Goal: Information Seeking & Learning: Learn about a topic

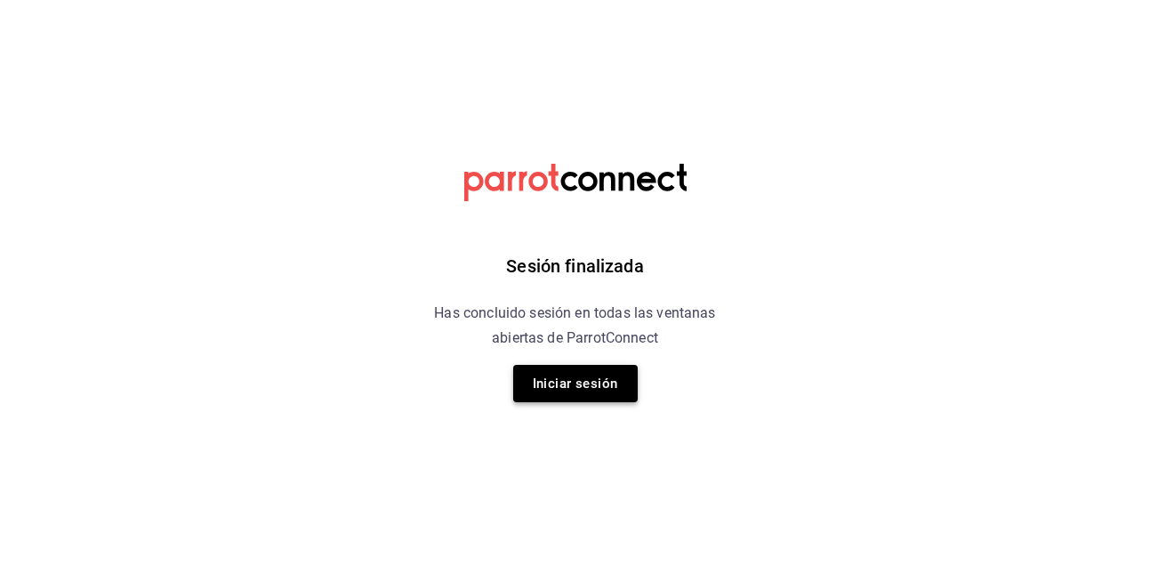
click at [573, 383] on button "Iniciar sesión" at bounding box center [575, 383] width 125 height 37
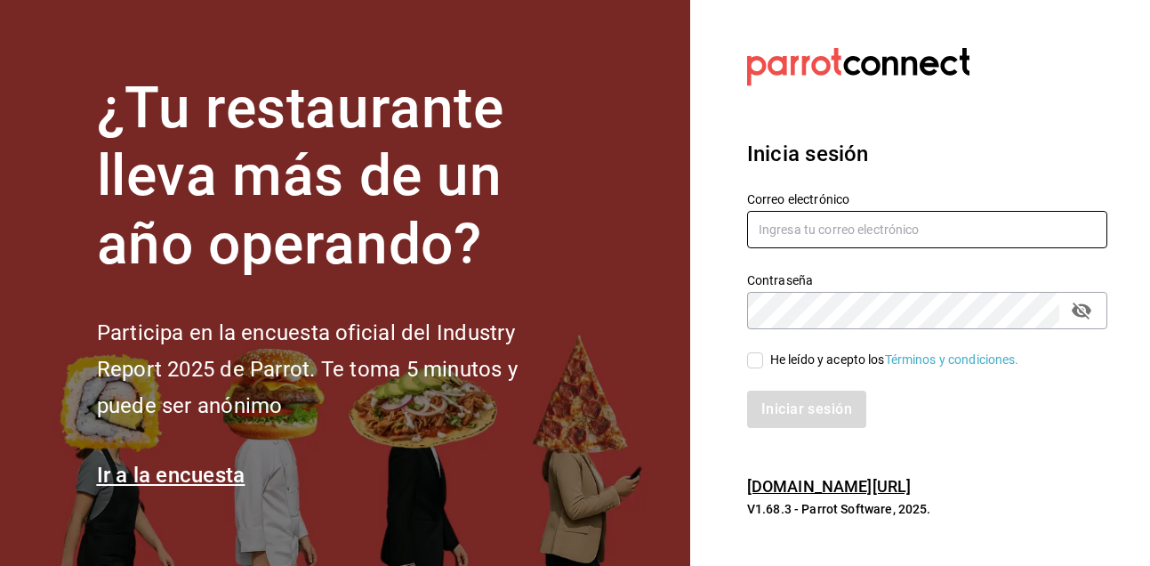
type input "[EMAIL_ADDRESS][PERSON_NAME][DOMAIN_NAME]"
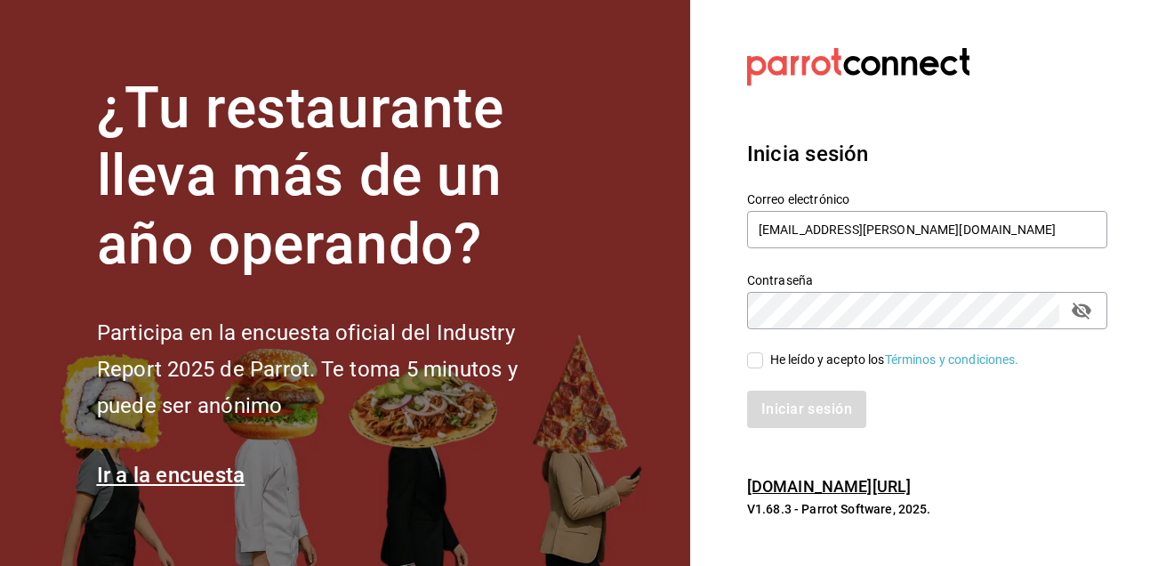
click at [757, 352] on input "He leído y acepto los Términos y condiciones." at bounding box center [755, 360] width 16 height 16
checkbox input "true"
click at [817, 415] on button "Iniciar sesión" at bounding box center [807, 409] width 121 height 37
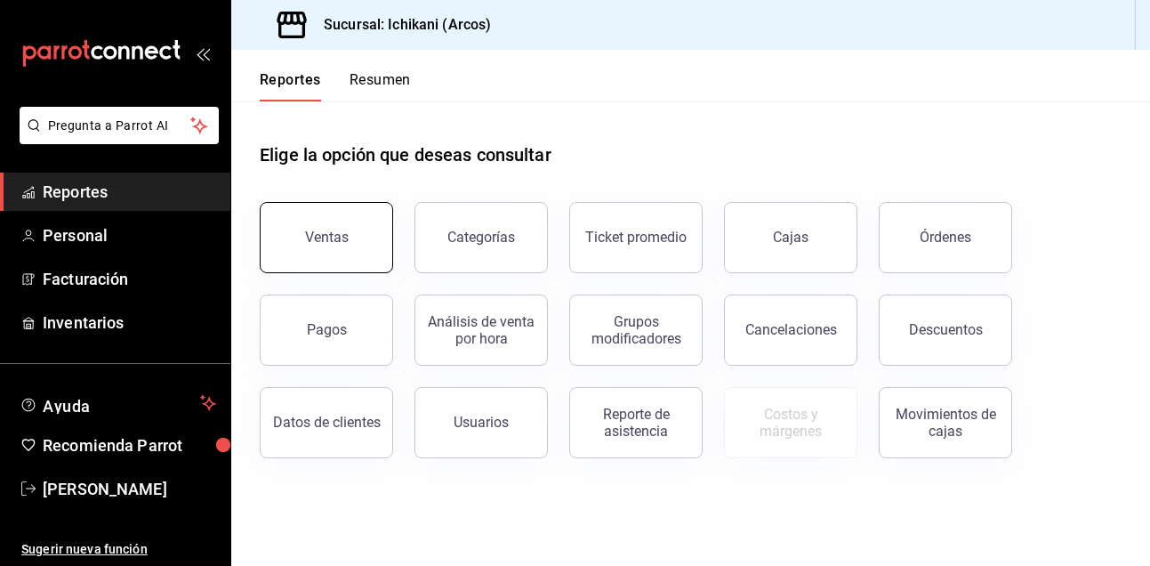
click at [331, 246] on button "Ventas" at bounding box center [326, 237] width 133 height 71
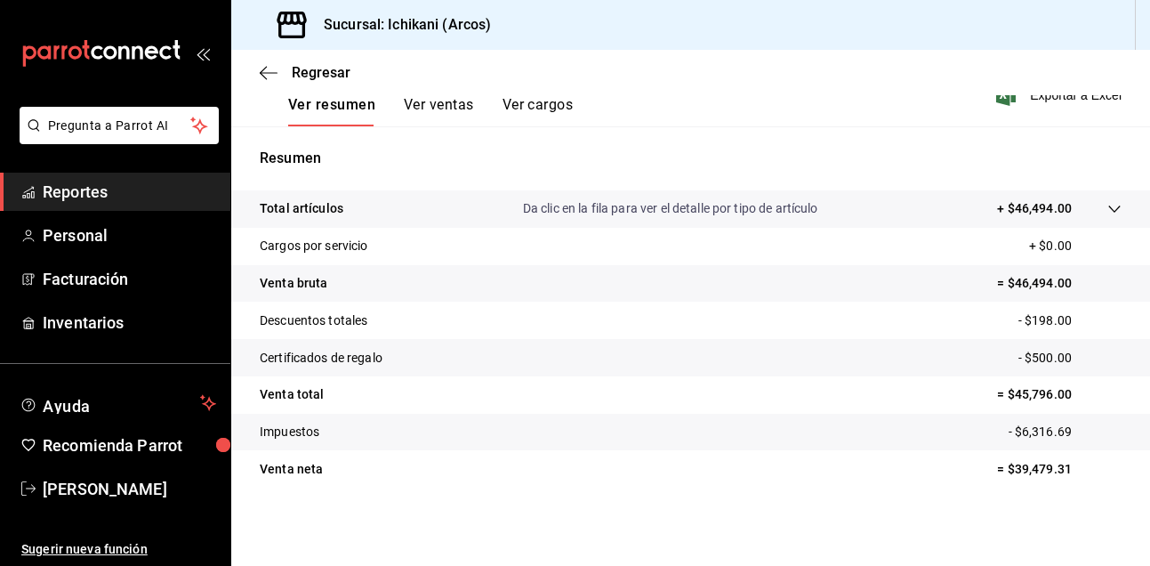
scroll to position [286, 0]
click at [170, 189] on span "Reportes" at bounding box center [129, 192] width 173 height 24
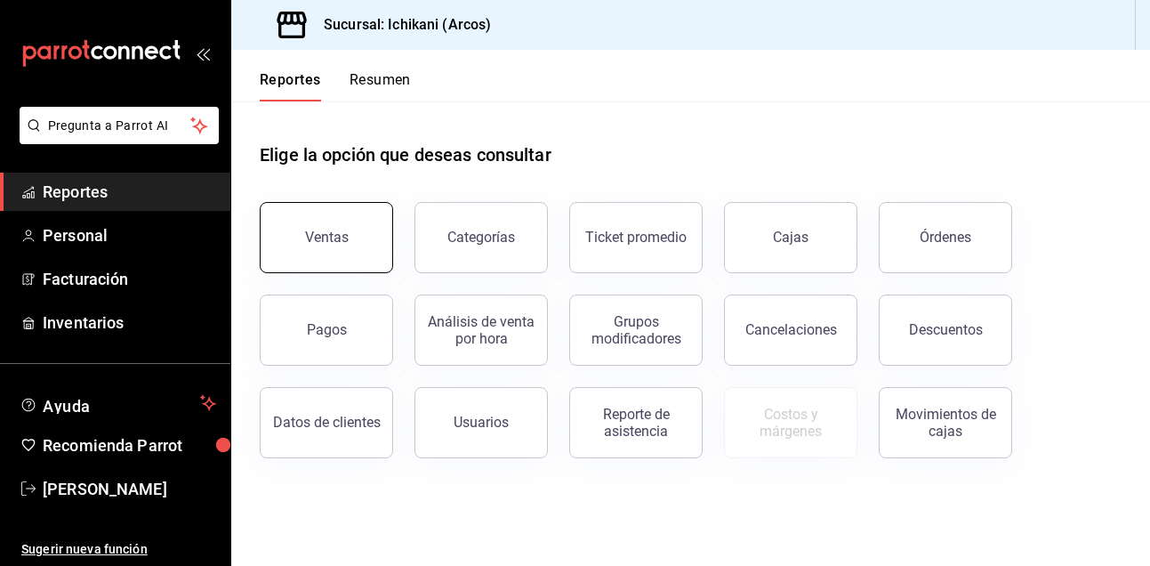
click at [310, 224] on button "Ventas" at bounding box center [326, 237] width 133 height 71
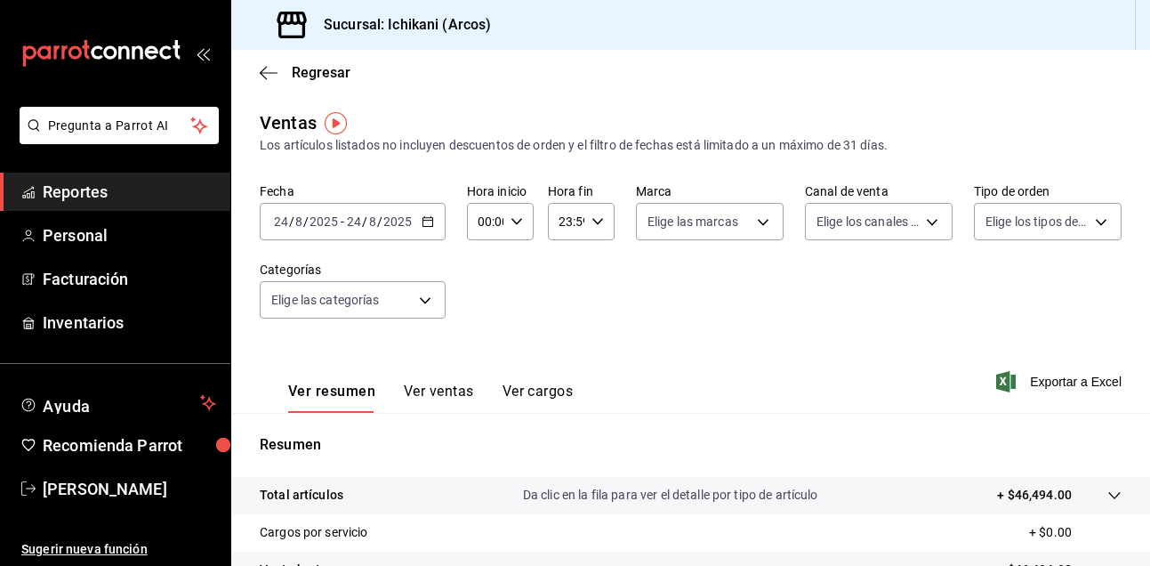
click at [435, 217] on div "[DATE] [DATE] - [DATE] [DATE]" at bounding box center [353, 221] width 186 height 37
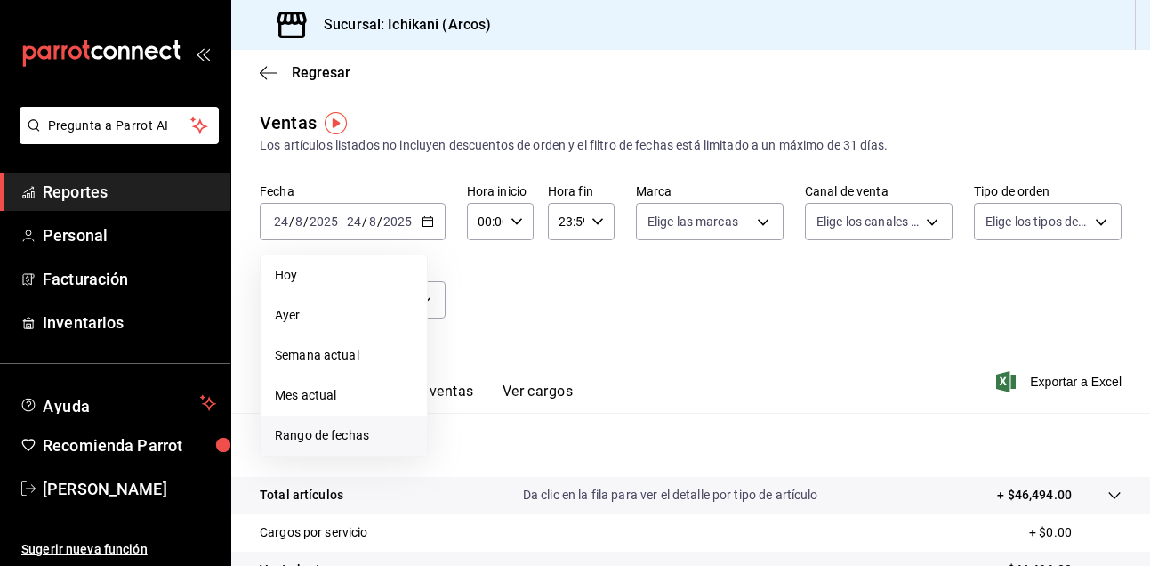
click at [350, 440] on span "Rango de fechas" at bounding box center [344, 435] width 138 height 19
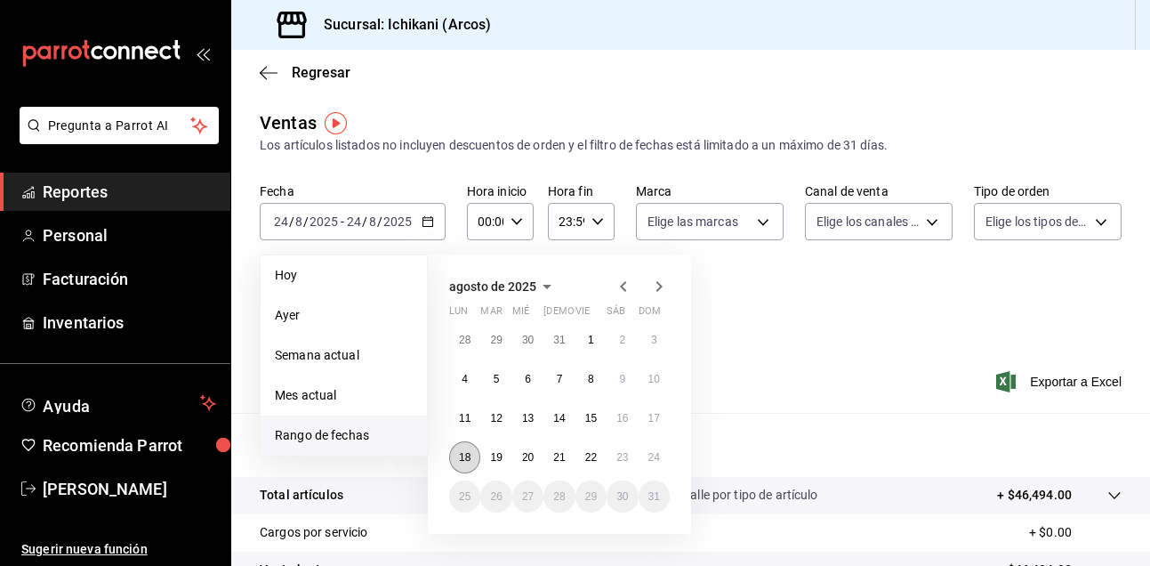
click at [467, 456] on abbr "18" at bounding box center [465, 457] width 12 height 12
click at [657, 455] on abbr "24" at bounding box center [655, 457] width 12 height 12
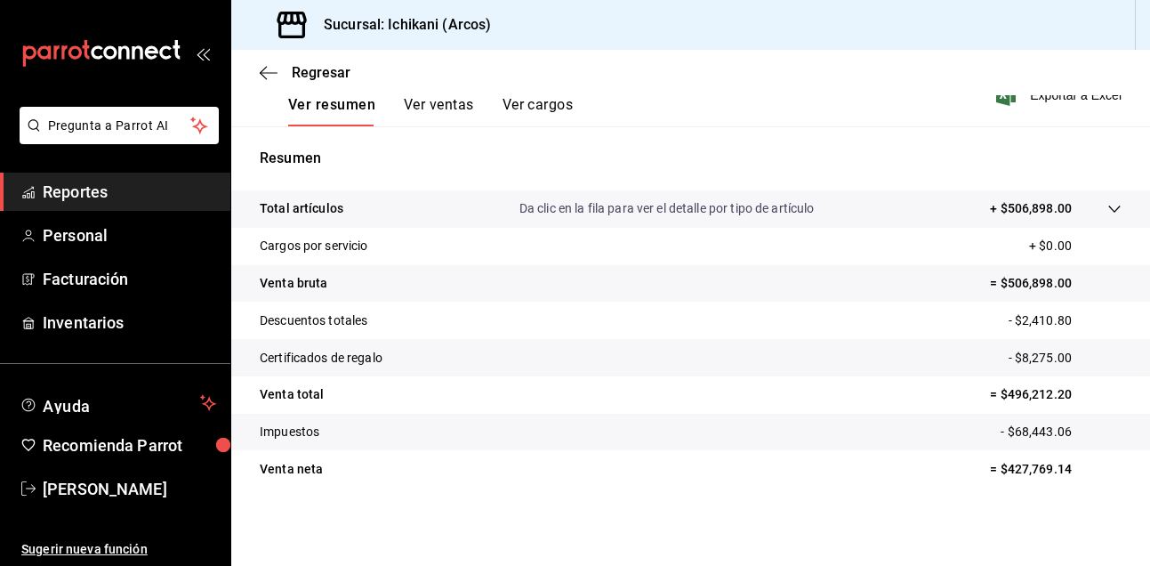
scroll to position [286, 0]
click at [439, 109] on button "Ver ventas" at bounding box center [439, 111] width 70 height 30
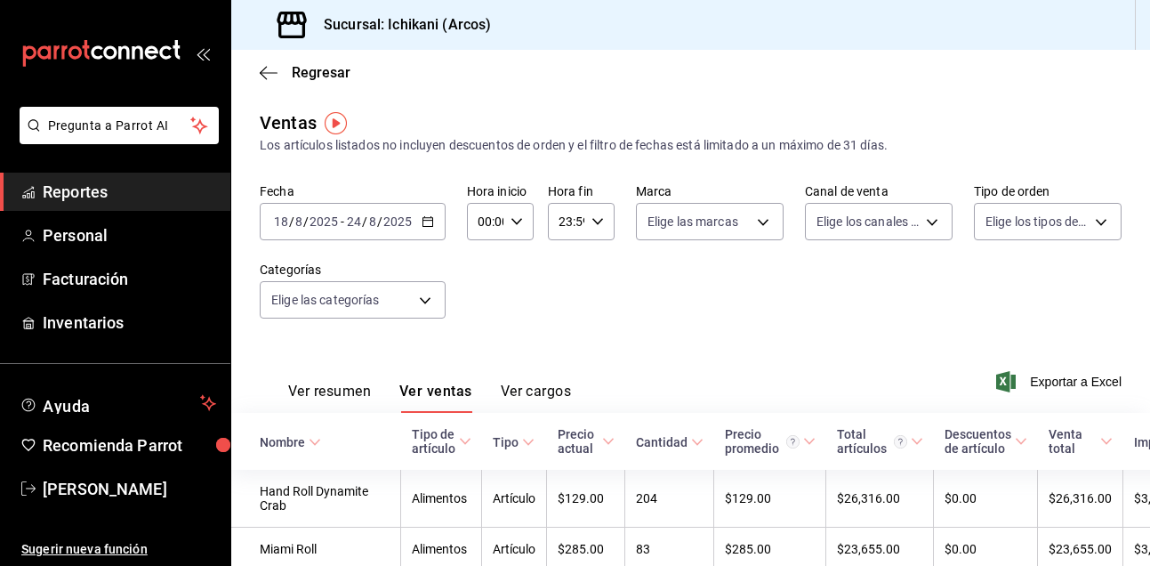
click at [159, 194] on span "Reportes" at bounding box center [129, 192] width 173 height 24
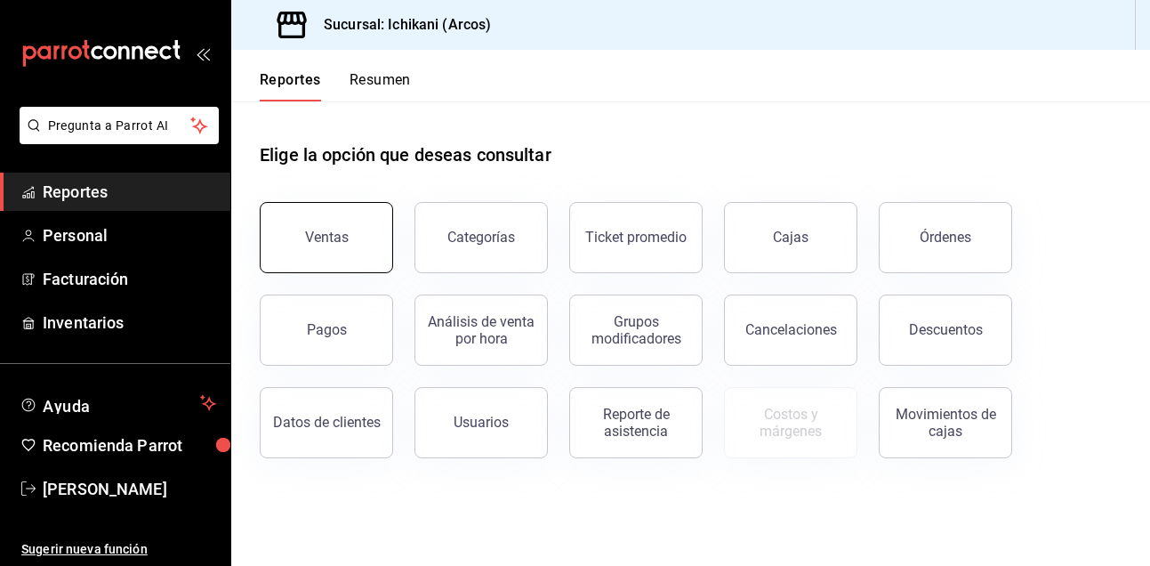
click at [315, 254] on button "Ventas" at bounding box center [326, 237] width 133 height 71
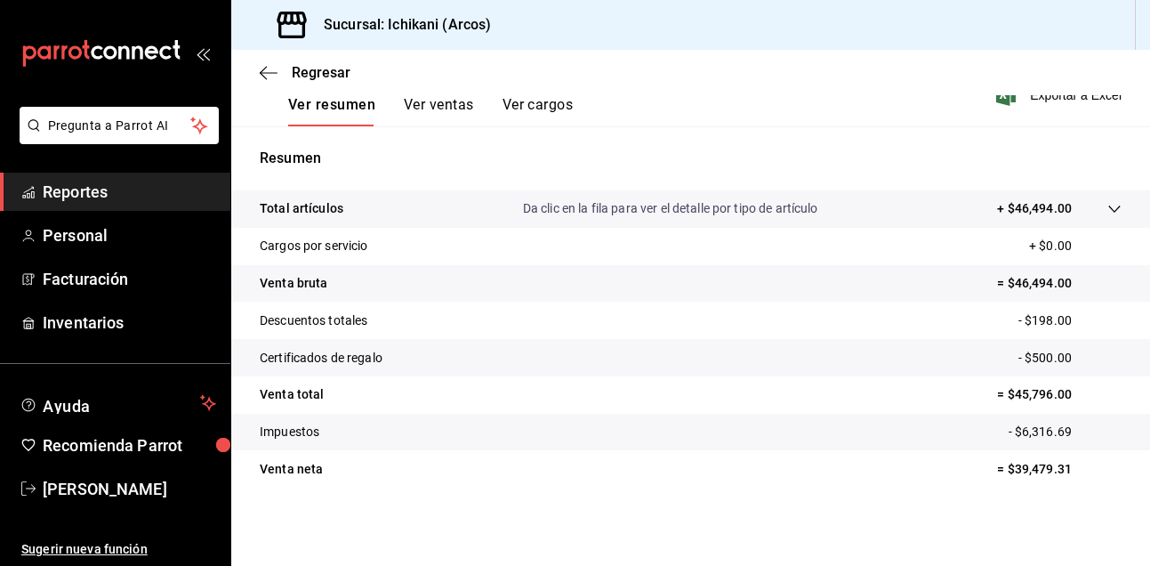
scroll to position [286, 0]
click at [85, 188] on span "Reportes" at bounding box center [129, 192] width 173 height 24
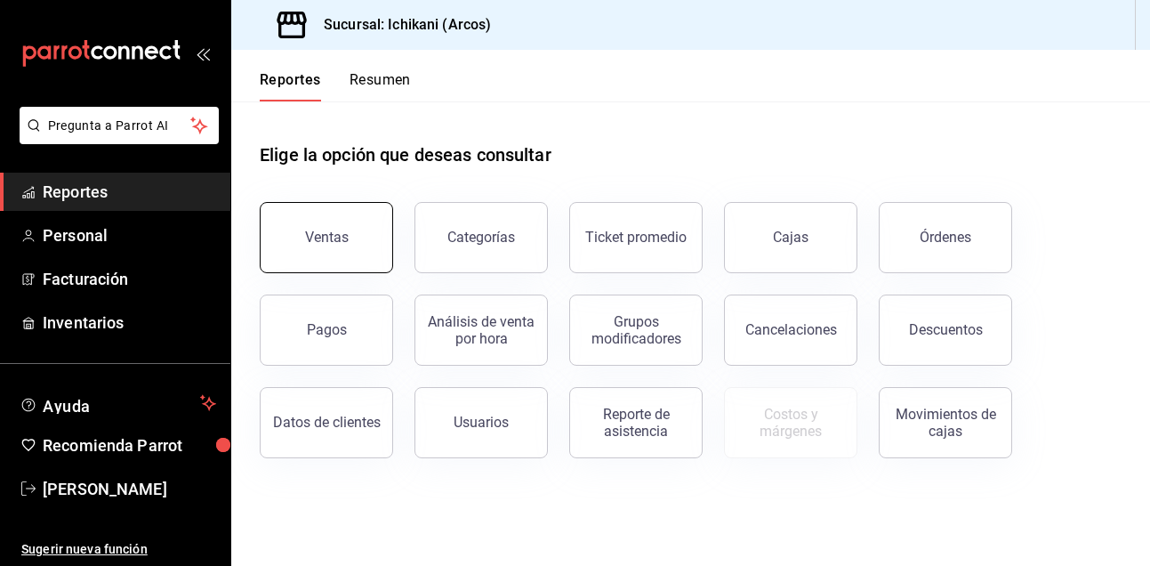
click at [286, 237] on button "Ventas" at bounding box center [326, 237] width 133 height 71
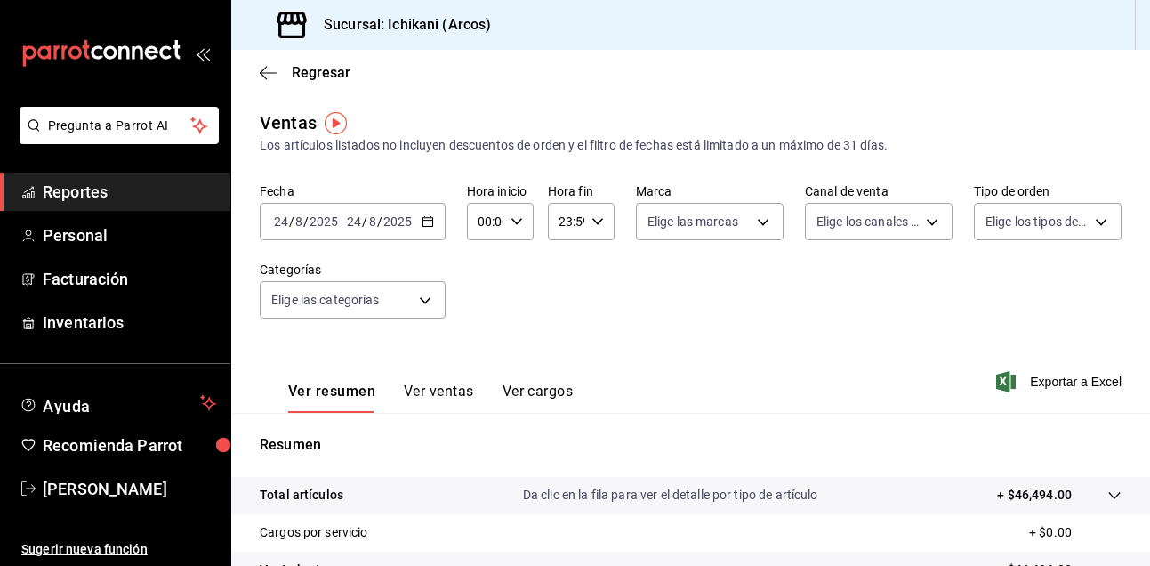
click at [432, 221] on icon "button" at bounding box center [428, 221] width 12 height 12
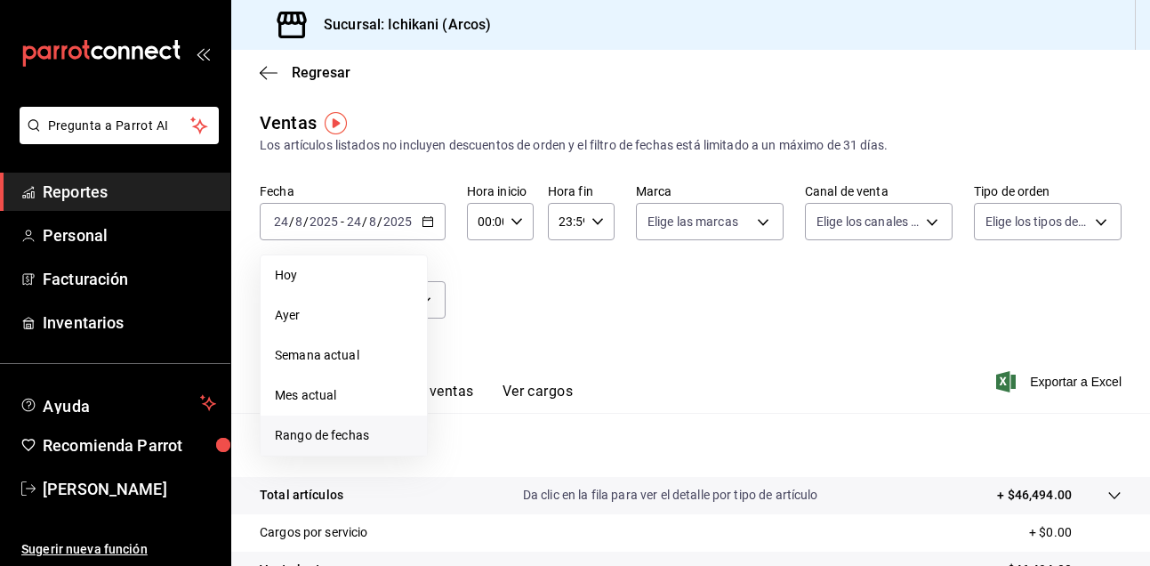
click at [359, 422] on li "Rango de fechas" at bounding box center [344, 435] width 166 height 40
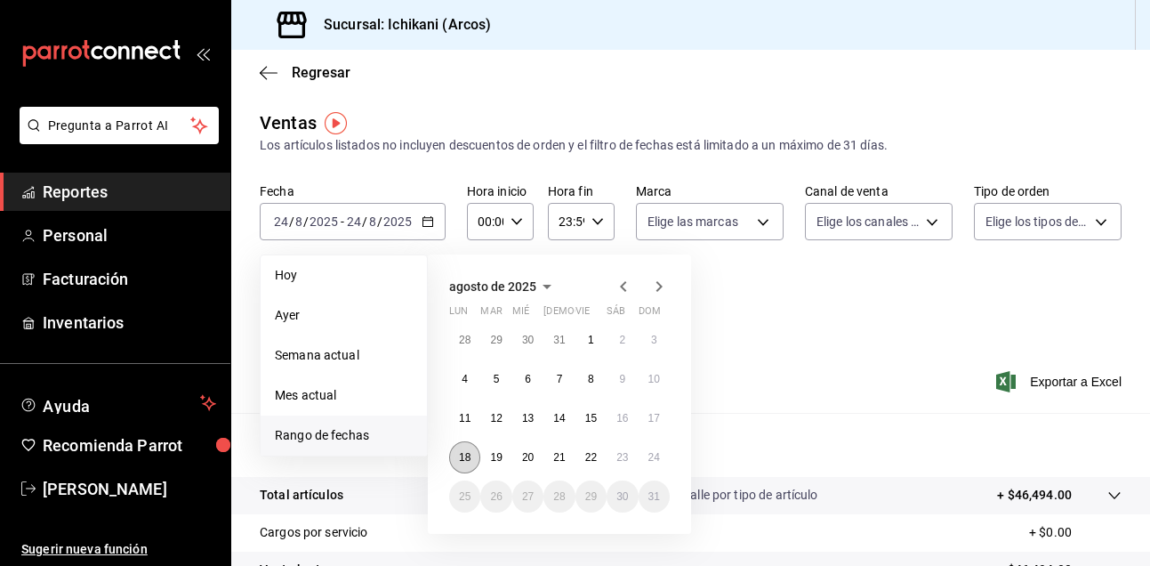
click at [468, 452] on abbr "18" at bounding box center [465, 457] width 12 height 12
click at [642, 451] on button "24" at bounding box center [654, 457] width 31 height 32
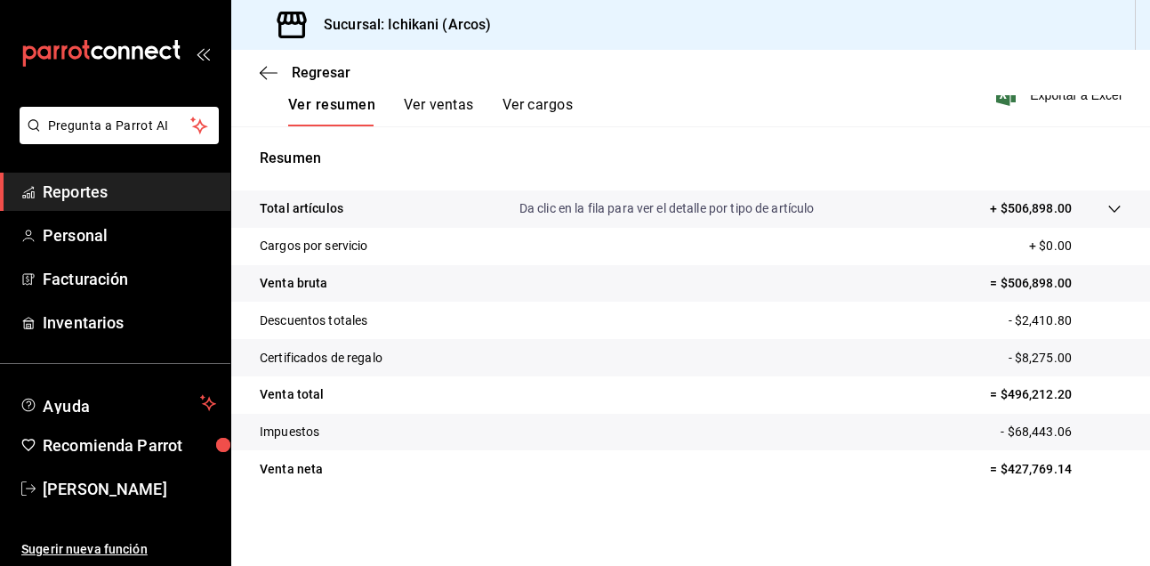
scroll to position [286, 0]
click at [127, 184] on span "Reportes" at bounding box center [129, 192] width 173 height 24
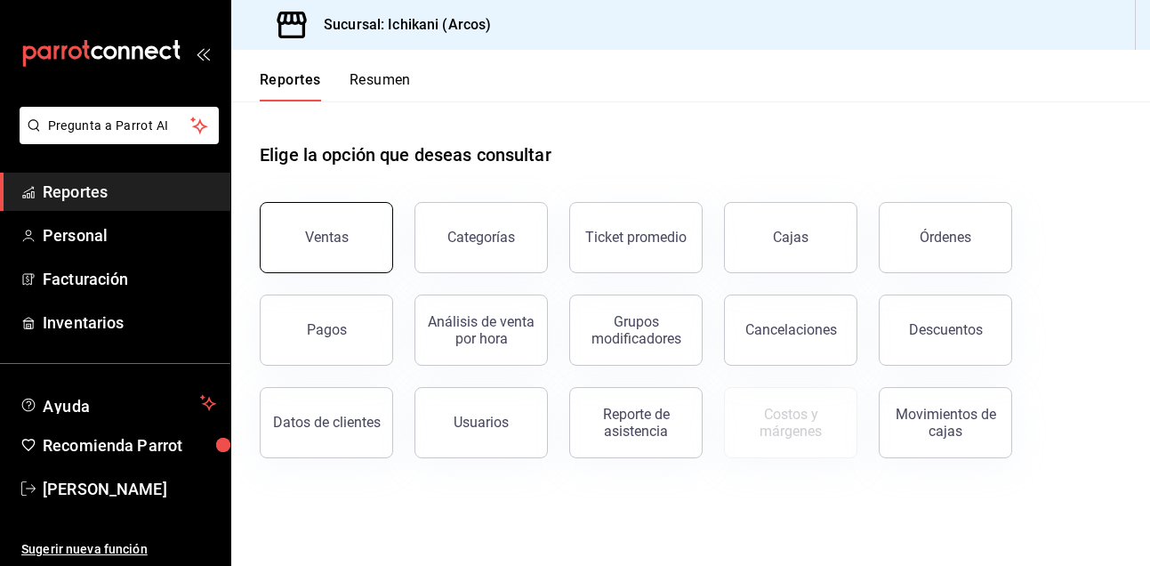
click at [304, 230] on button "Ventas" at bounding box center [326, 237] width 133 height 71
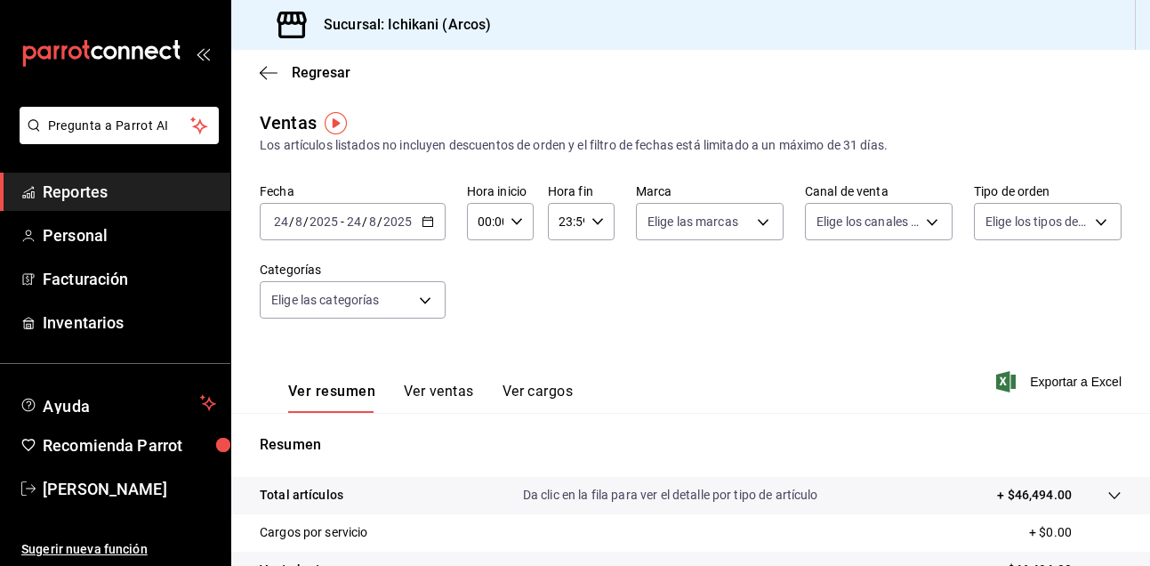
click at [431, 226] on \(Stroke\) "button" at bounding box center [428, 222] width 11 height 10
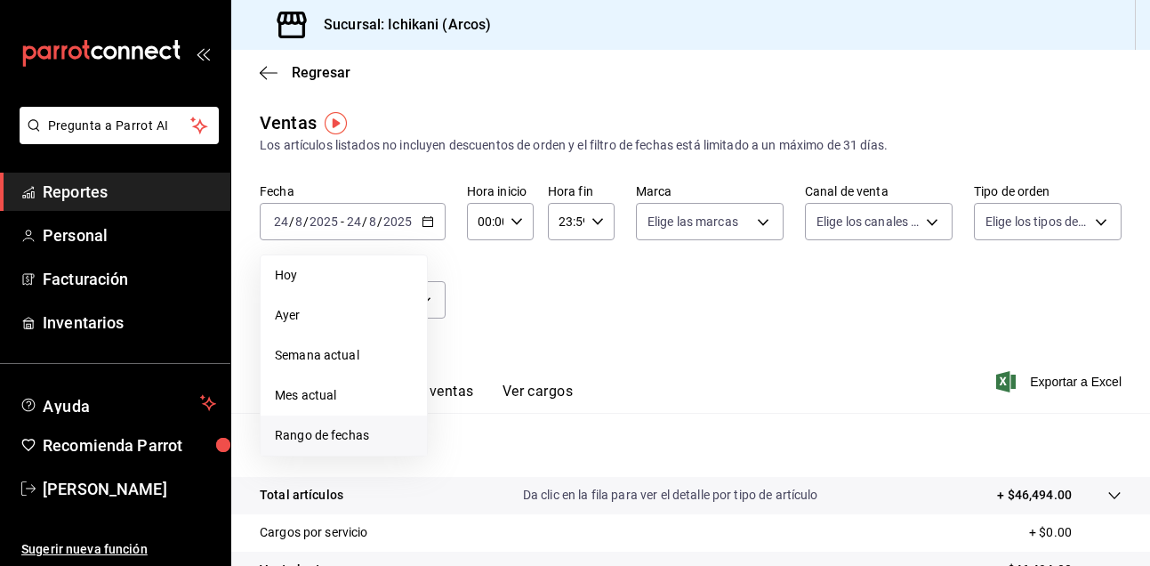
click at [358, 429] on span "Rango de fechas" at bounding box center [344, 435] width 138 height 19
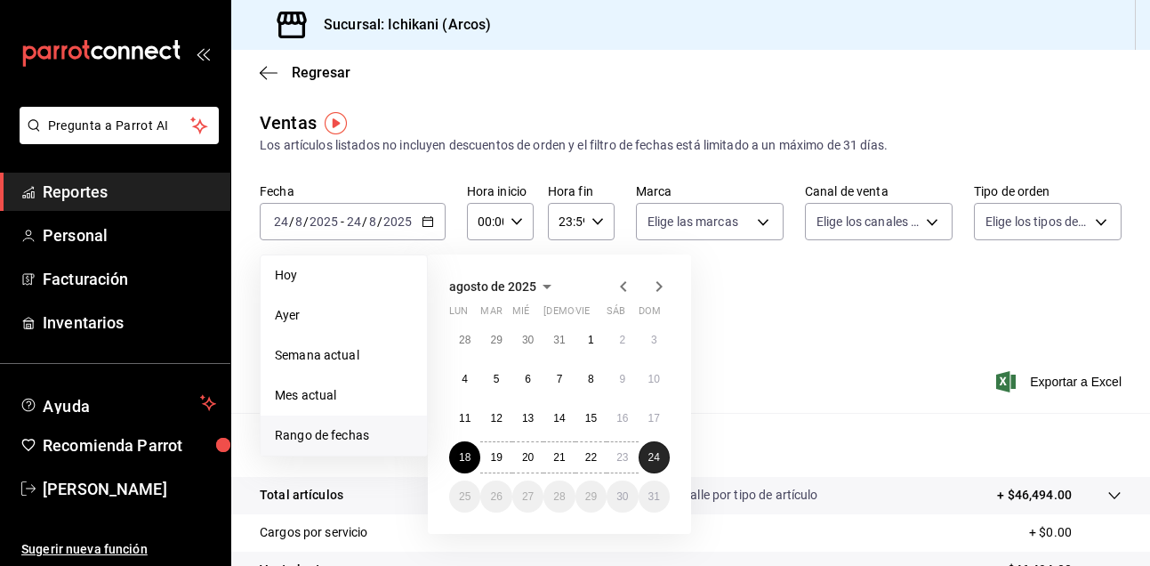
click at [653, 460] on abbr "24" at bounding box center [655, 457] width 12 height 12
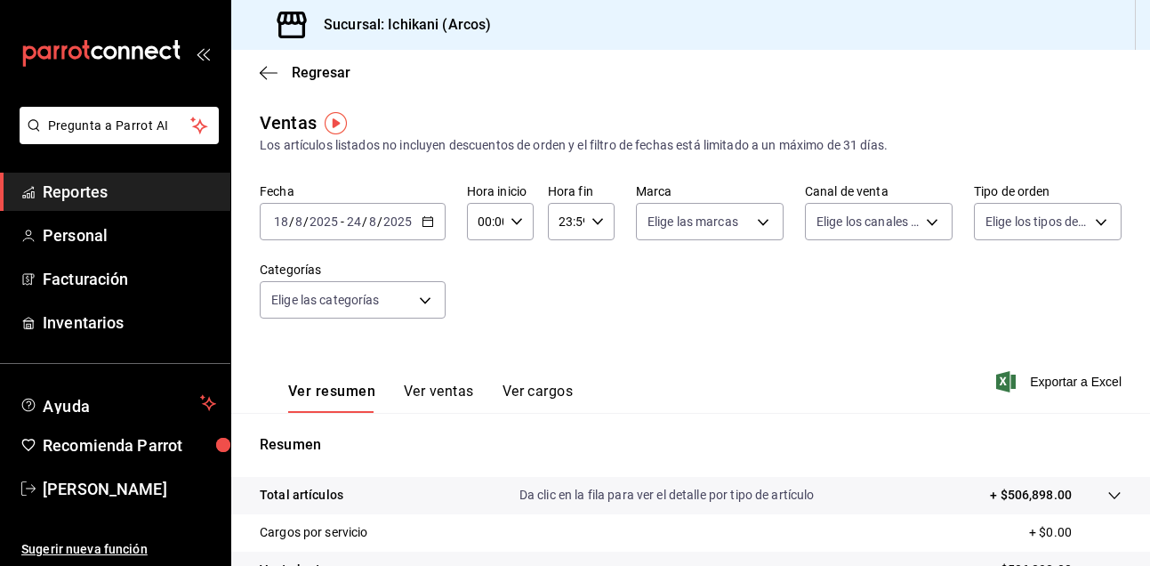
click at [156, 181] on span "Reportes" at bounding box center [129, 192] width 173 height 24
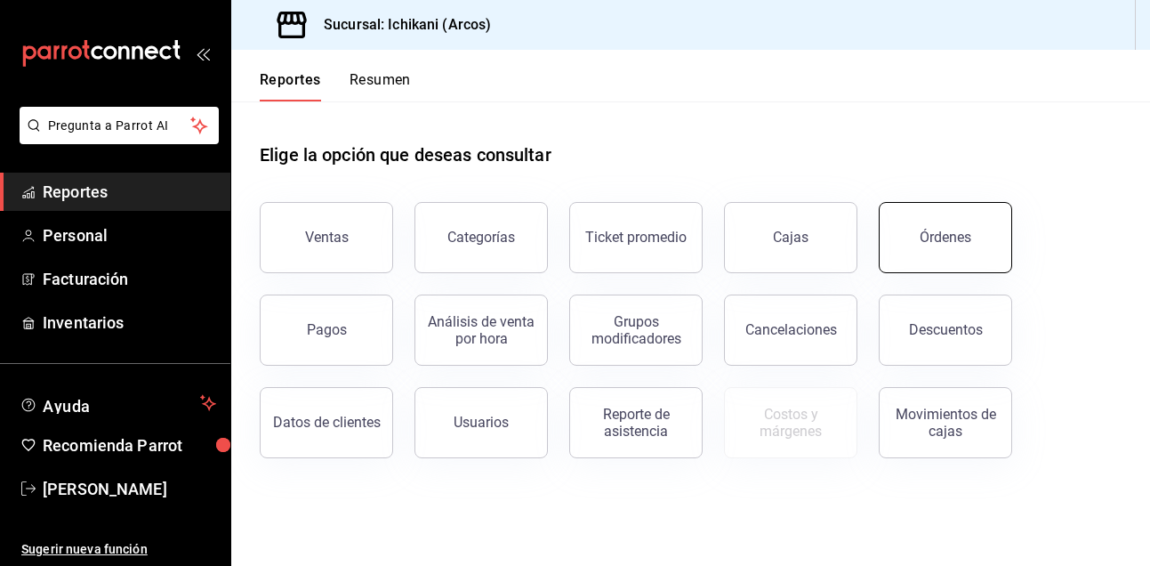
click at [953, 222] on button "Órdenes" at bounding box center [945, 237] width 133 height 71
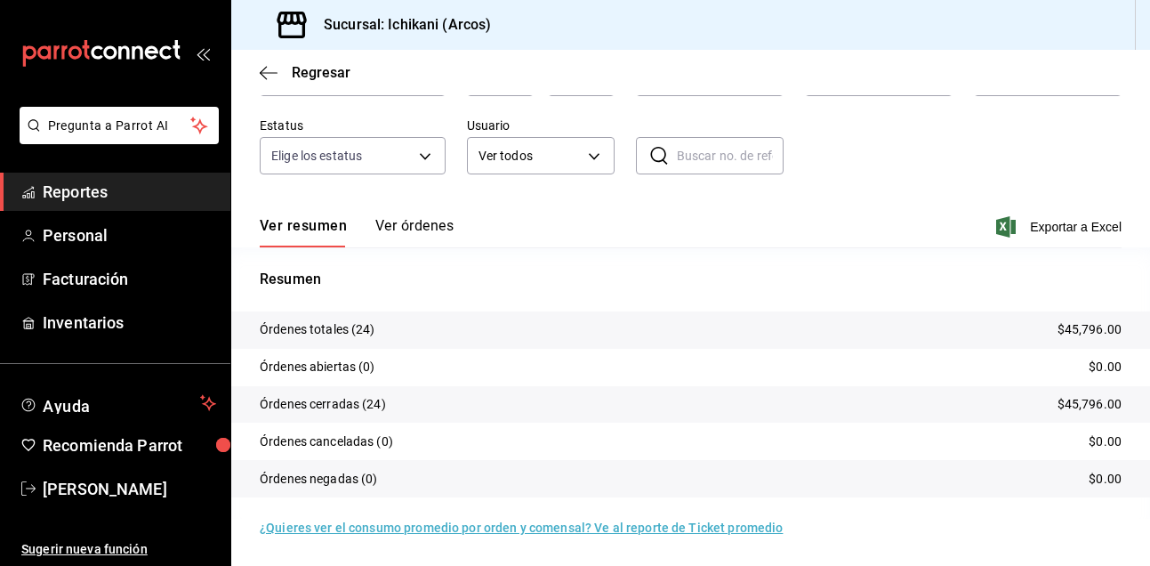
scroll to position [133, 0]
click at [93, 200] on span "Reportes" at bounding box center [129, 192] width 173 height 24
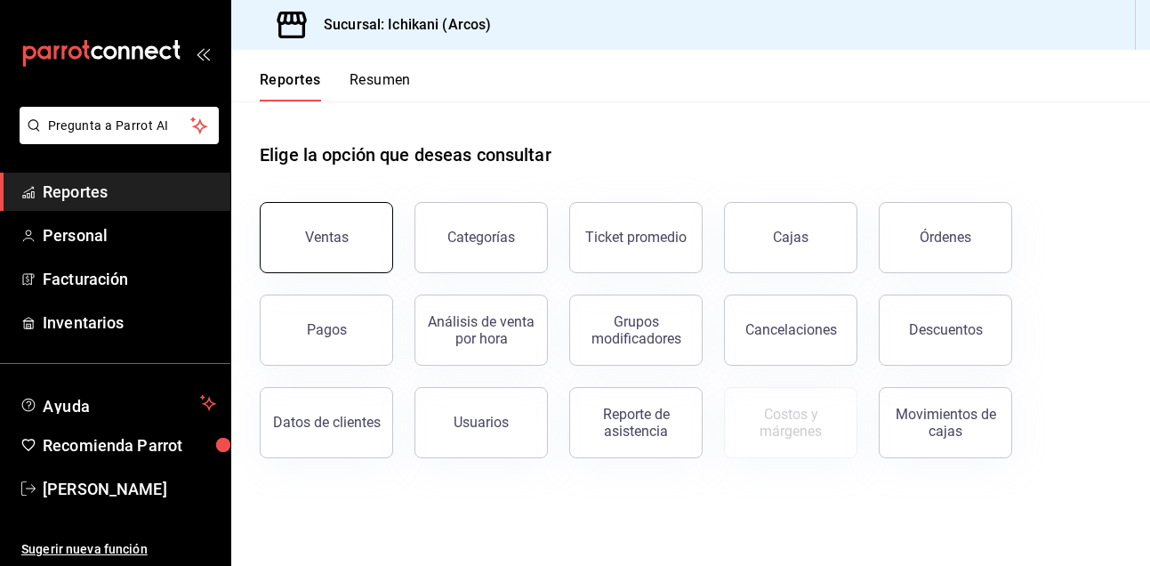
click at [336, 259] on button "Ventas" at bounding box center [326, 237] width 133 height 71
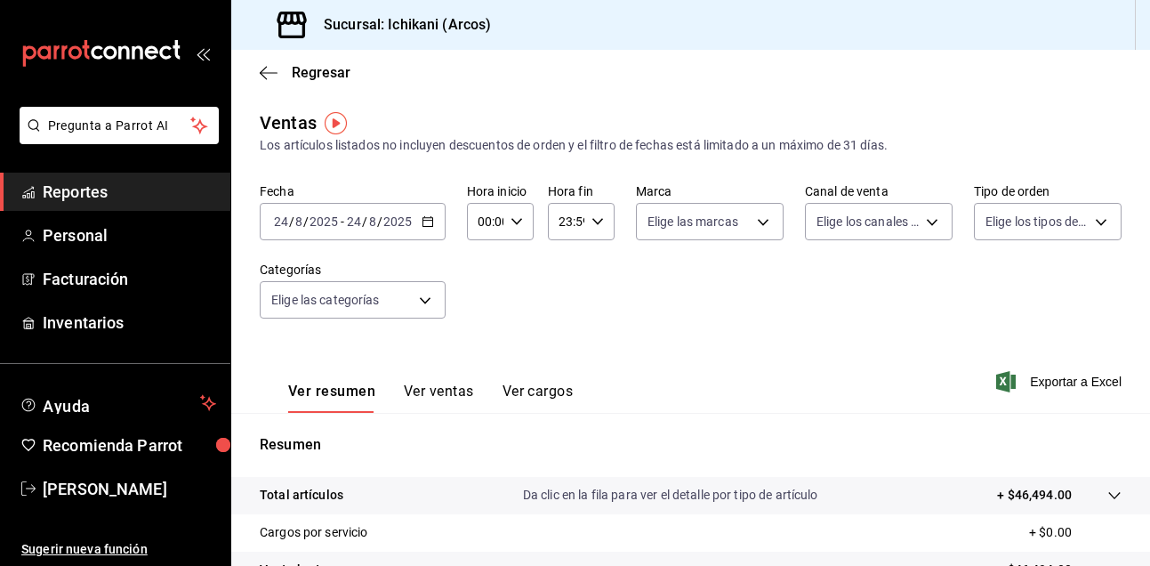
click at [422, 223] on icon "button" at bounding box center [428, 221] width 12 height 12
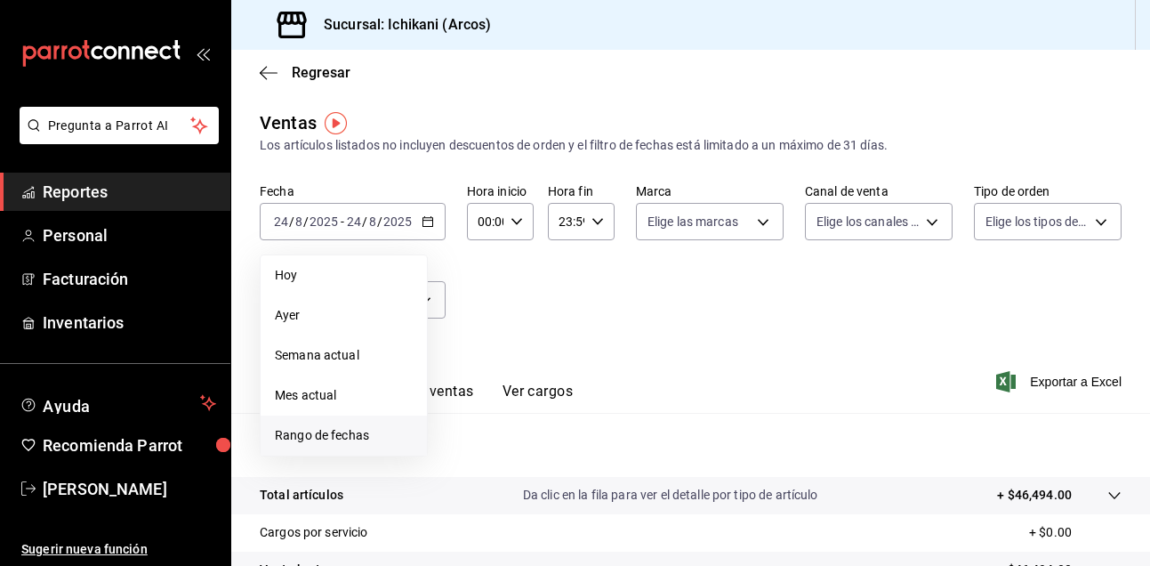
click at [340, 439] on span "Rango de fechas" at bounding box center [344, 435] width 138 height 19
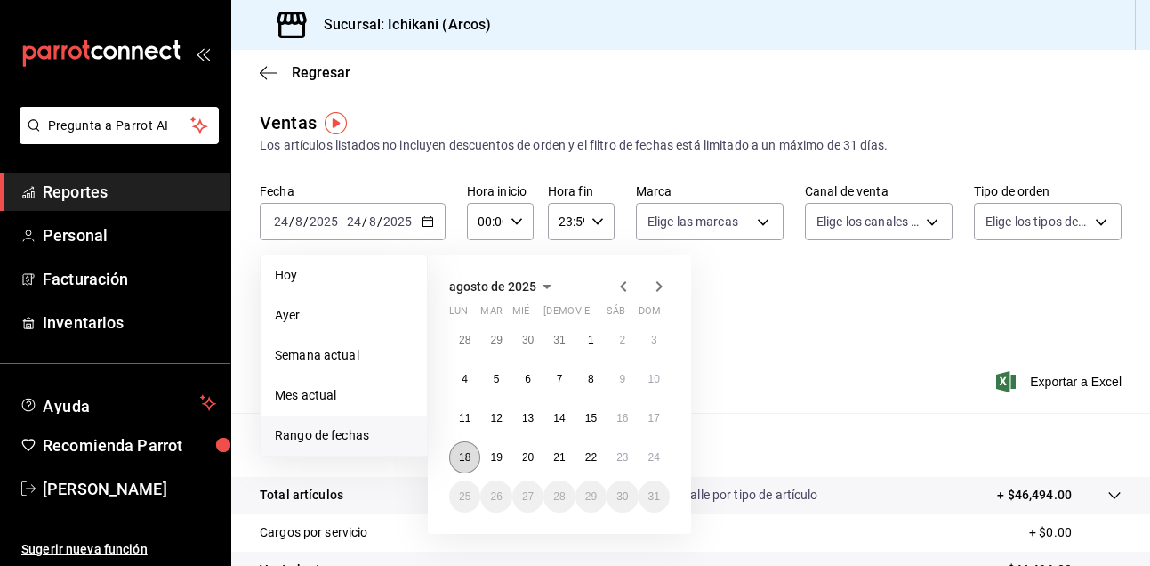
click at [467, 455] on abbr "18" at bounding box center [465, 457] width 12 height 12
click at [656, 453] on abbr "24" at bounding box center [655, 457] width 12 height 12
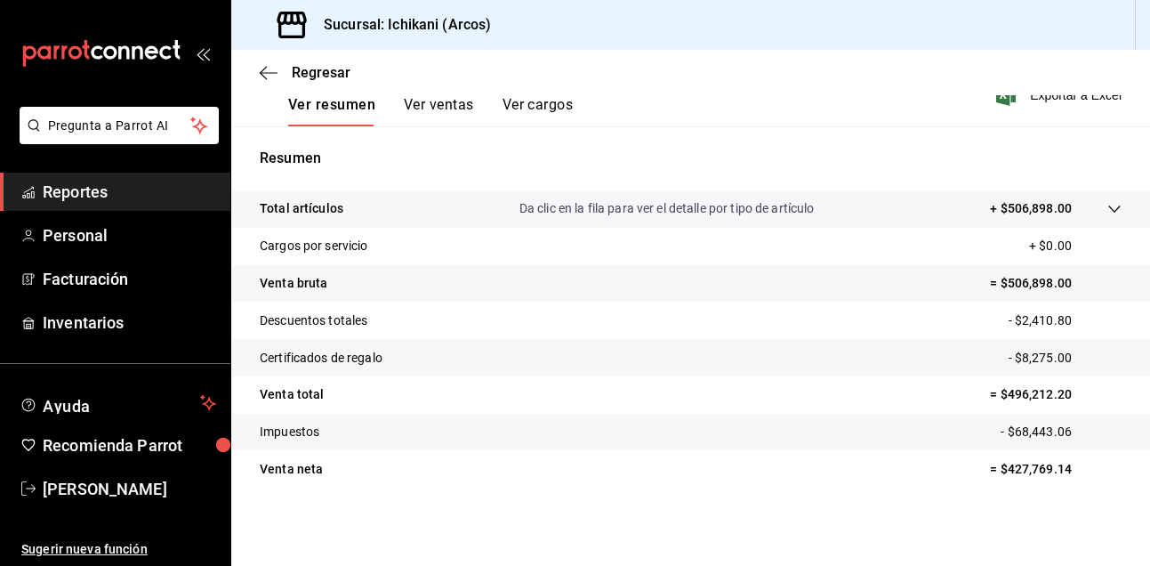
scroll to position [286, 0]
click at [166, 189] on span "Reportes" at bounding box center [129, 192] width 173 height 24
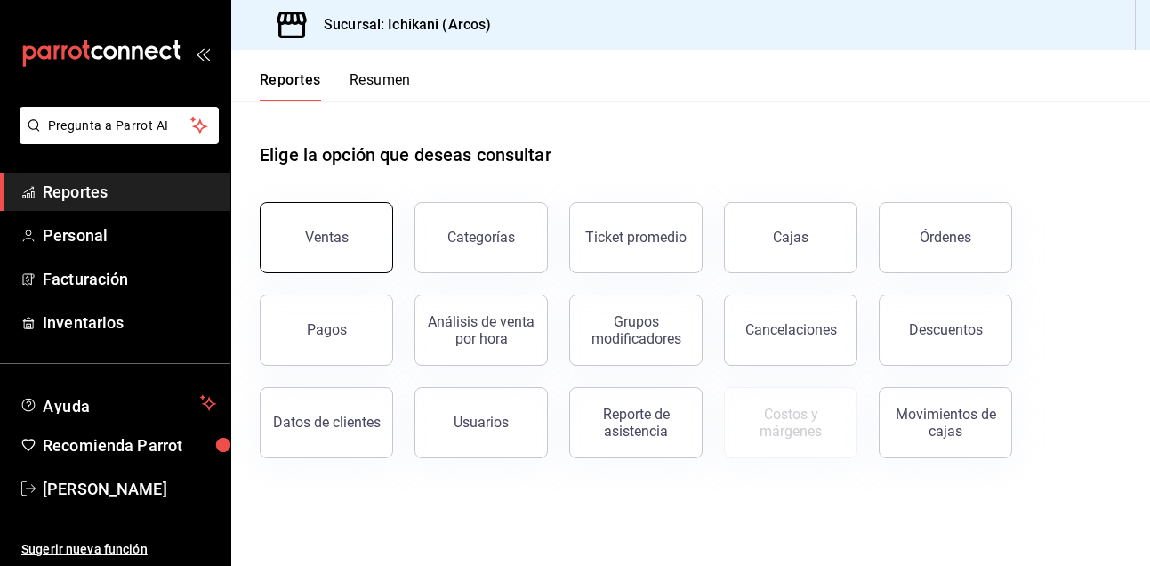
click at [339, 214] on button "Ventas" at bounding box center [326, 237] width 133 height 71
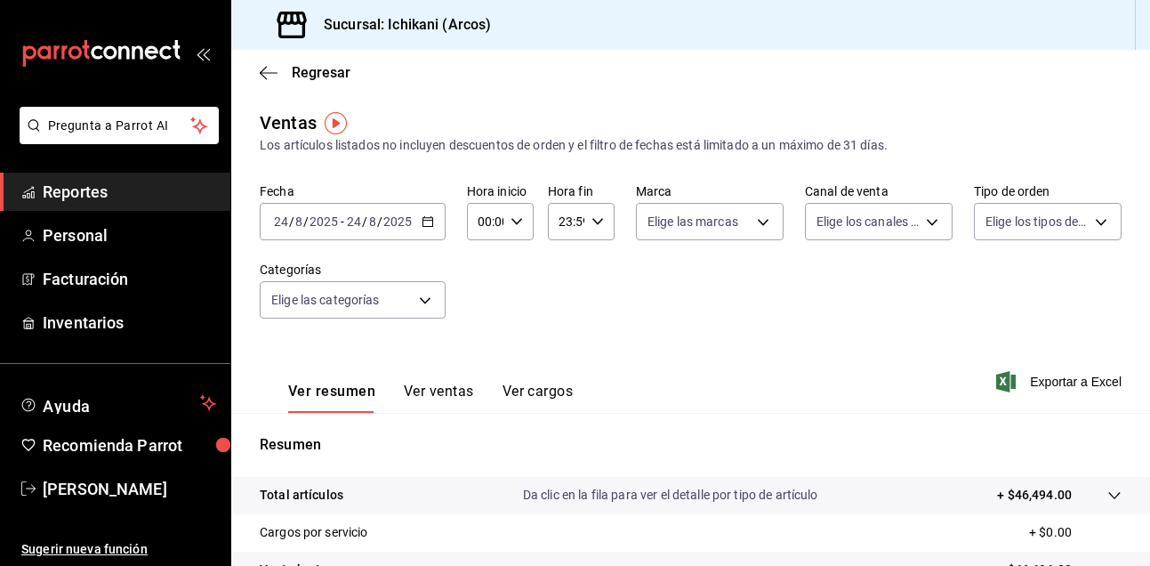
click at [420, 213] on div "[DATE] [DATE] - [DATE] [DATE]" at bounding box center [353, 221] width 186 height 37
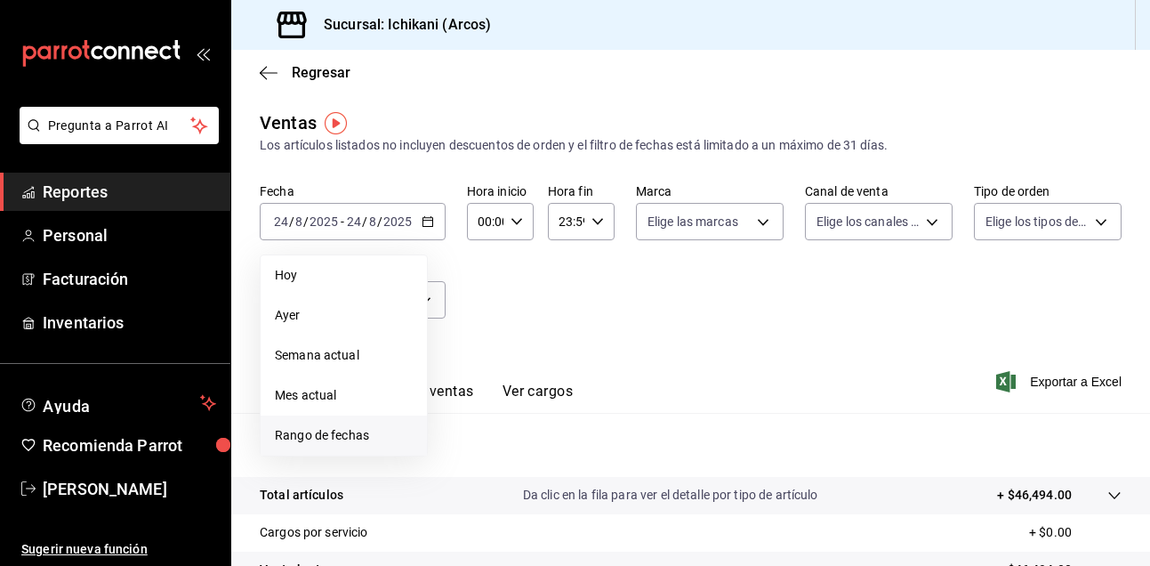
click at [326, 439] on span "Rango de fechas" at bounding box center [344, 435] width 138 height 19
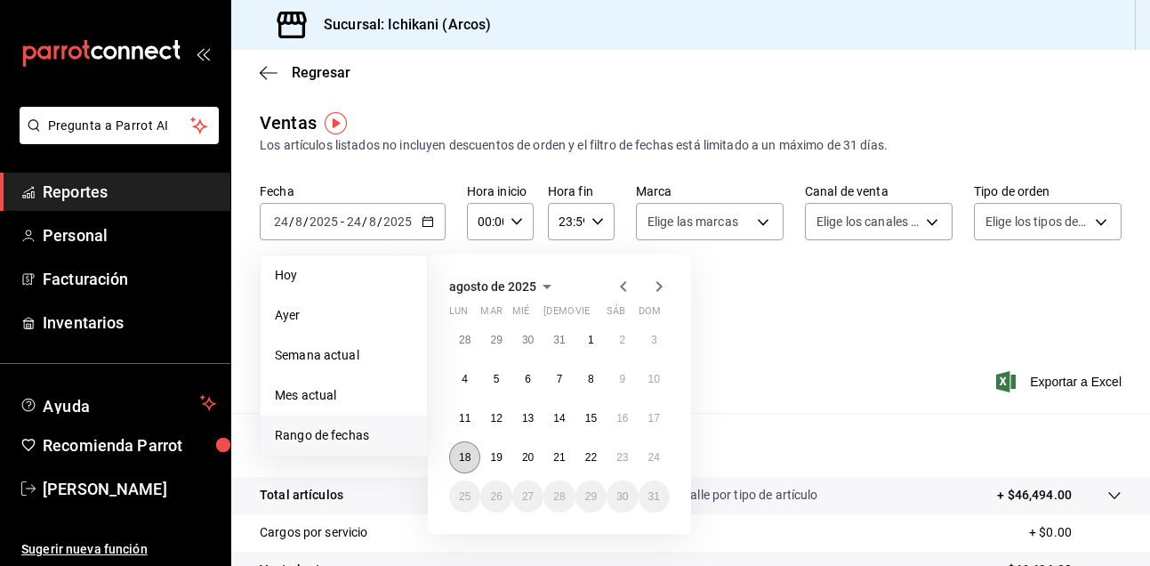
click at [456, 449] on button "18" at bounding box center [464, 457] width 31 height 32
click at [664, 449] on button "24" at bounding box center [654, 457] width 31 height 32
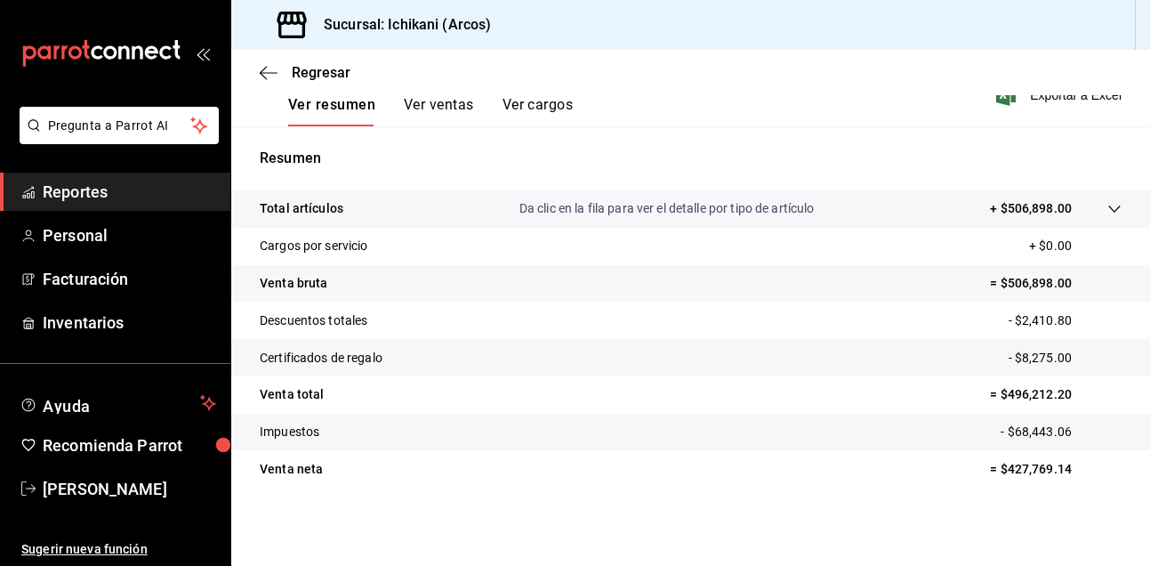
scroll to position [286, 0]
click at [441, 101] on button "Ver ventas" at bounding box center [439, 111] width 70 height 30
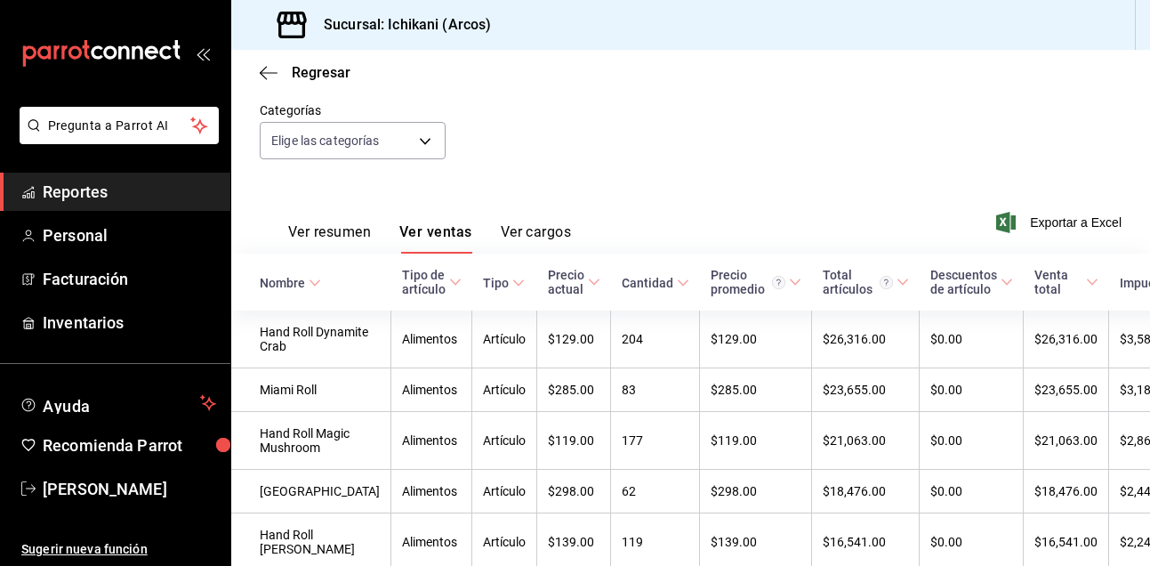
scroll to position [165, 0]
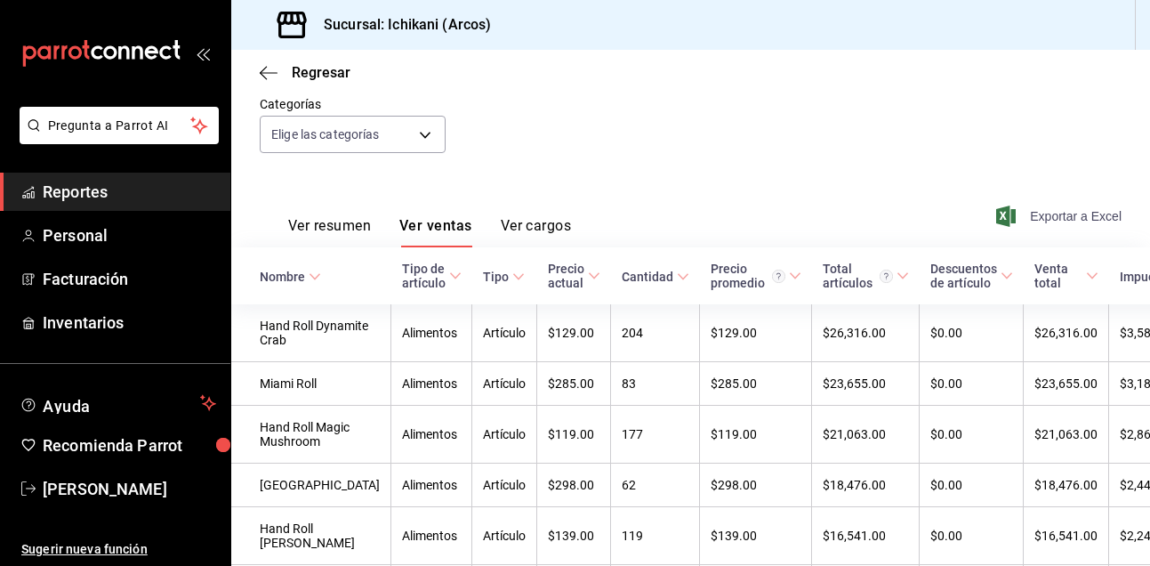
click at [1069, 214] on span "Exportar a Excel" at bounding box center [1061, 216] width 122 height 21
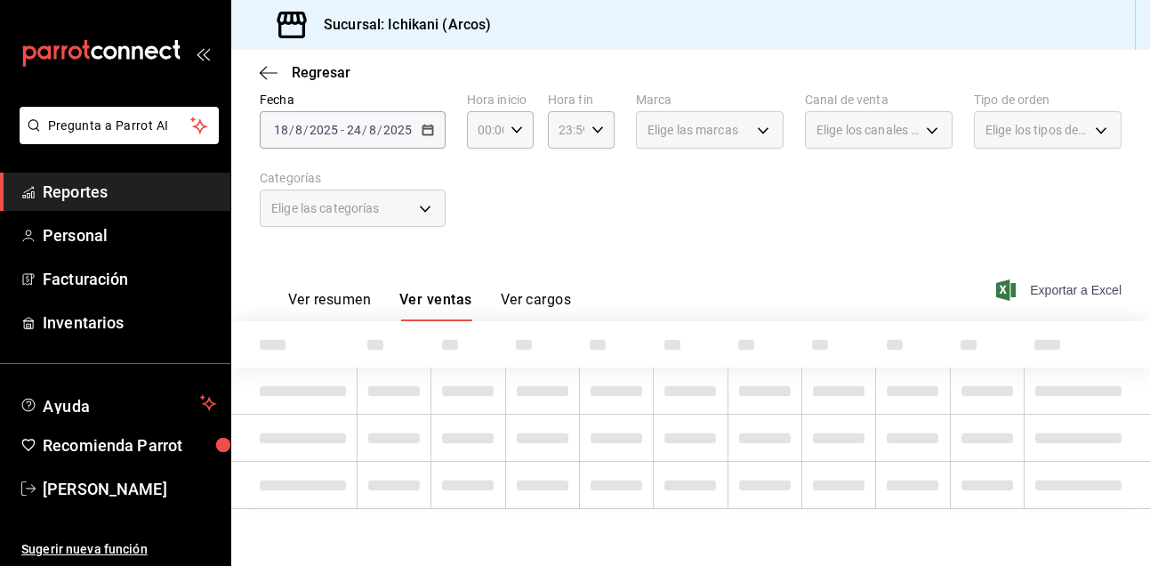
scroll to position [92, 0]
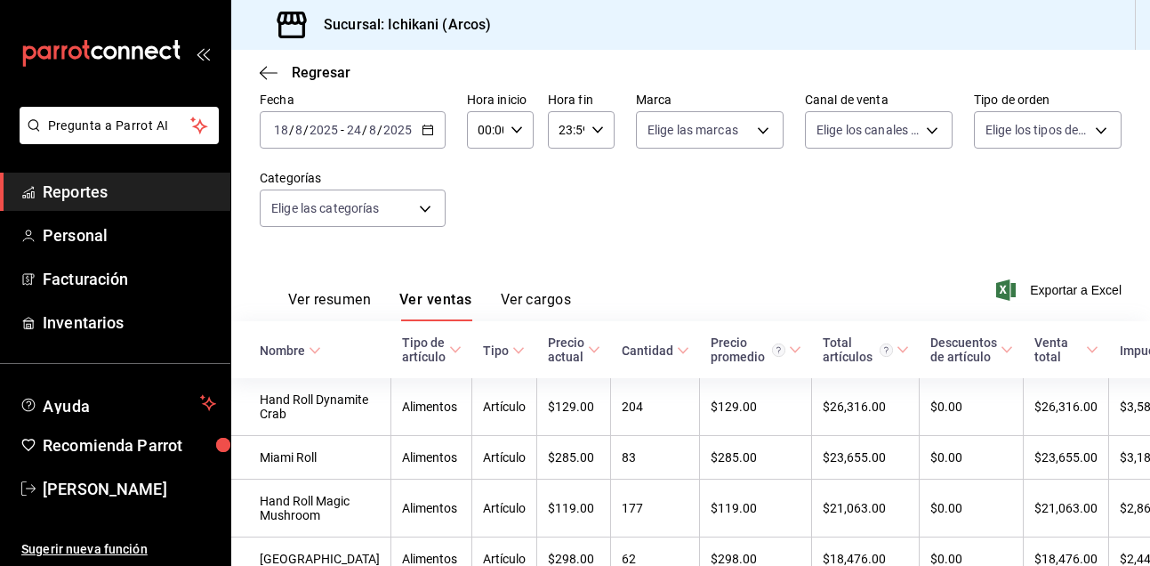
click at [152, 192] on span "Reportes" at bounding box center [129, 192] width 173 height 24
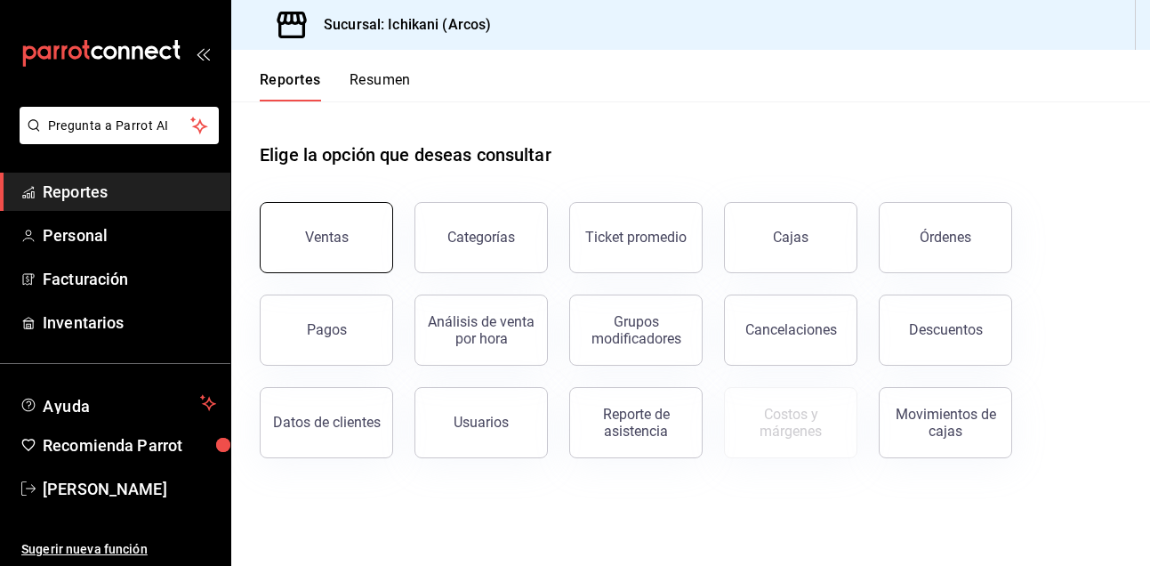
click at [300, 228] on button "Ventas" at bounding box center [326, 237] width 133 height 71
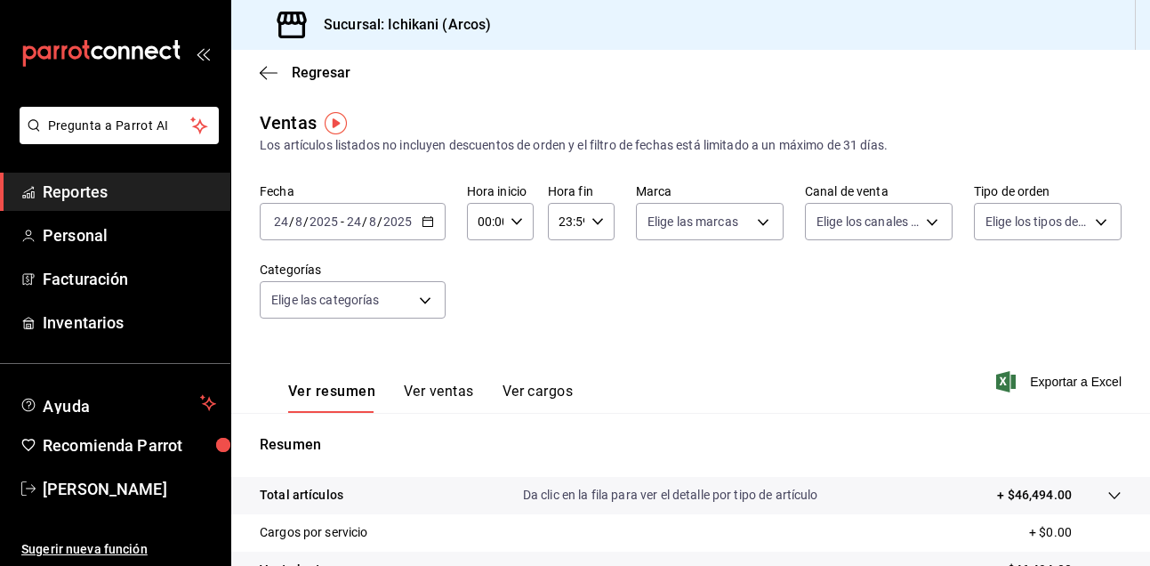
click at [431, 222] on icon "button" at bounding box center [428, 221] width 12 height 12
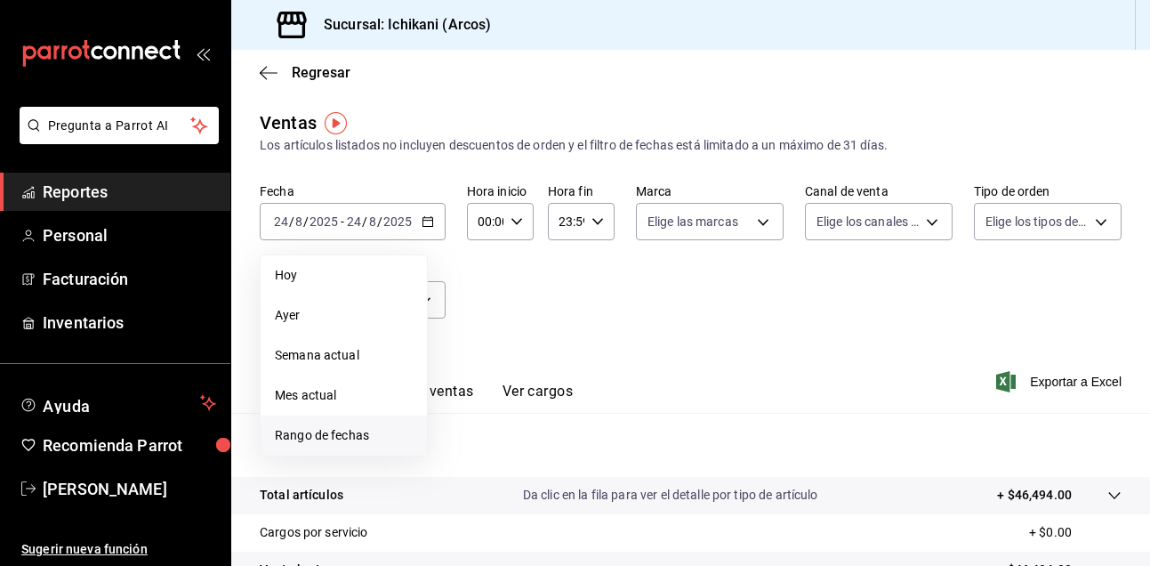
click at [366, 433] on span "Rango de fechas" at bounding box center [344, 435] width 138 height 19
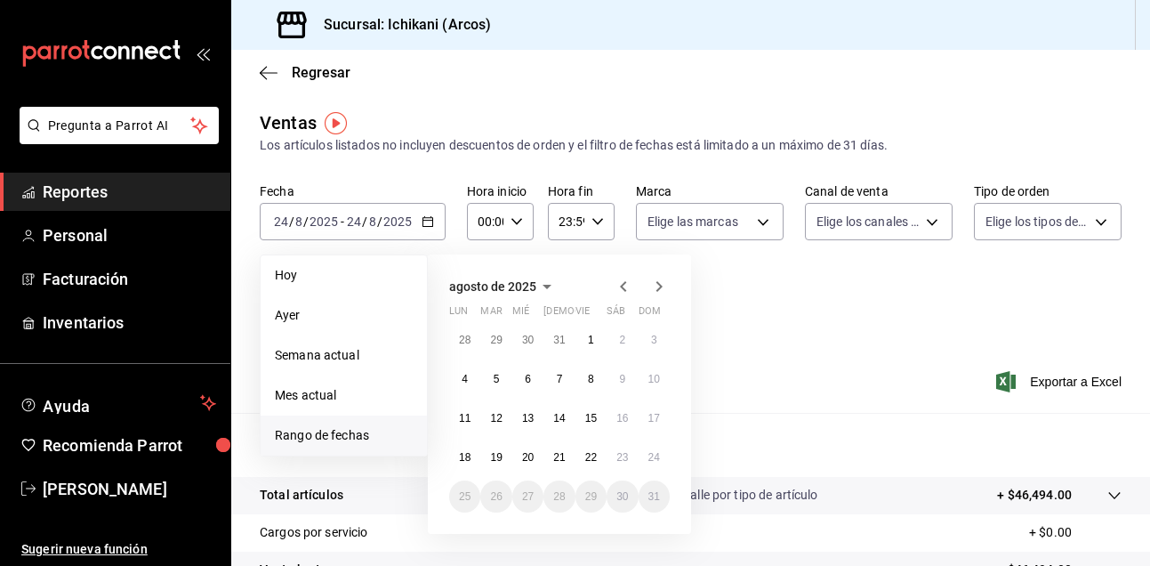
click at [463, 458] on abbr "18" at bounding box center [465, 457] width 12 height 12
click at [647, 453] on button "24" at bounding box center [654, 457] width 31 height 32
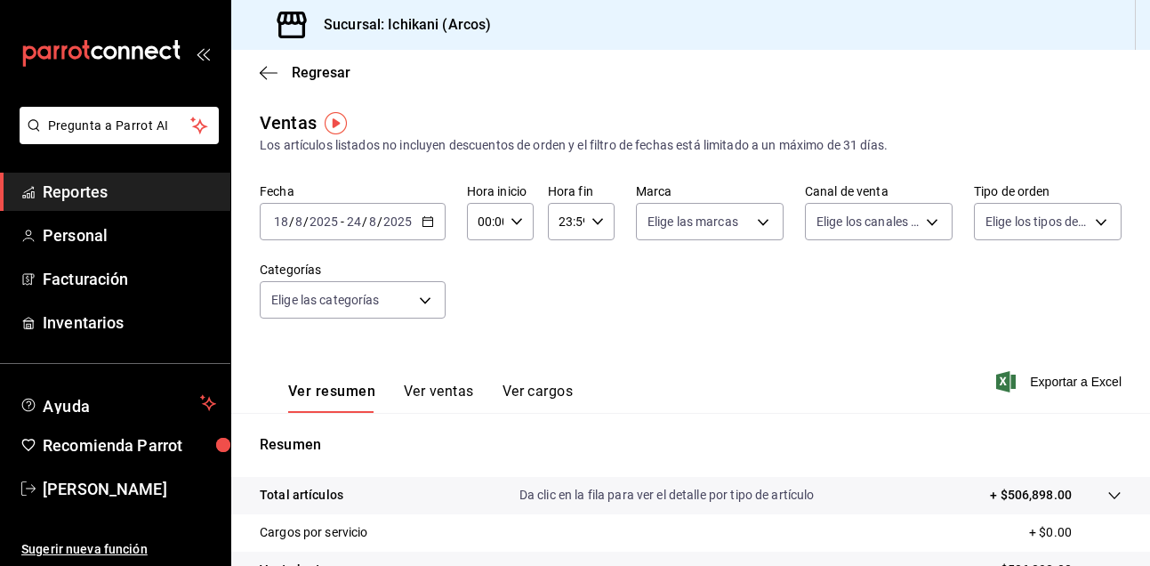
click at [155, 186] on span "Reportes" at bounding box center [129, 192] width 173 height 24
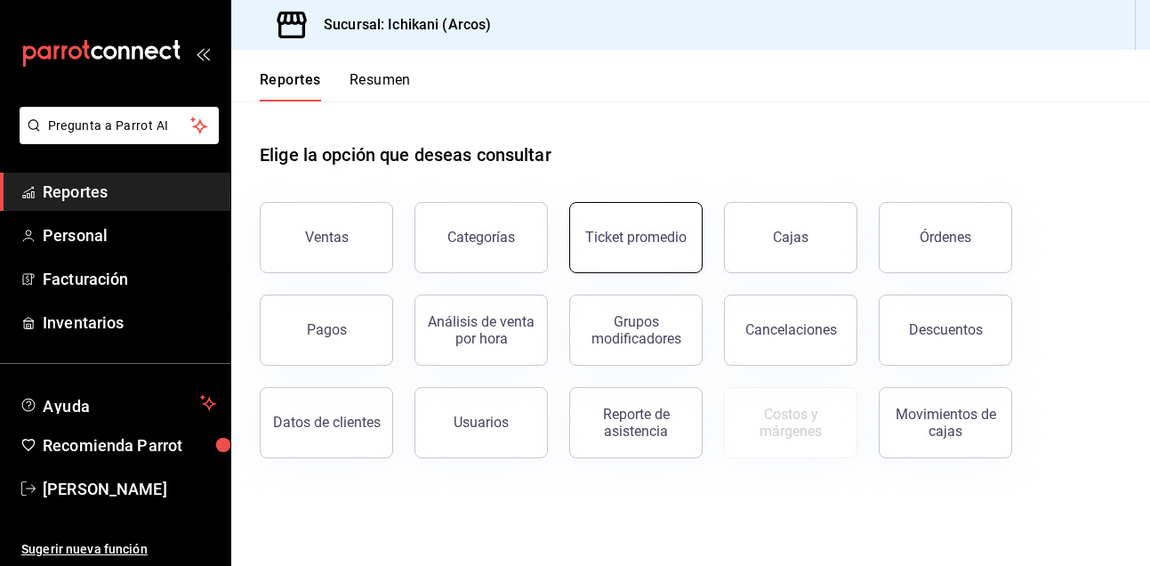
click at [651, 240] on div "Ticket promedio" at bounding box center [635, 237] width 101 height 17
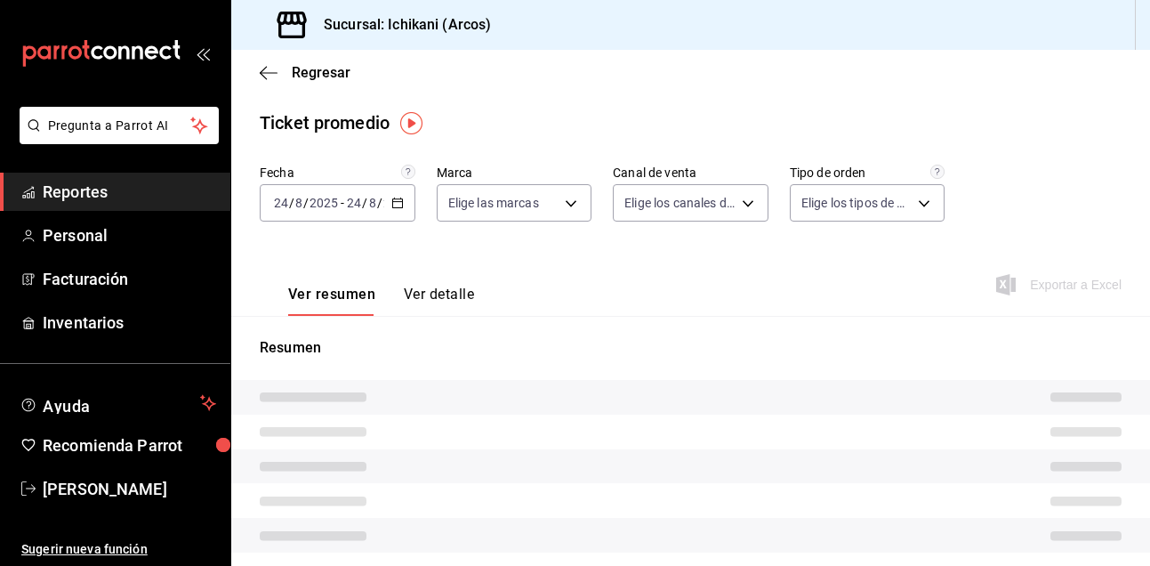
type input "5b36b593-4404-40a8-ab52-4e9fd09f90e2"
type input "PARROT,UBER_EATS,RAPPI,DIDI_FOOD,ONLINE"
type input "3f29f97d-eb6b-4f7f-81e9-2a2681b2c391,9aefaf5f-9703-4eeb-b645-eea16135de7e,EXTER…"
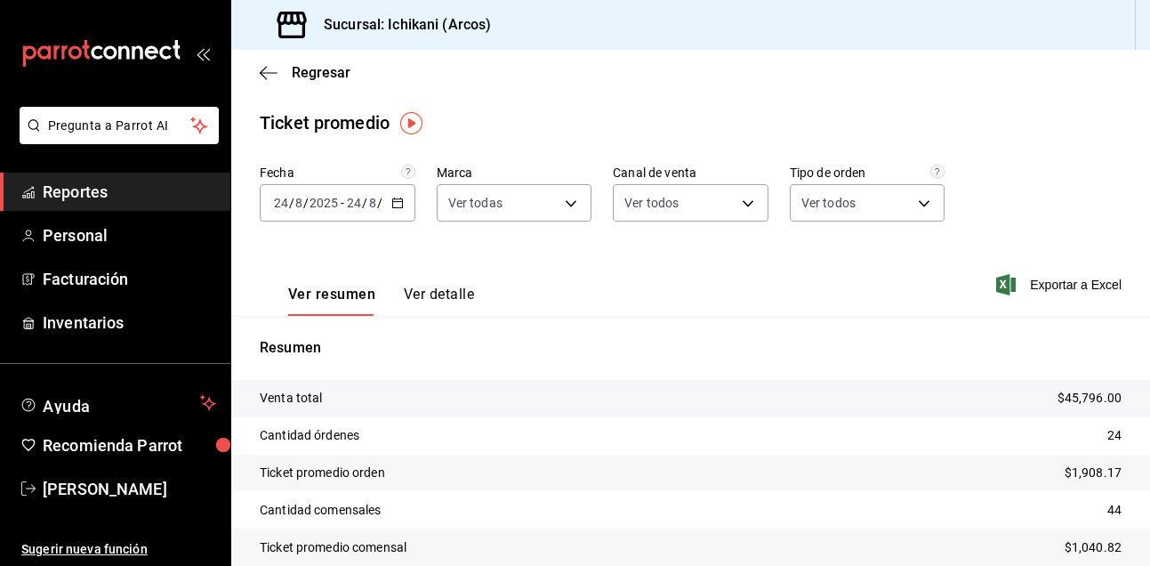
click at [121, 194] on span "Reportes" at bounding box center [129, 192] width 173 height 24
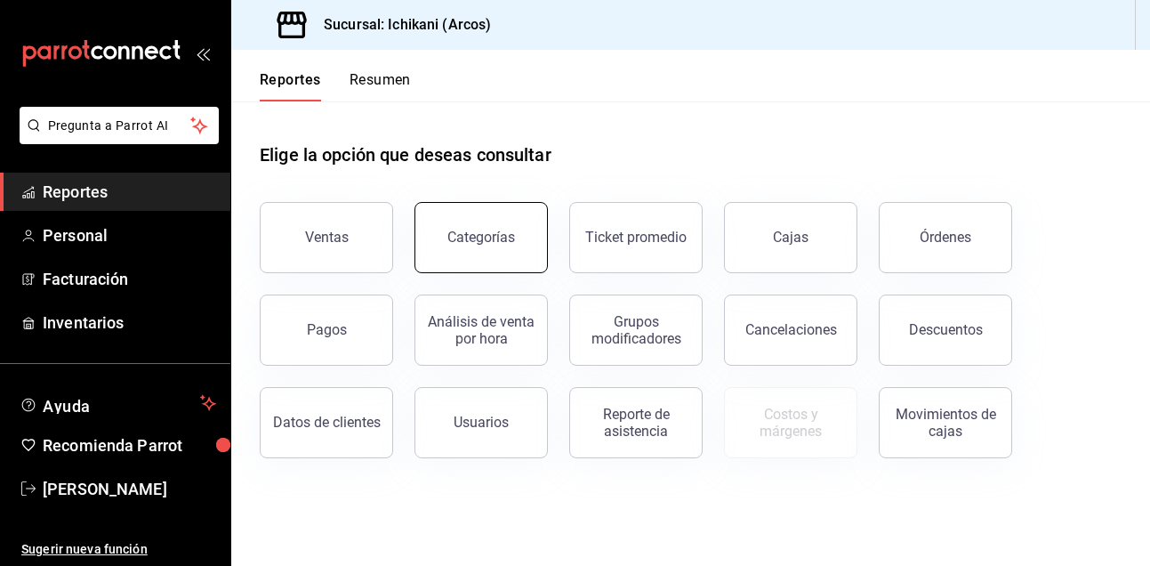
click at [521, 237] on button "Categorías" at bounding box center [481, 237] width 133 height 71
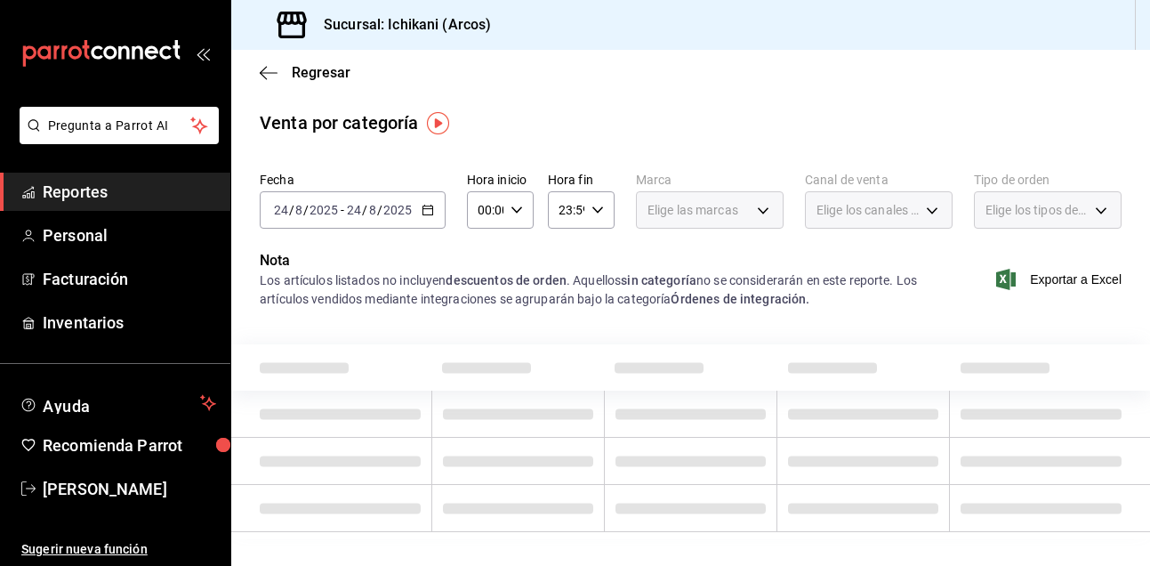
click at [163, 193] on span "Reportes" at bounding box center [129, 192] width 173 height 24
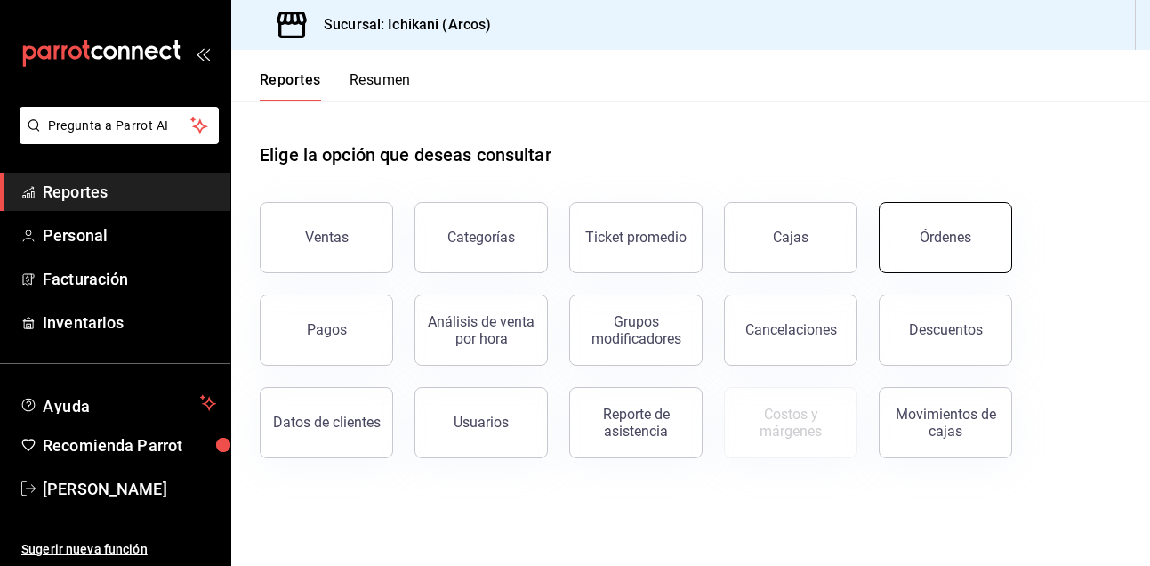
click at [956, 222] on button "Órdenes" at bounding box center [945, 237] width 133 height 71
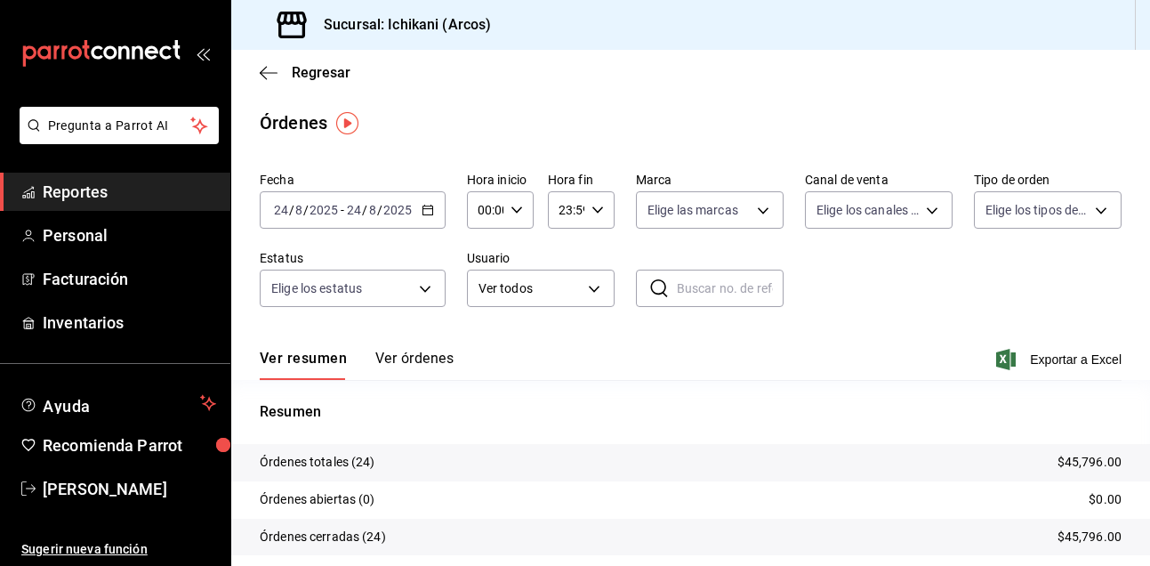
click at [107, 189] on span "Reportes" at bounding box center [129, 192] width 173 height 24
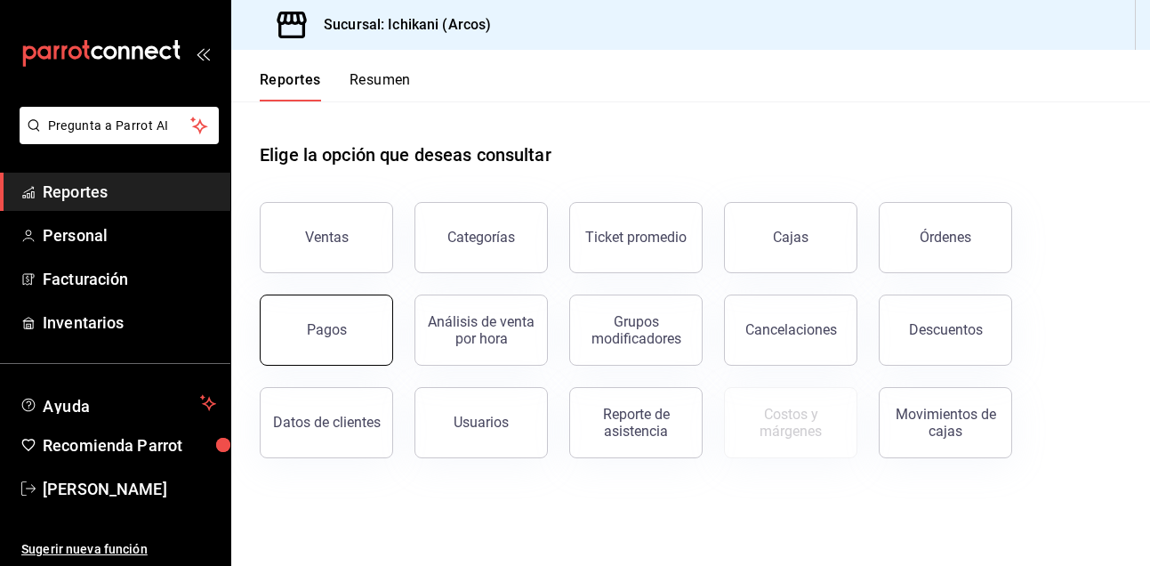
click at [317, 318] on button "Pagos" at bounding box center [326, 329] width 133 height 71
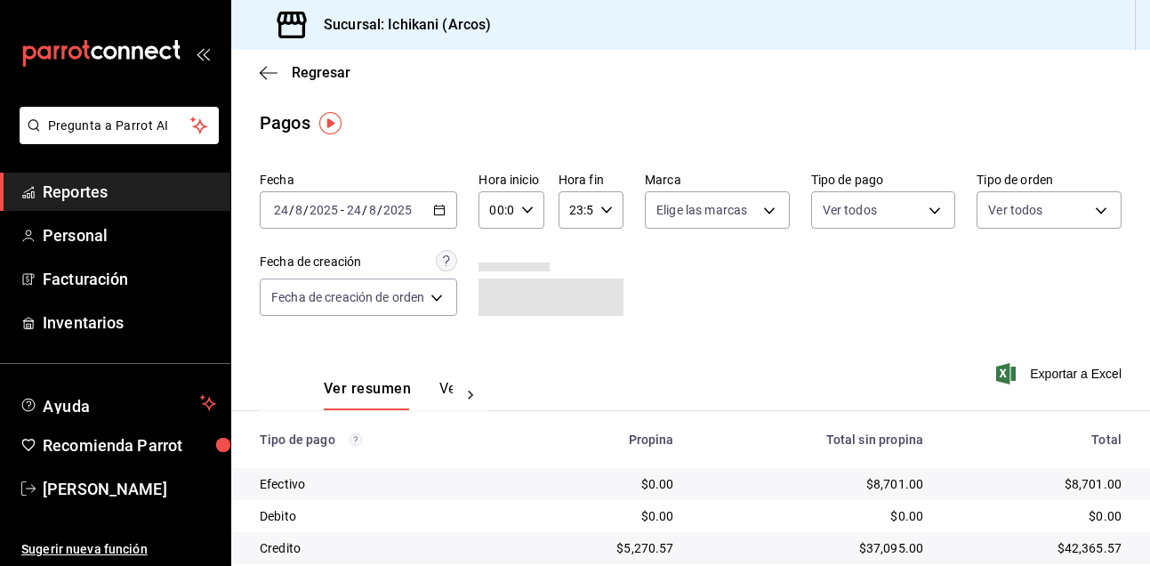
click at [115, 194] on span "Reportes" at bounding box center [129, 192] width 173 height 24
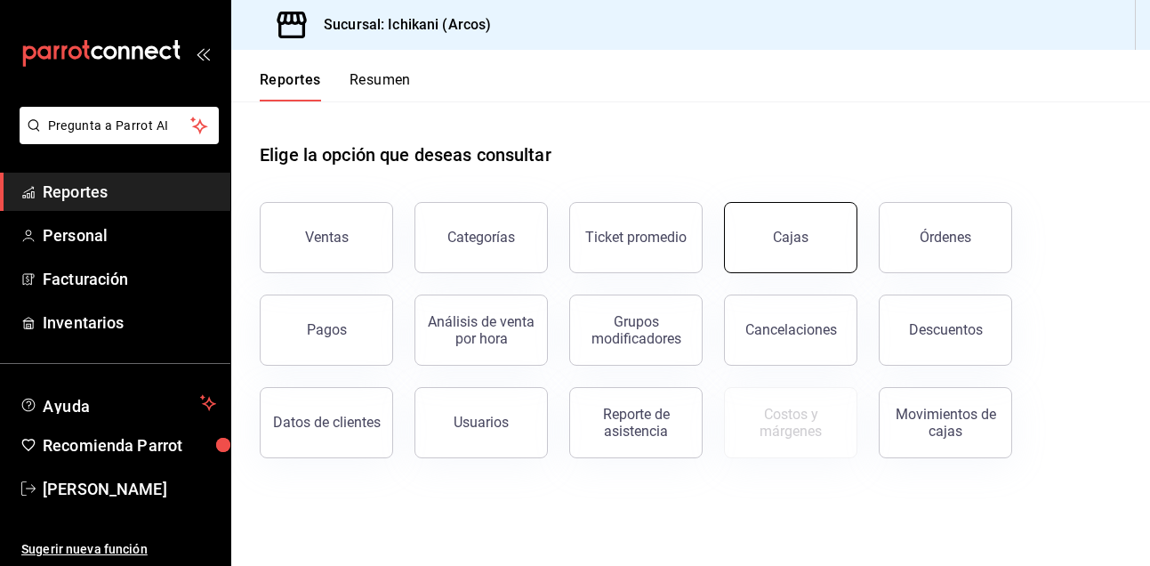
click at [794, 235] on div "Cajas" at bounding box center [791, 237] width 36 height 17
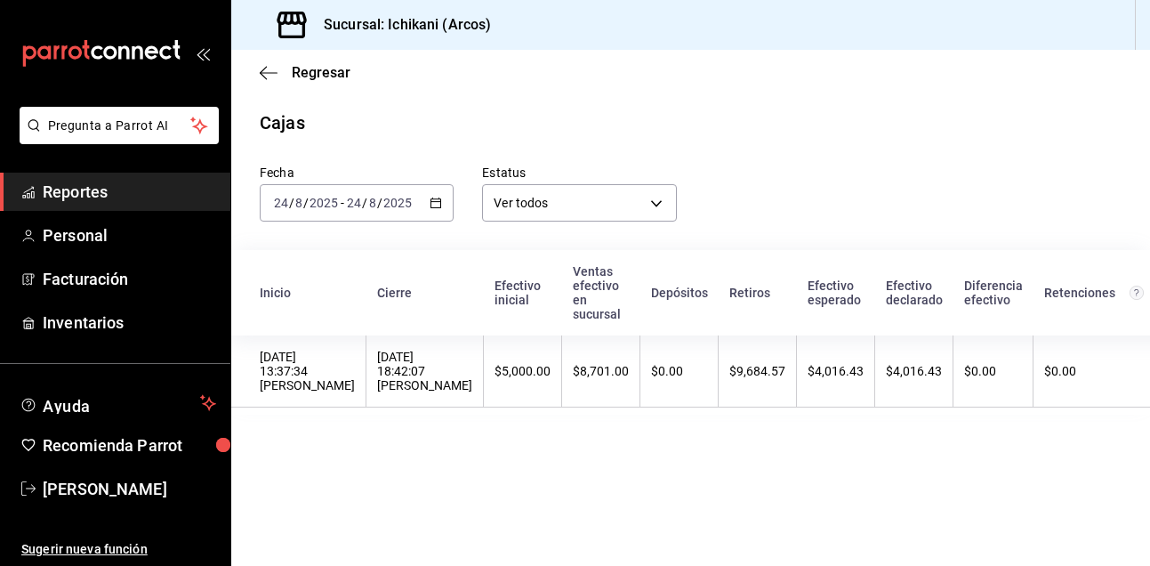
click at [154, 183] on span "Reportes" at bounding box center [129, 192] width 173 height 24
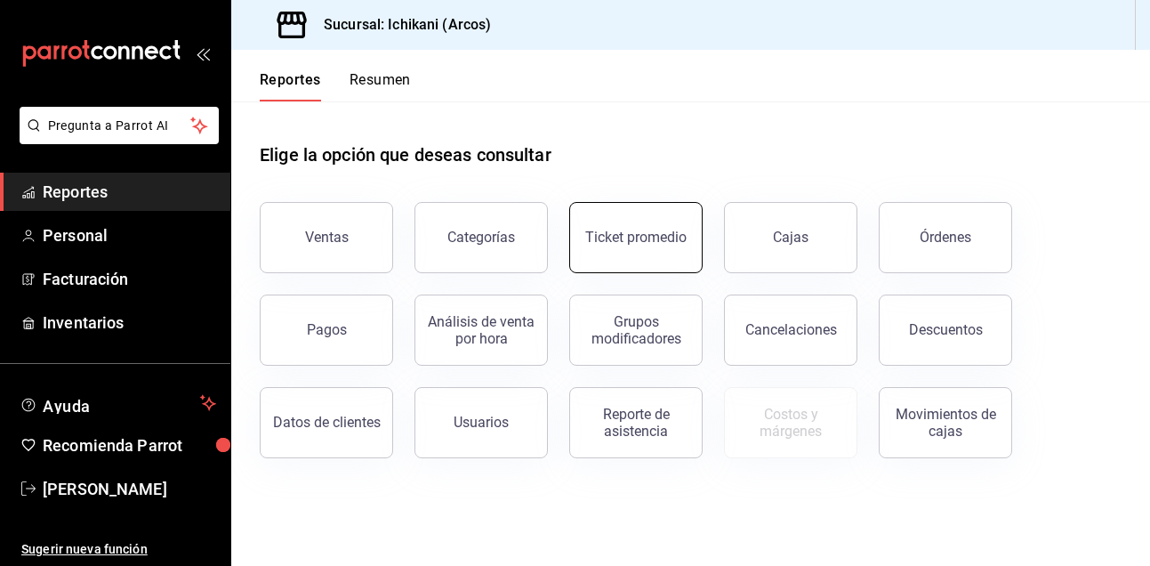
click at [637, 245] on div "Ticket promedio" at bounding box center [635, 237] width 101 height 17
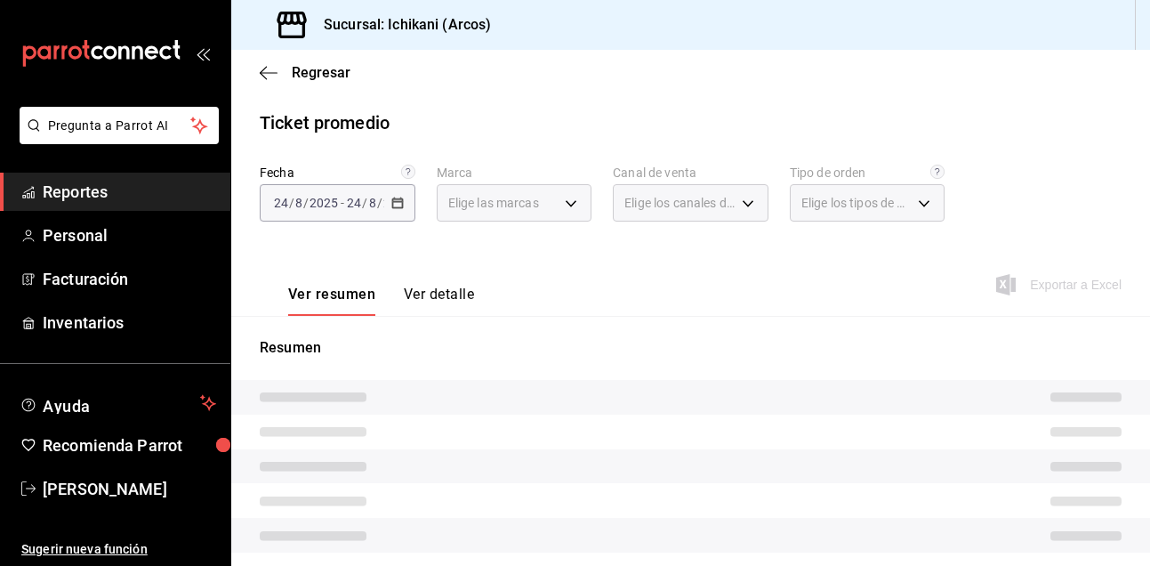
type input "5b36b593-4404-40a8-ab52-4e9fd09f90e2"
type input "PARROT,UBER_EATS,RAPPI,DIDI_FOOD,ONLINE"
type input "3f29f97d-eb6b-4f7f-81e9-2a2681b2c391,9aefaf5f-9703-4eeb-b645-eea16135de7e,EXTER…"
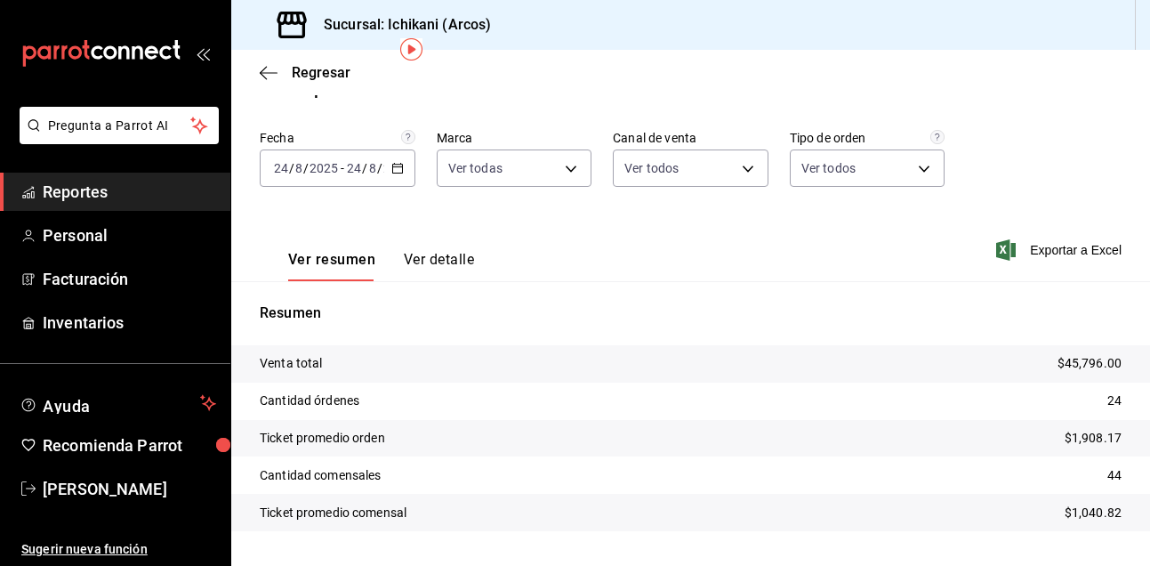
scroll to position [28, 0]
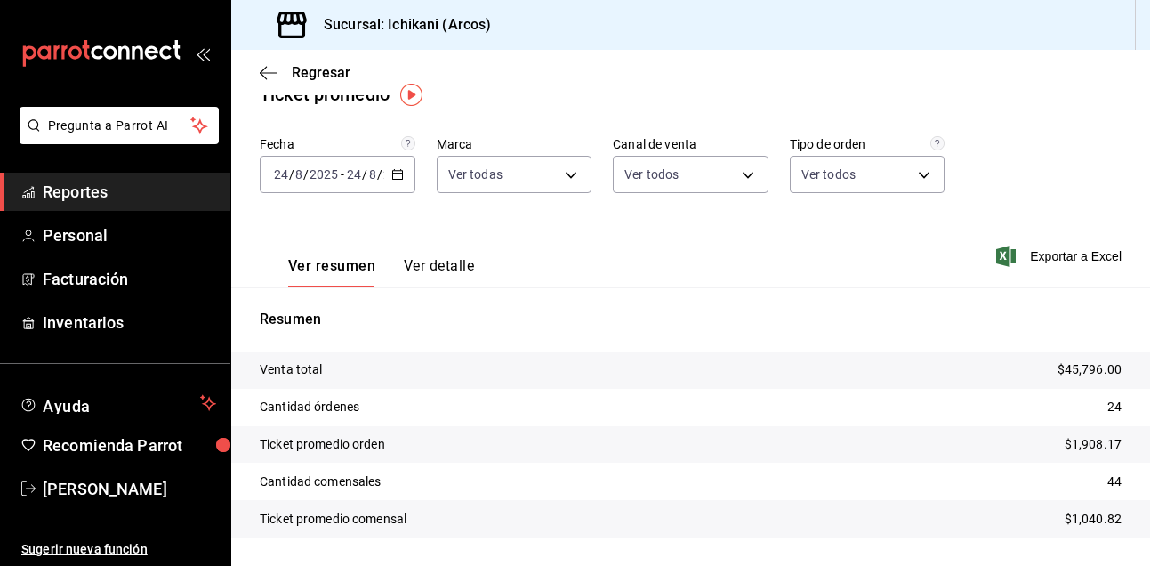
click at [390, 173] on div "[DATE] [DATE] - [DATE] [DATE]" at bounding box center [338, 174] width 156 height 37
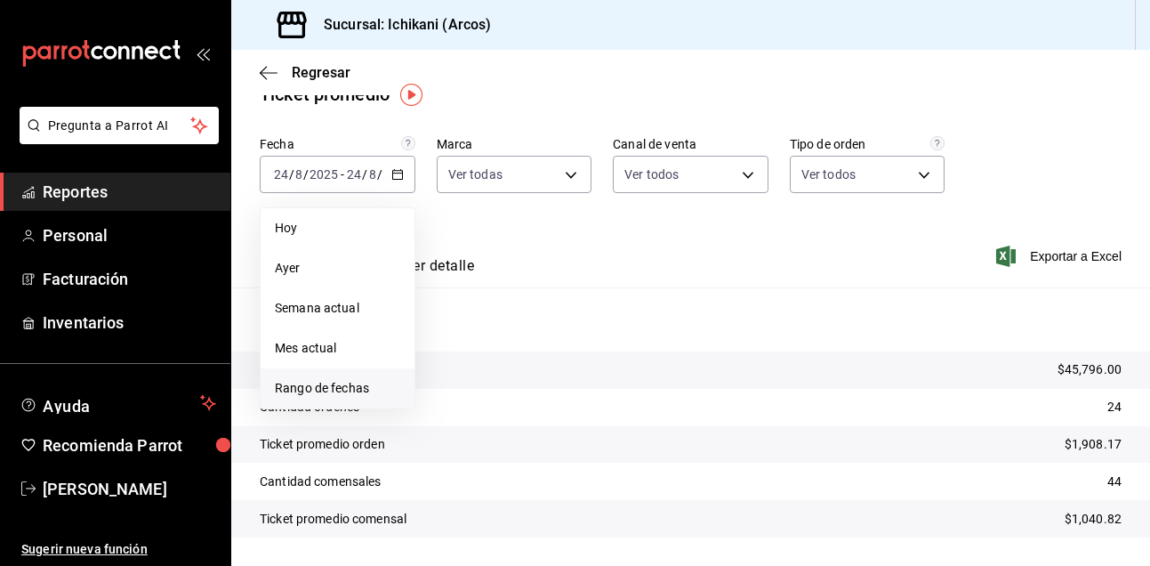
click at [325, 382] on span "Rango de fechas" at bounding box center [337, 388] width 125 height 19
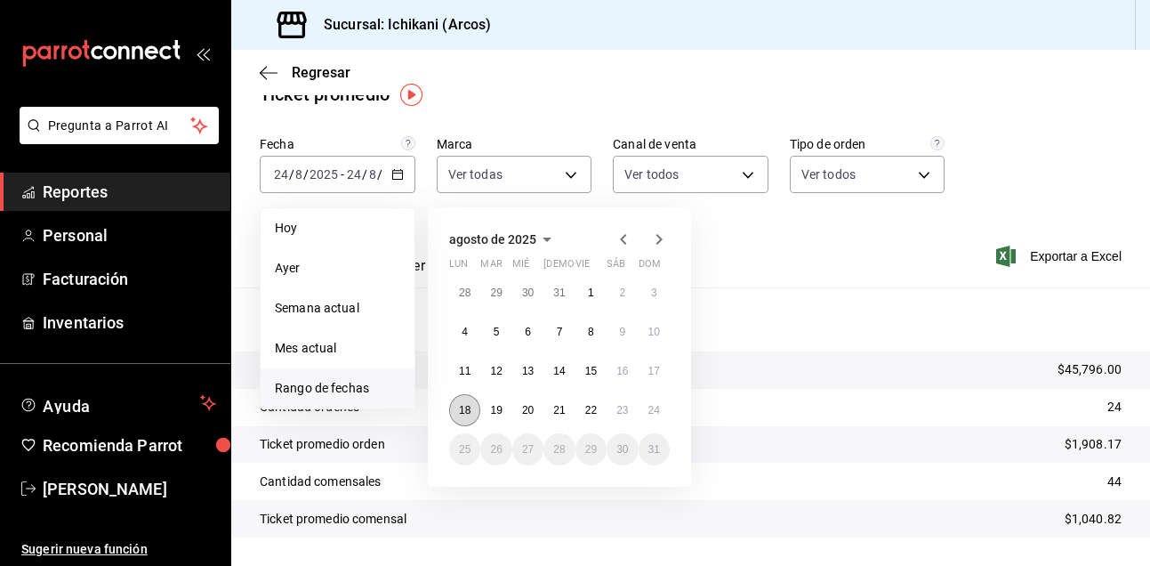
click at [471, 405] on abbr "18" at bounding box center [465, 410] width 12 height 12
click at [664, 407] on button "24" at bounding box center [654, 410] width 31 height 32
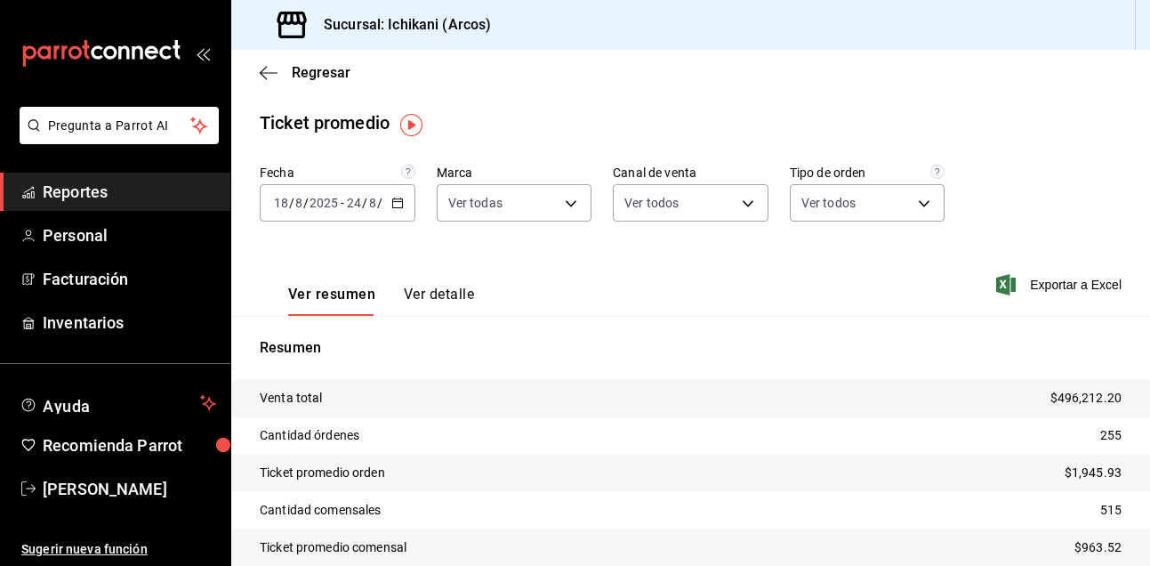
scroll to position [0, 0]
click at [121, 206] on link "Reportes" at bounding box center [115, 192] width 230 height 38
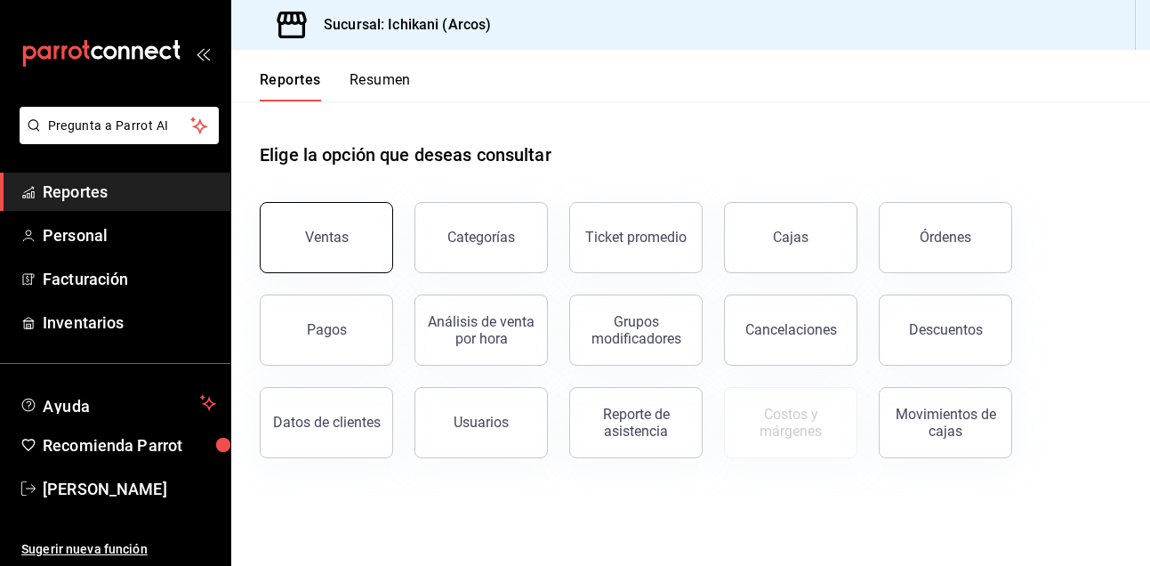
click at [328, 238] on div "Ventas" at bounding box center [327, 237] width 44 height 17
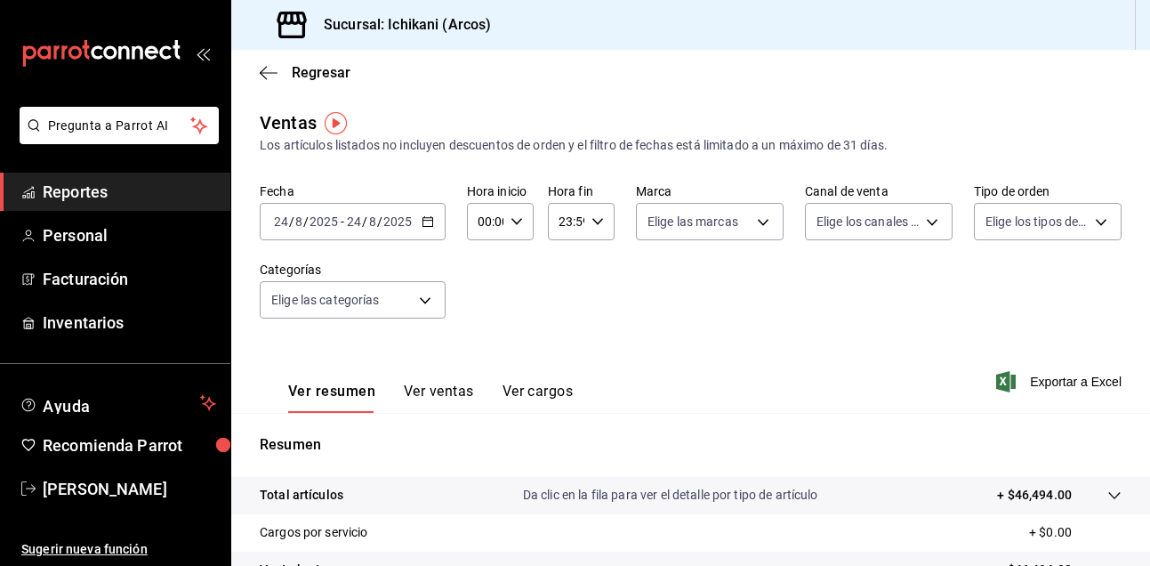
click at [431, 387] on button "Ver ventas" at bounding box center [439, 398] width 70 height 30
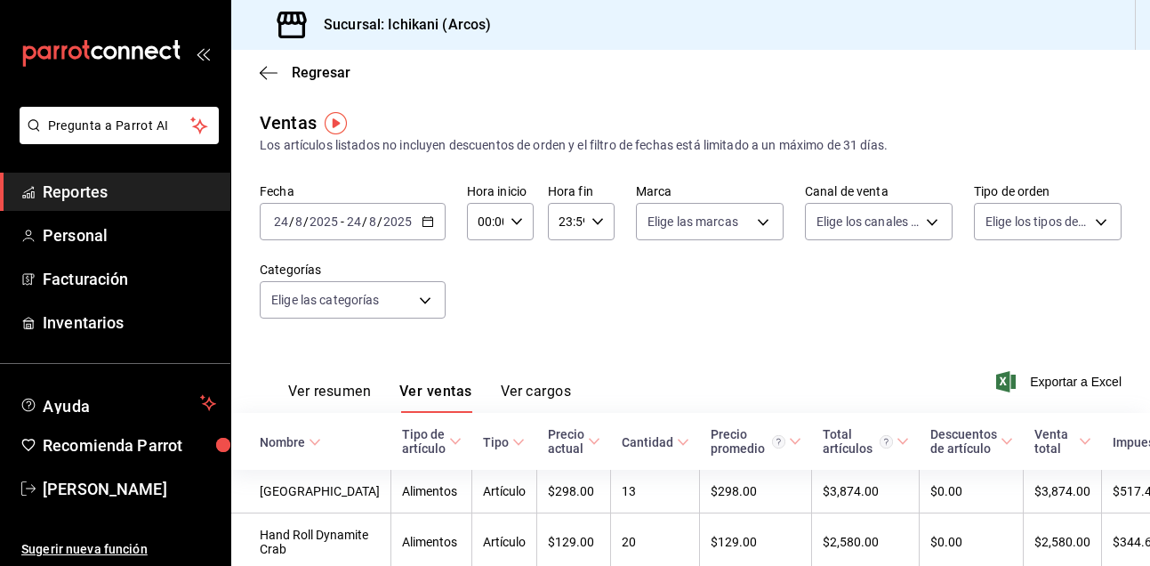
click at [359, 396] on button "Ver resumen" at bounding box center [329, 398] width 83 height 30
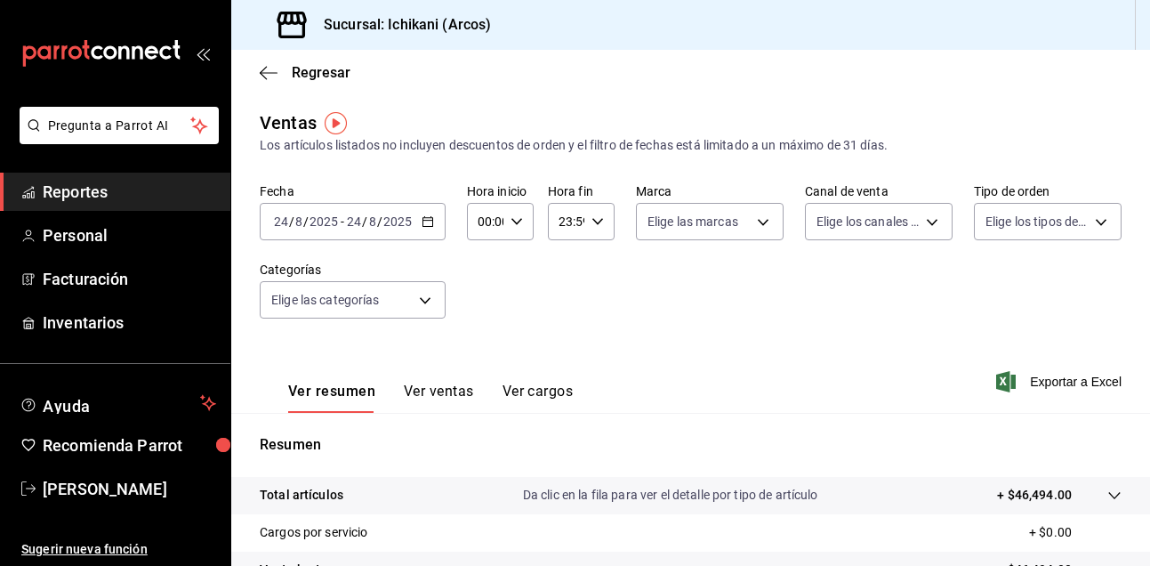
click at [434, 223] on div "[DATE] [DATE] - [DATE] [DATE]" at bounding box center [353, 221] width 186 height 37
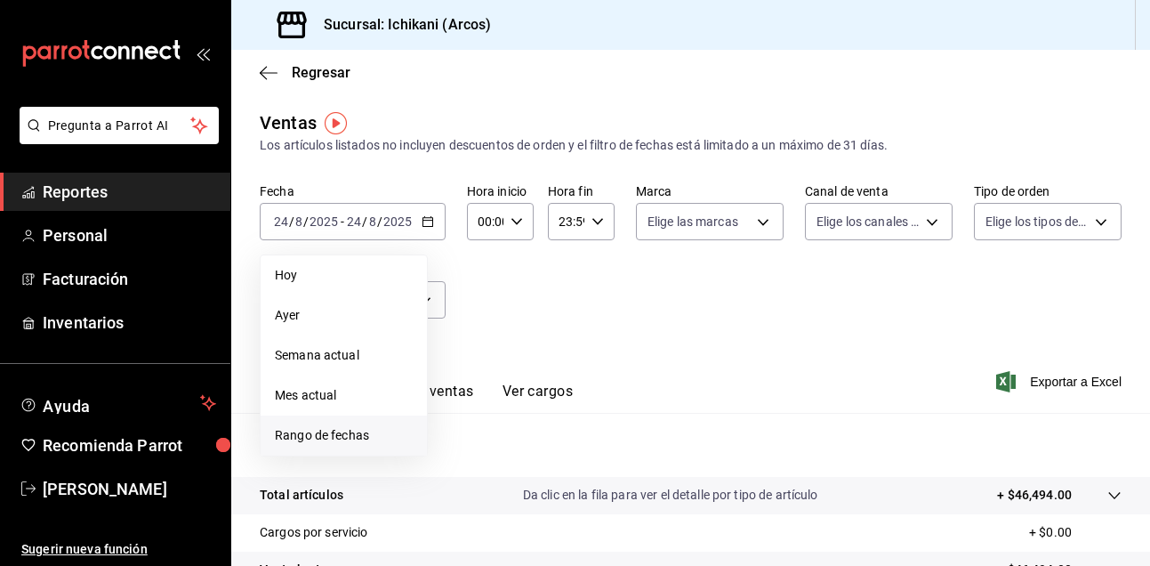
click at [363, 430] on span "Rango de fechas" at bounding box center [344, 435] width 138 height 19
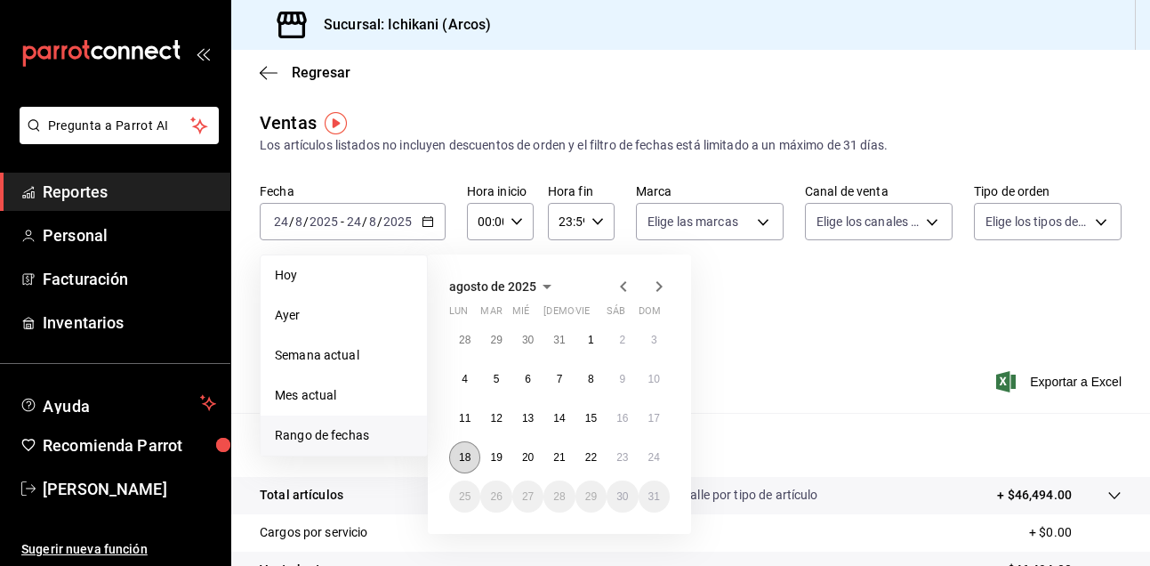
click at [463, 460] on abbr "18" at bounding box center [465, 457] width 12 height 12
click at [660, 448] on button "24" at bounding box center [654, 457] width 31 height 32
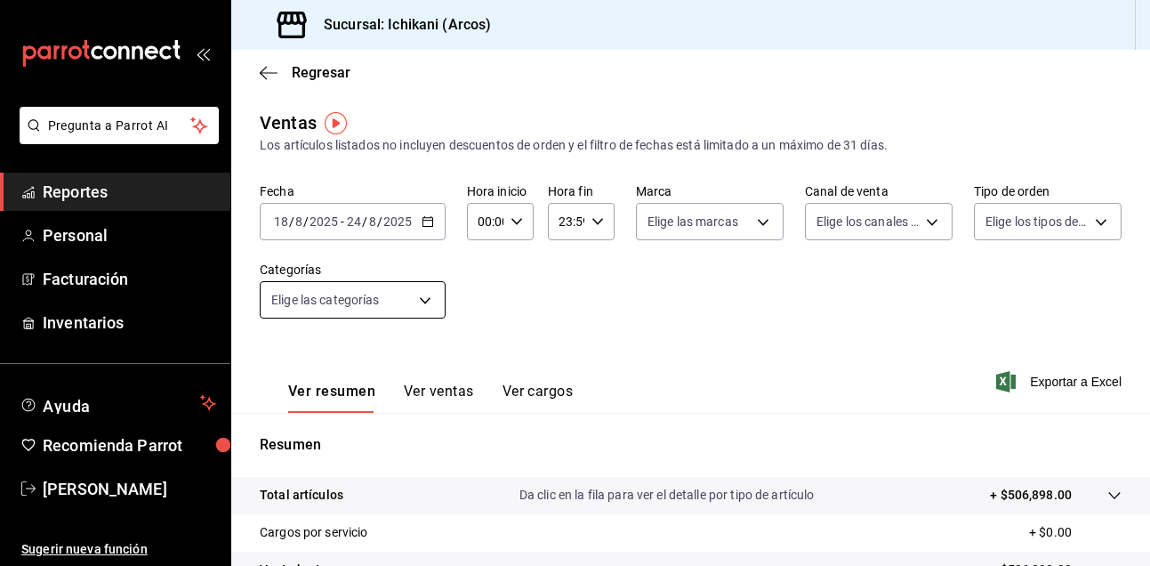
click at [422, 301] on body "Pregunta a Parrot AI Reportes Personal Facturación Inventarios Ayuda Recomienda…" at bounding box center [575, 283] width 1150 height 566
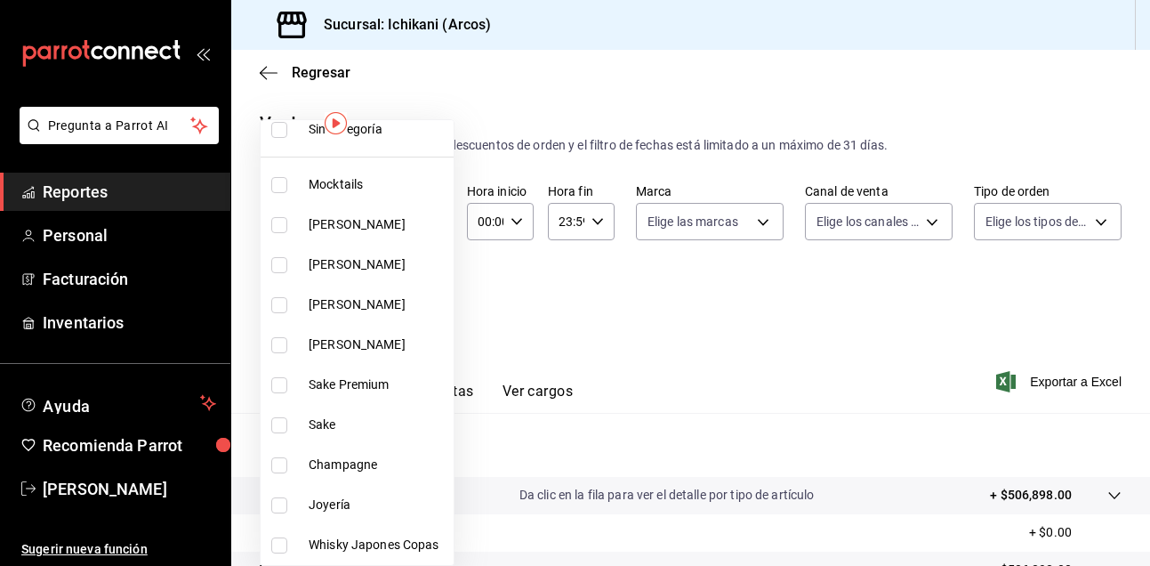
scroll to position [61, 0]
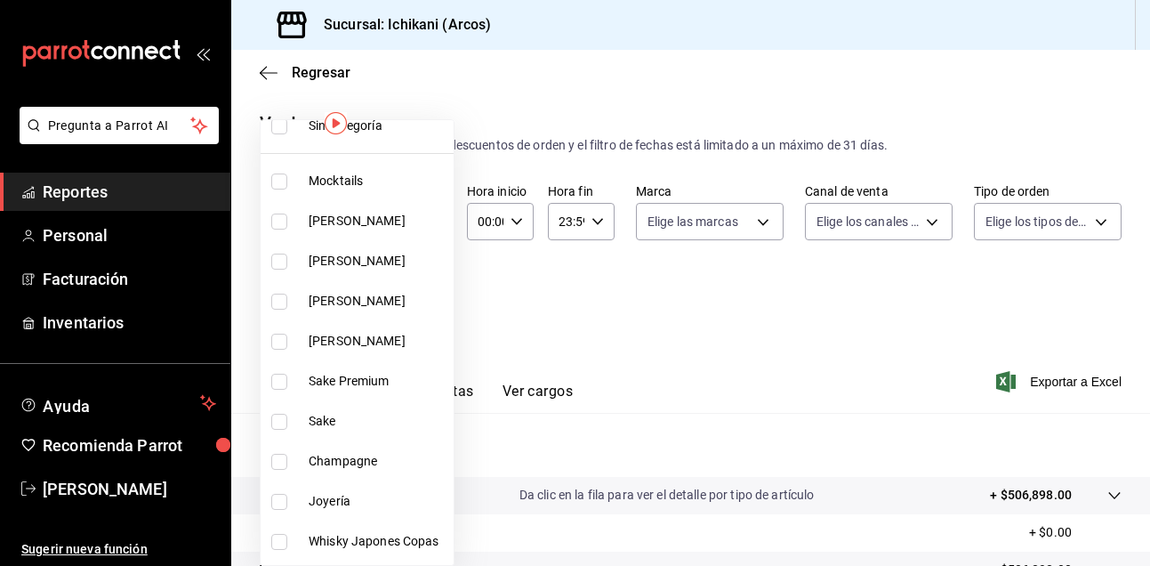
click at [284, 180] on input "checkbox" at bounding box center [279, 181] width 16 height 16
checkbox input "true"
type input "082e5db2-b2e4-4ea4-81ab-d0dab4d15ad6"
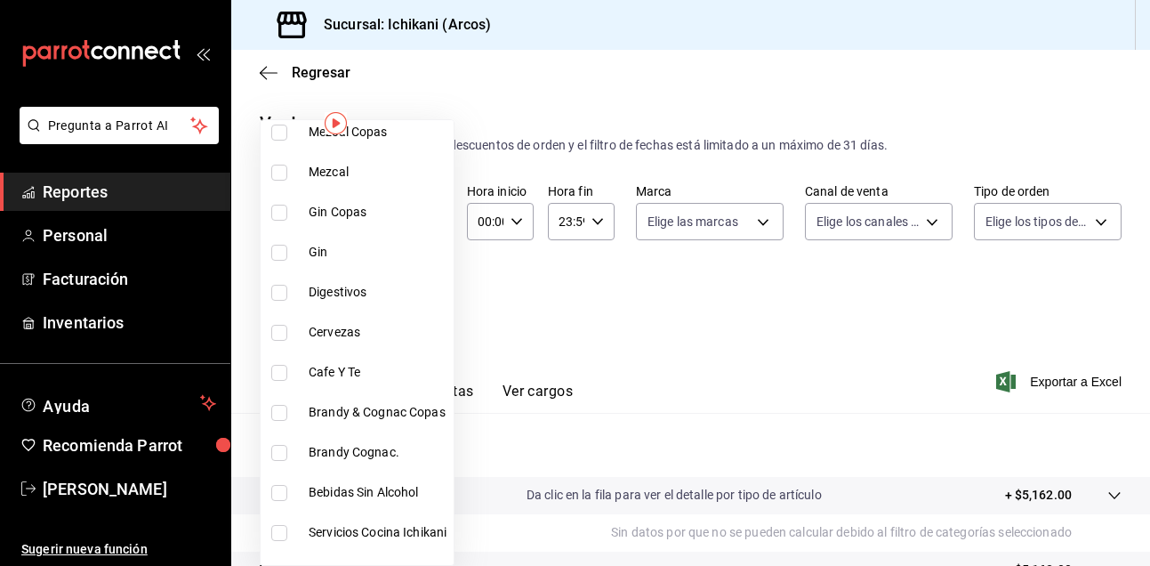
scroll to position [961, 0]
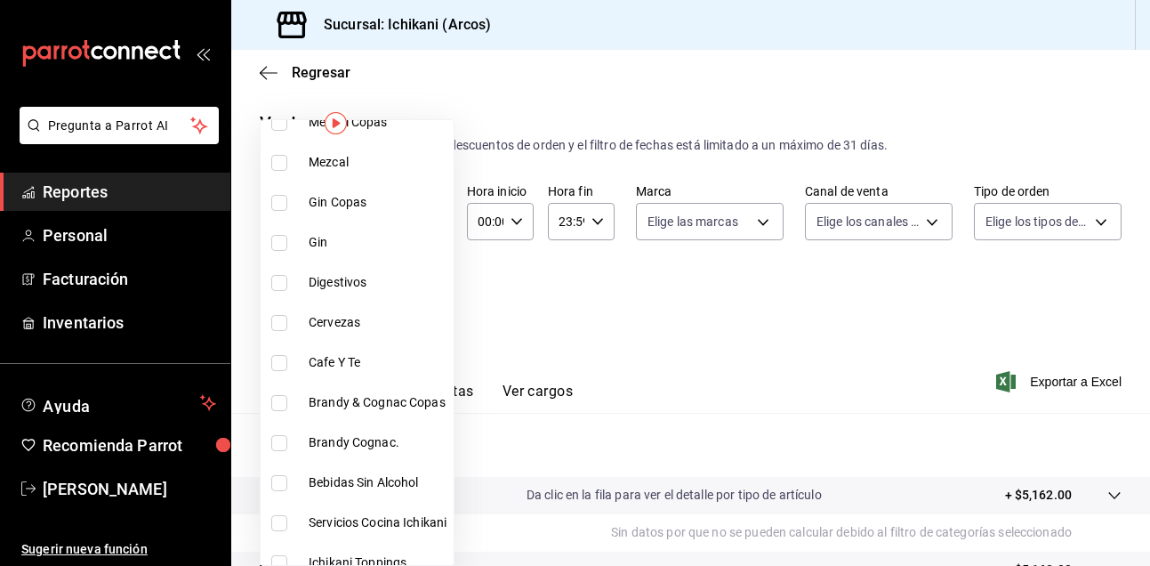
click at [281, 366] on input "checkbox" at bounding box center [279, 363] width 16 height 16
checkbox input "true"
type input "082e5db2-b2e4-4ea4-81ab-d0dab4d15ad6,60cbf6a9-471b-4a76-abb5-2d37da65842f"
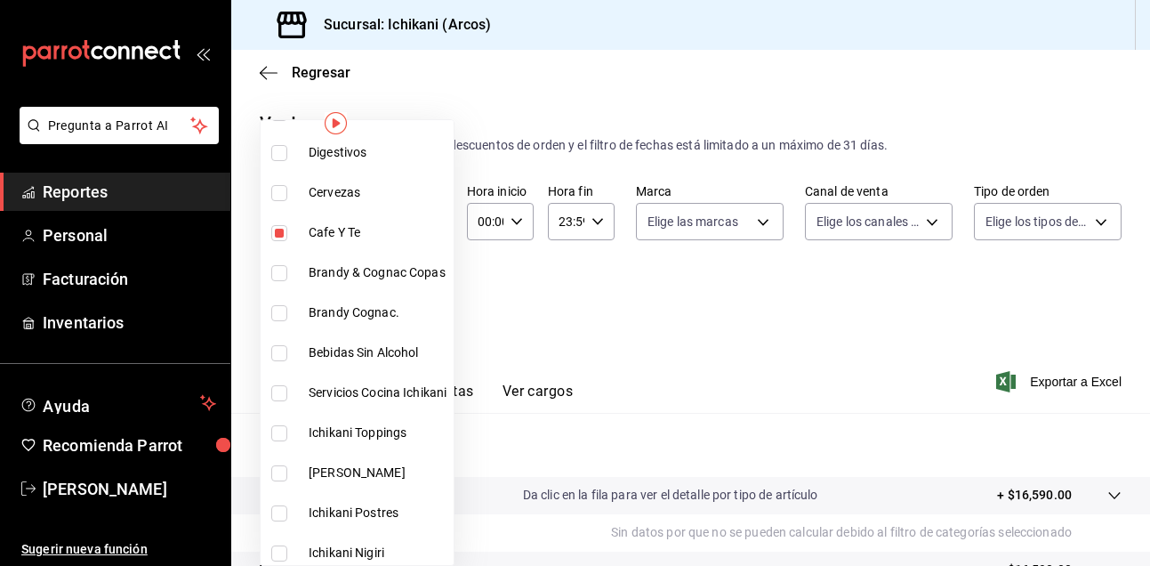
scroll to position [1089, 0]
click at [280, 355] on input "checkbox" at bounding box center [279, 355] width 16 height 16
checkbox input "true"
type input "082e5db2-b2e4-4ea4-81ab-d0dab4d15ad6,60cbf6a9-471b-4a76-abb5-2d37da65842f,5768b…"
click at [780, 415] on div at bounding box center [575, 283] width 1150 height 566
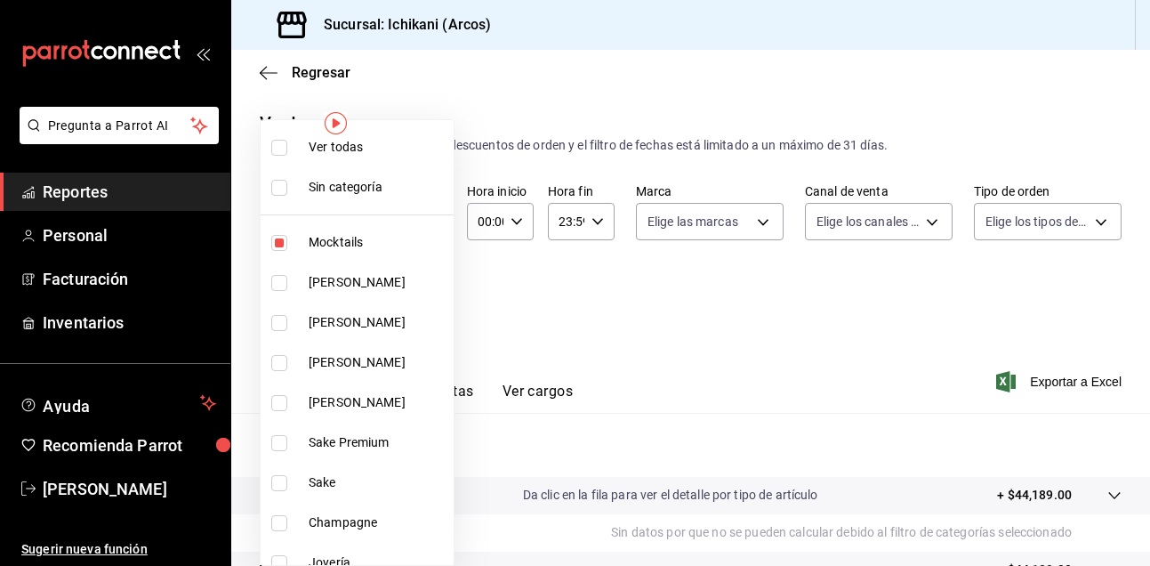
click at [430, 291] on body "Pregunta a Parrot AI Reportes Personal Facturación Inventarios Ayuda Recomienda…" at bounding box center [575, 283] width 1150 height 566
click at [286, 144] on input "checkbox" at bounding box center [279, 148] width 16 height 16
checkbox input "true"
type input "082e5db2-b2e4-4ea4-81ab-d0dab4d15ad6,1675a30c-ad4c-4004-bd69-306a5eee9bbe,0b9f1…"
checkbox input "true"
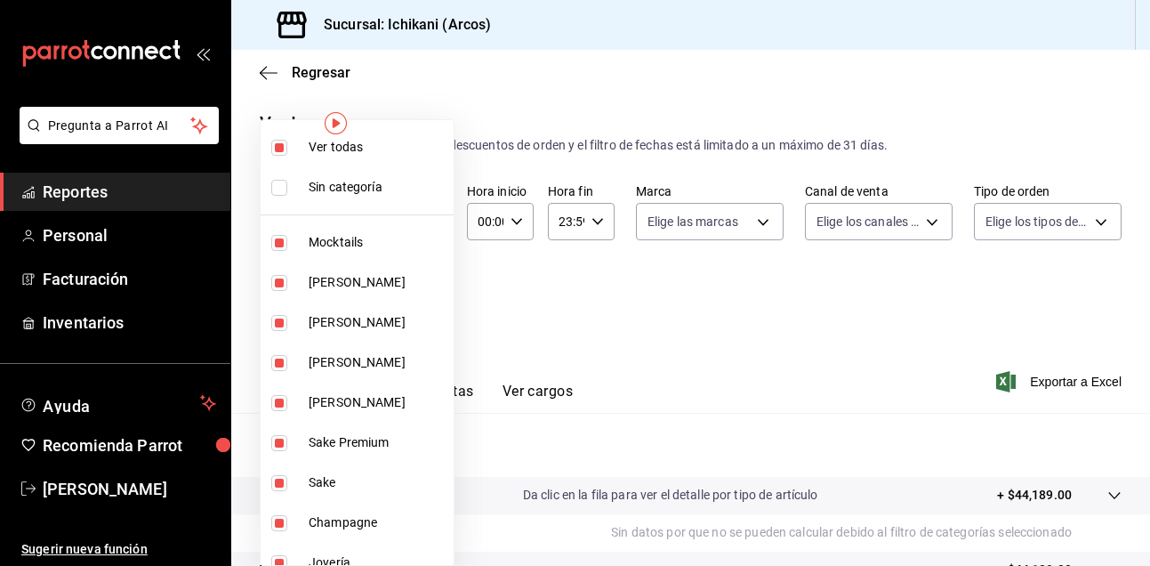
checkbox input "true"
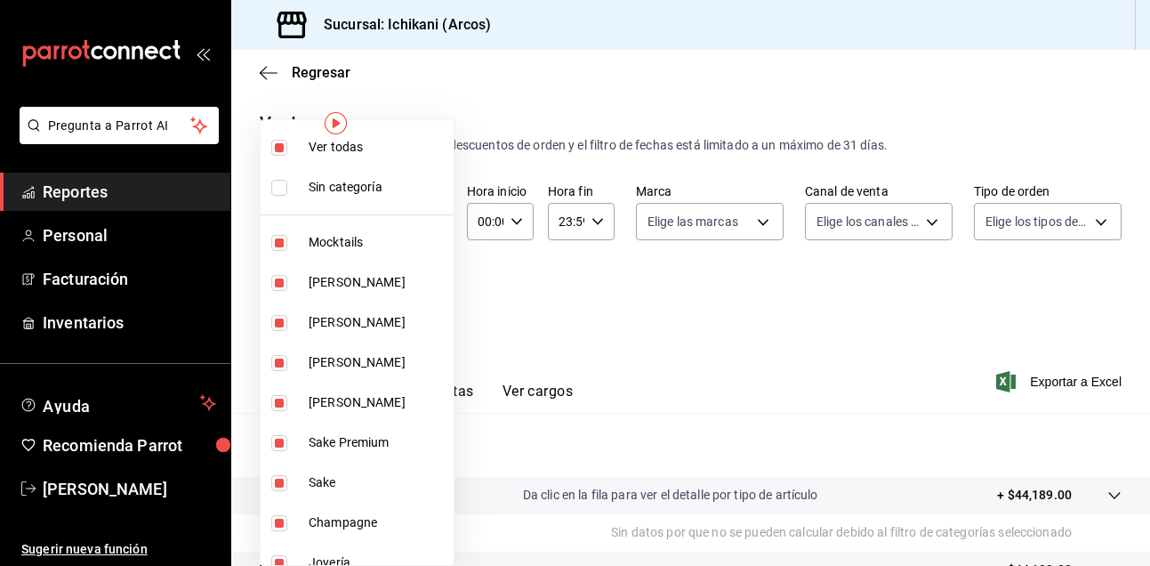
checkbox input "true"
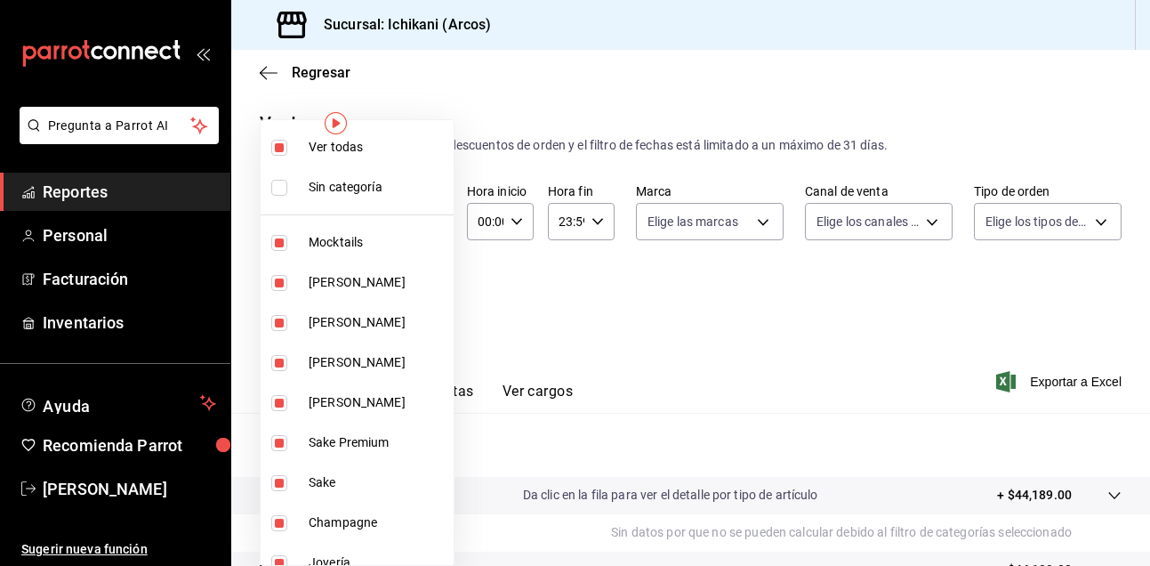
checkbox input "true"
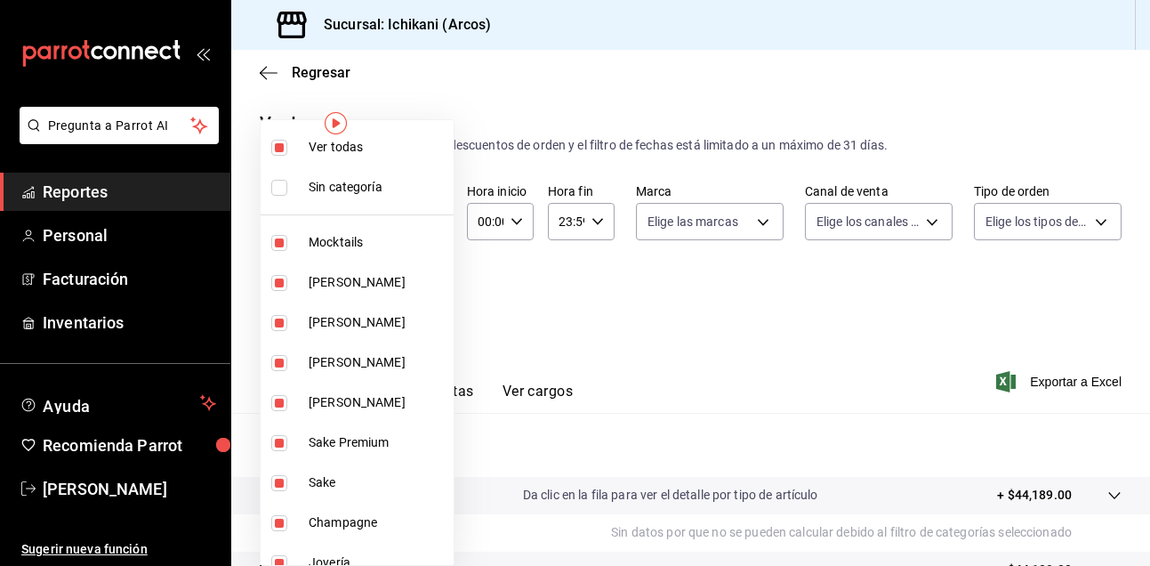
checkbox input "true"
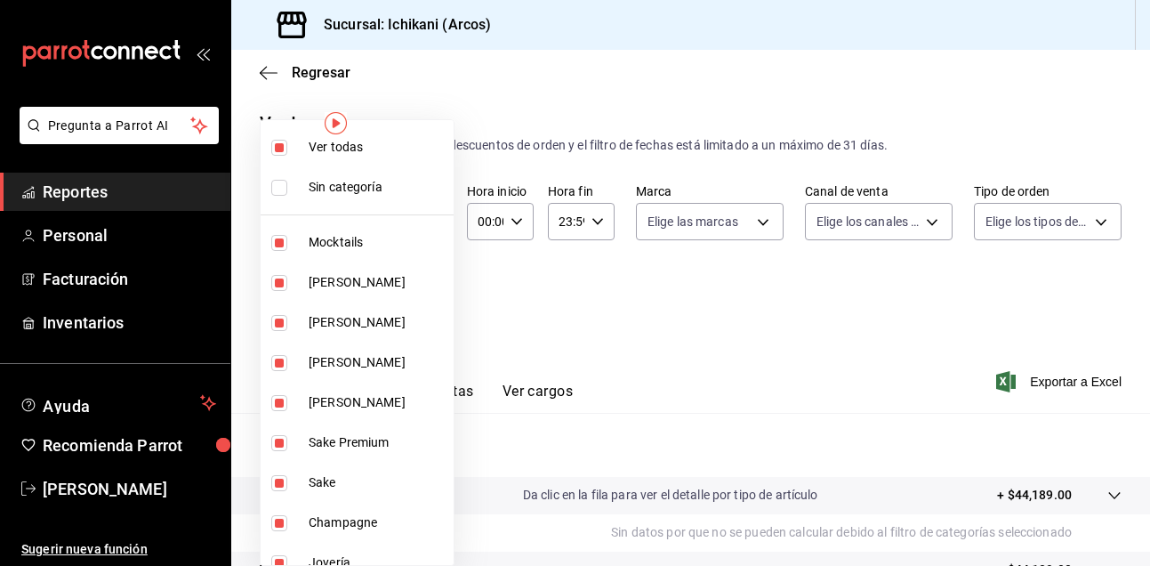
checkbox input "true"
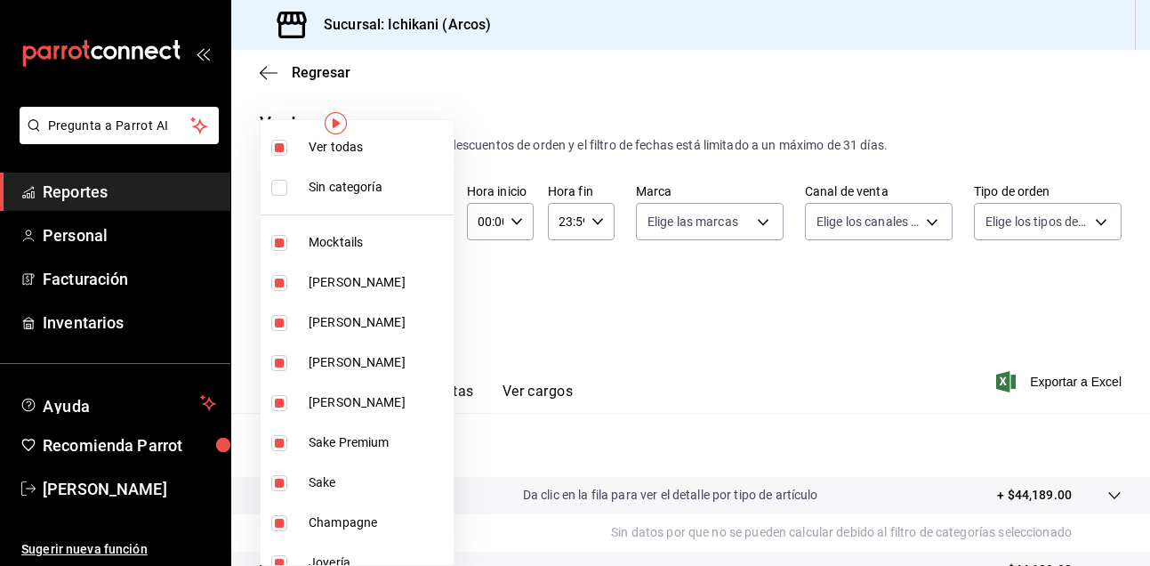
checkbox input "true"
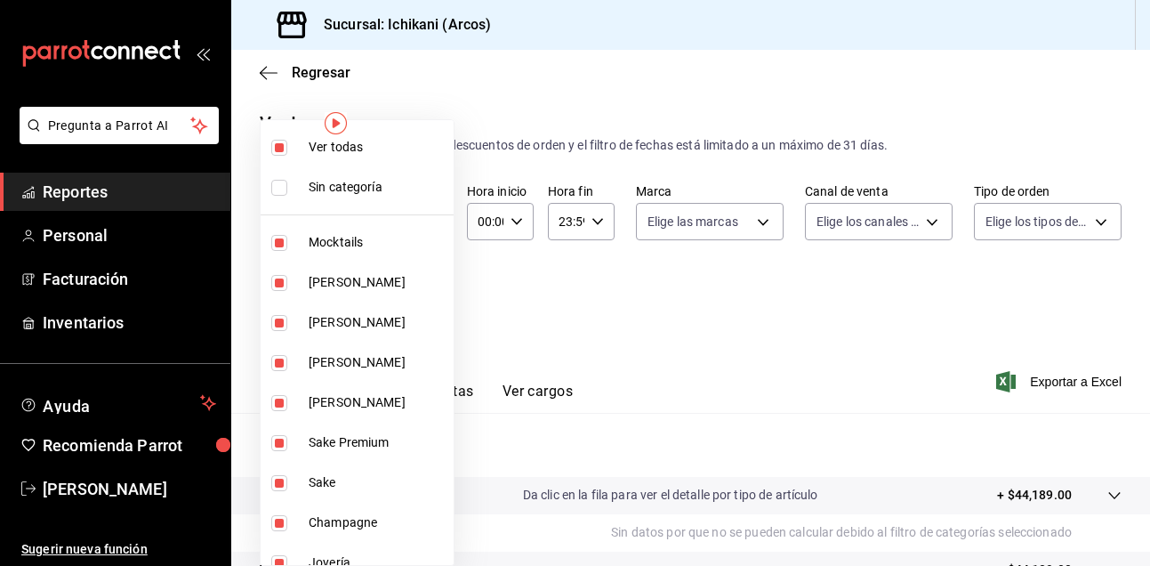
checkbox input "true"
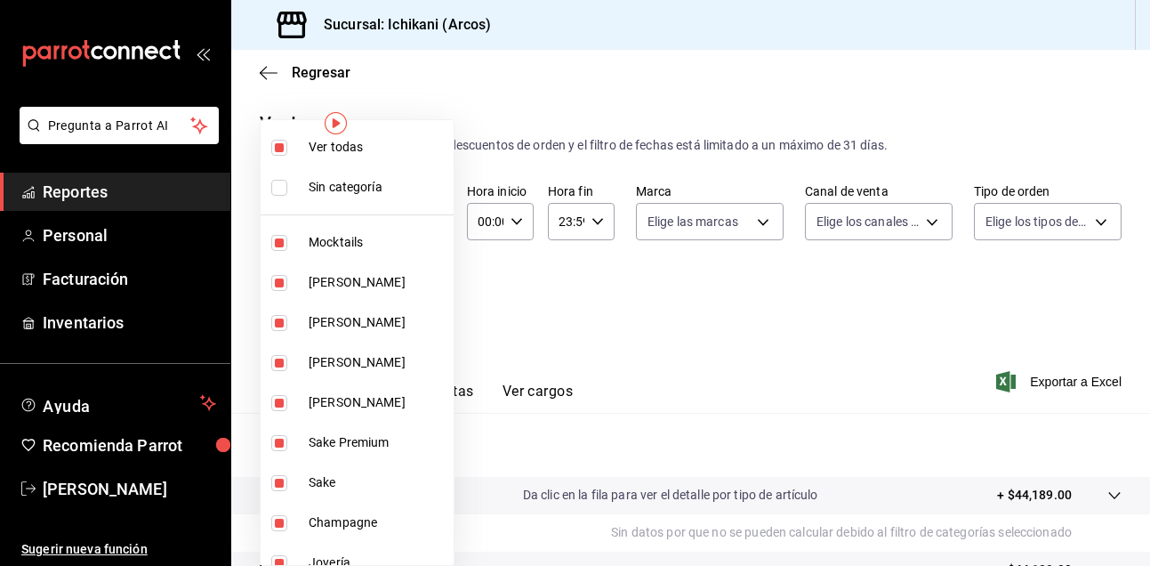
checkbox input "true"
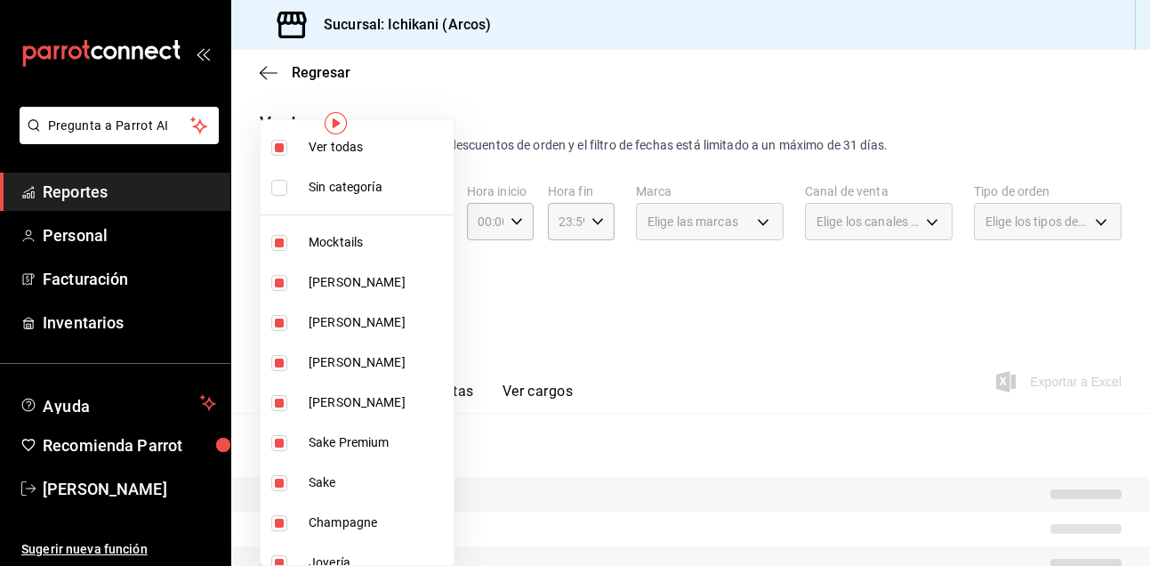
click at [286, 144] on input "checkbox" at bounding box center [279, 148] width 16 height 16
checkbox input "false"
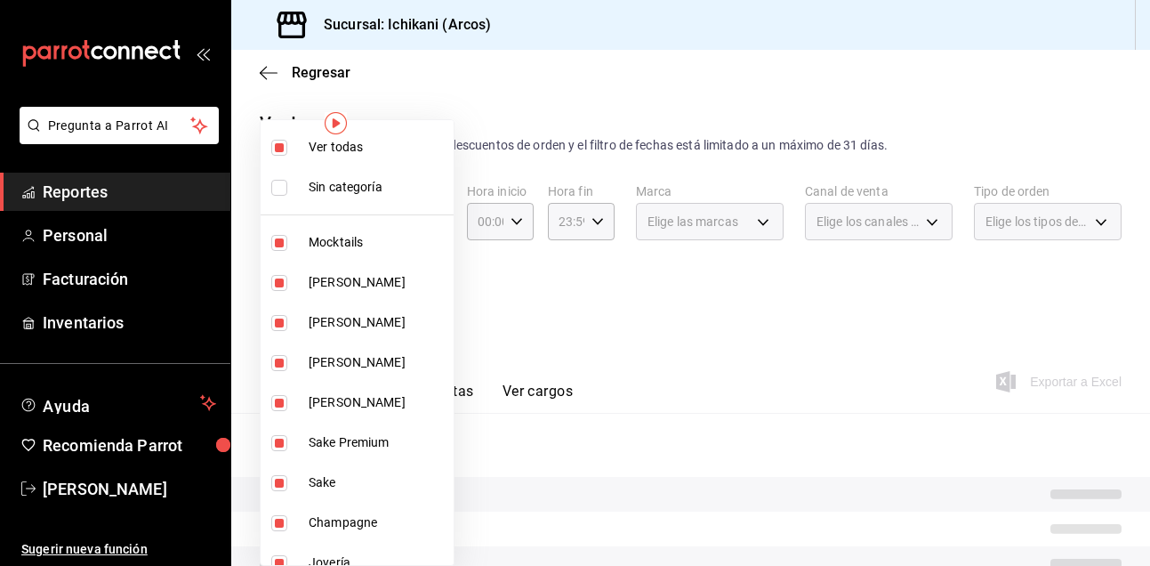
checkbox input "false"
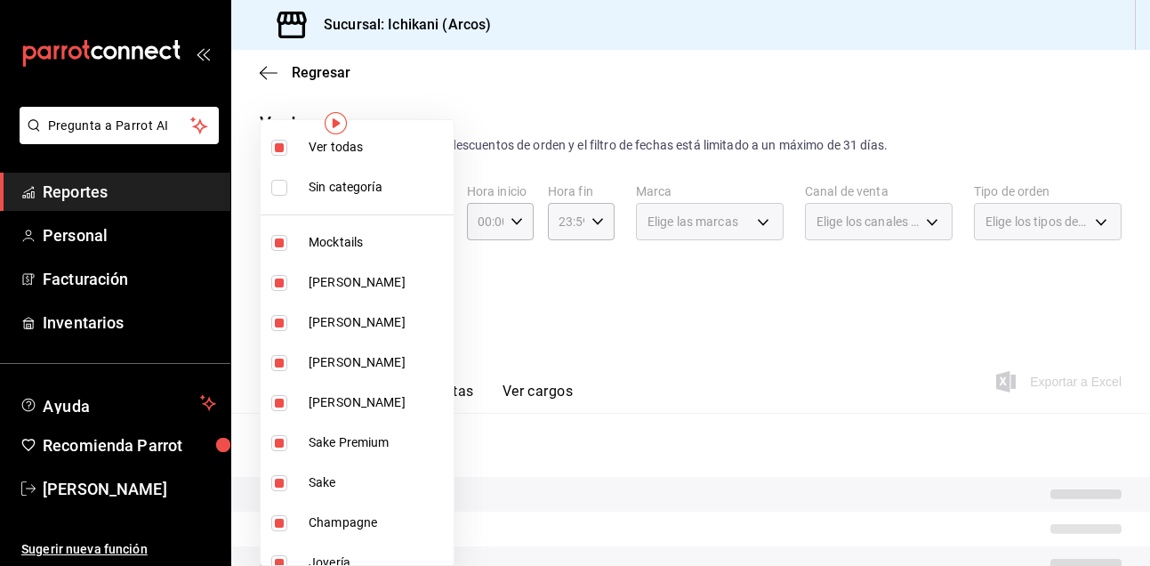
checkbox input "false"
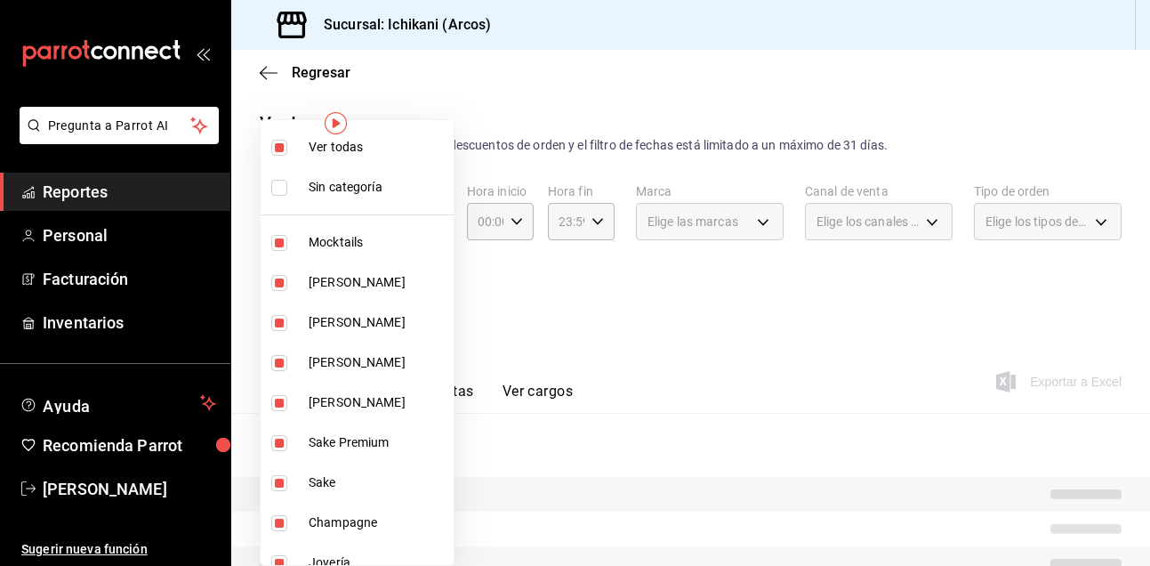
checkbox input "false"
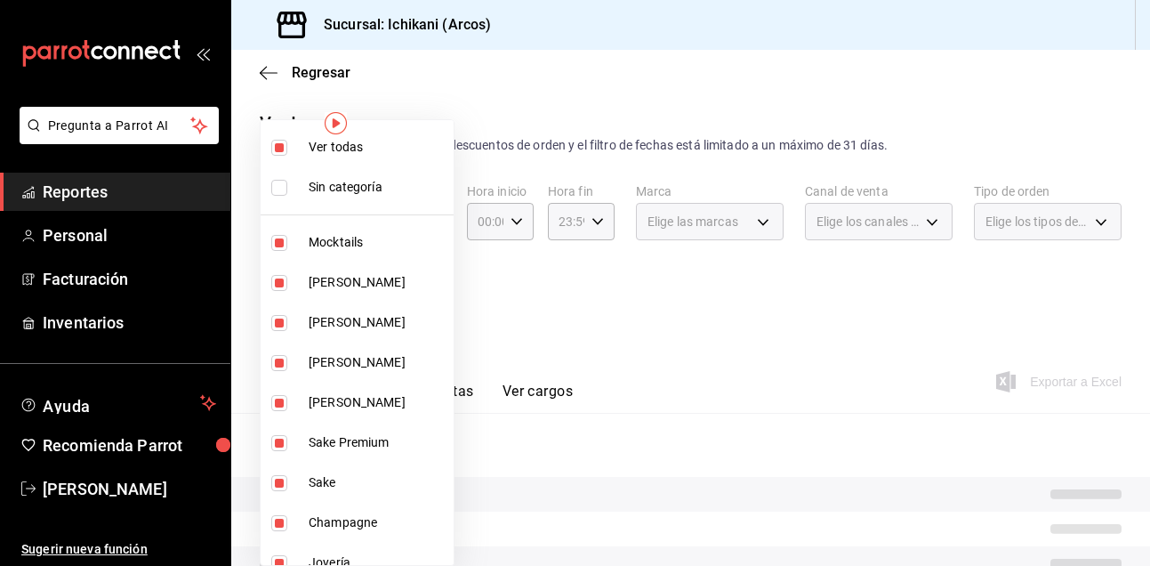
checkbox input "false"
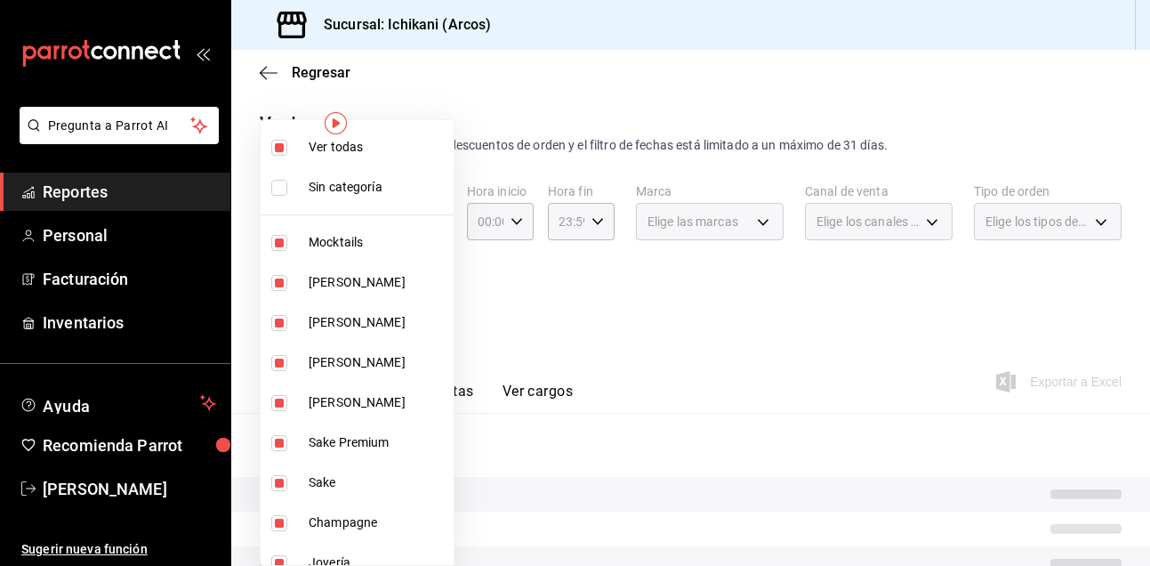
checkbox input "false"
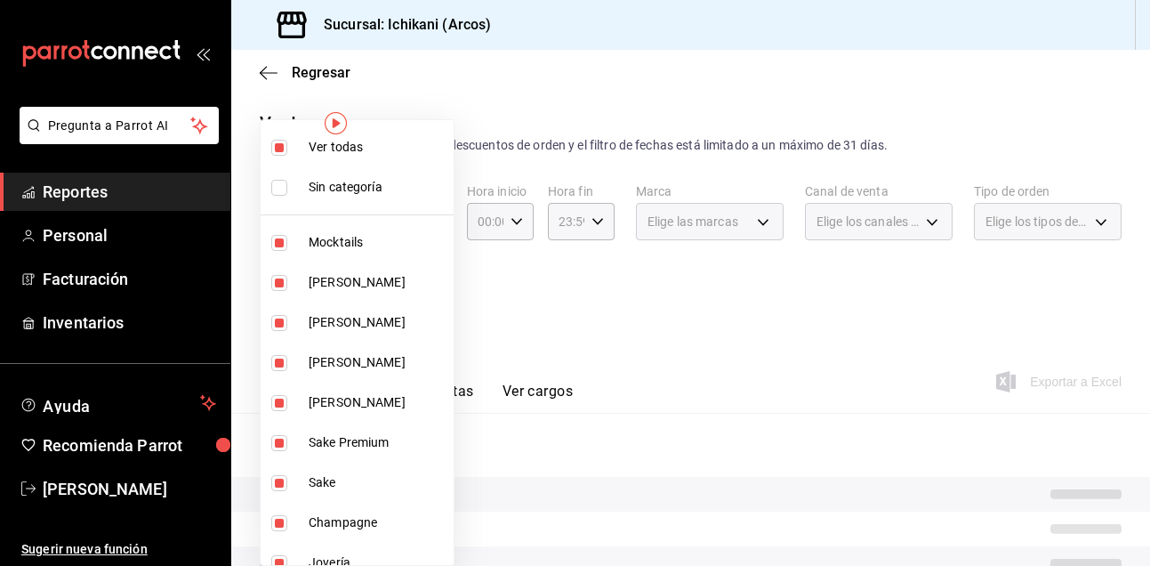
checkbox input "false"
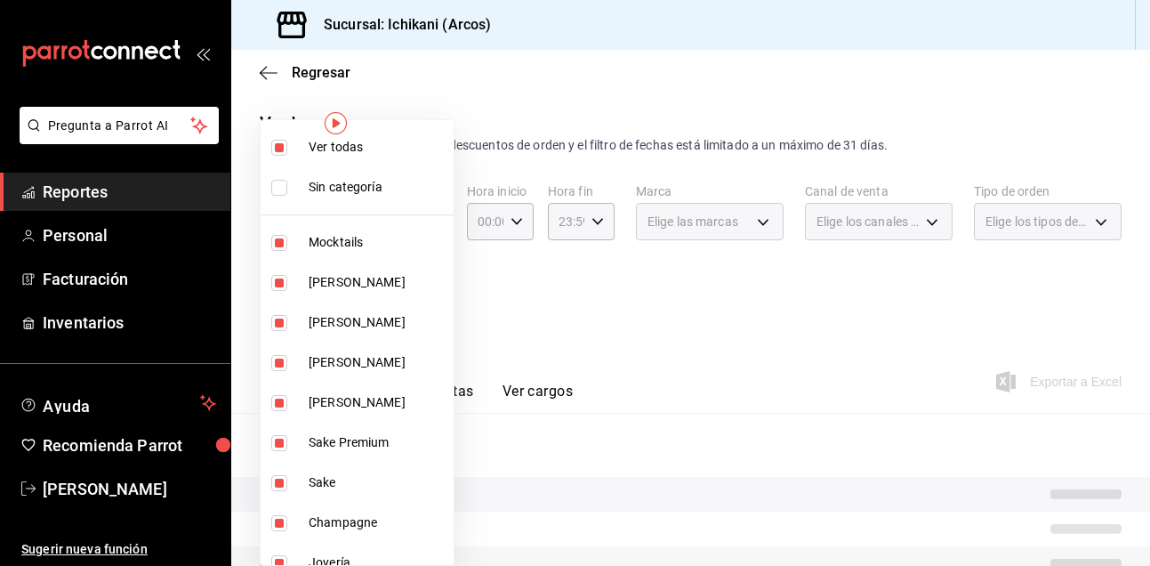
checkbox input "false"
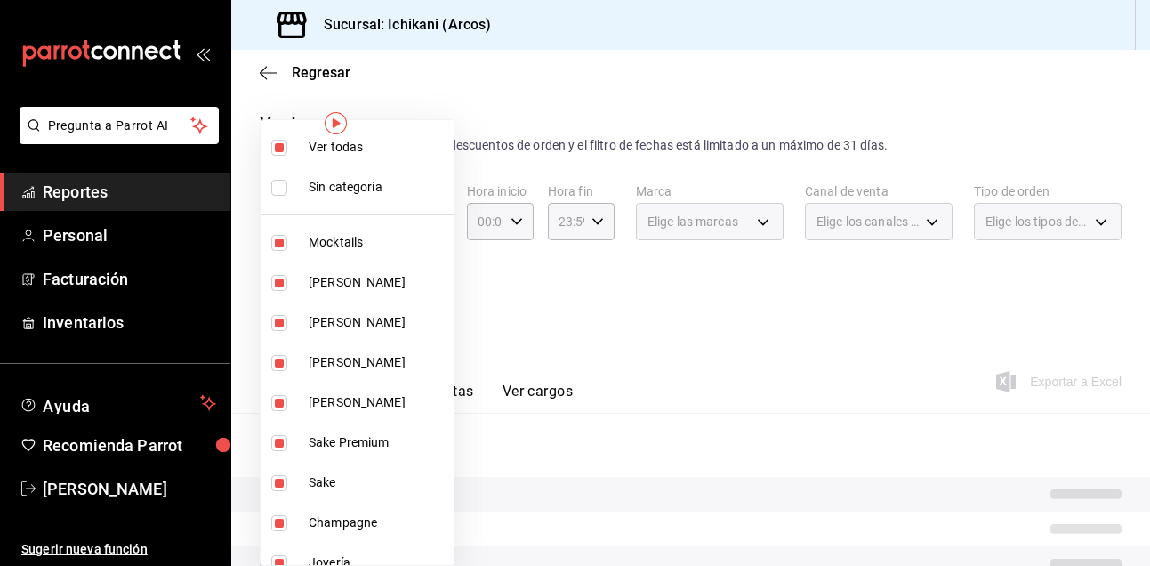
checkbox input "false"
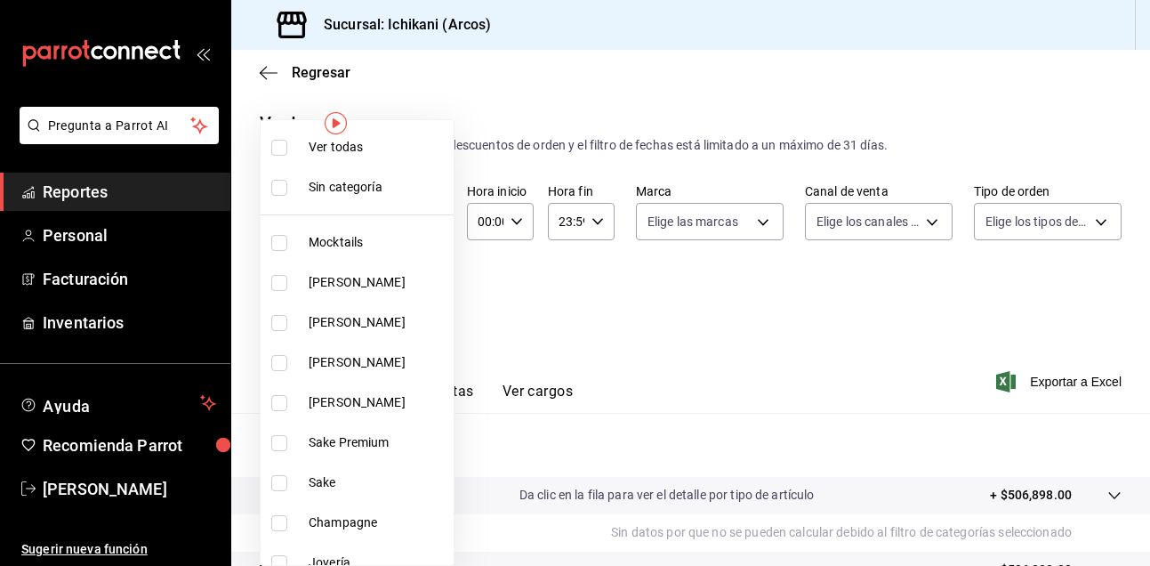
click at [281, 284] on input "checkbox" at bounding box center [279, 283] width 16 height 16
checkbox input "true"
type input "1675a30c-ad4c-4004-bd69-306a5eee9bbe"
click at [276, 322] on input "checkbox" at bounding box center [279, 323] width 16 height 16
checkbox input "true"
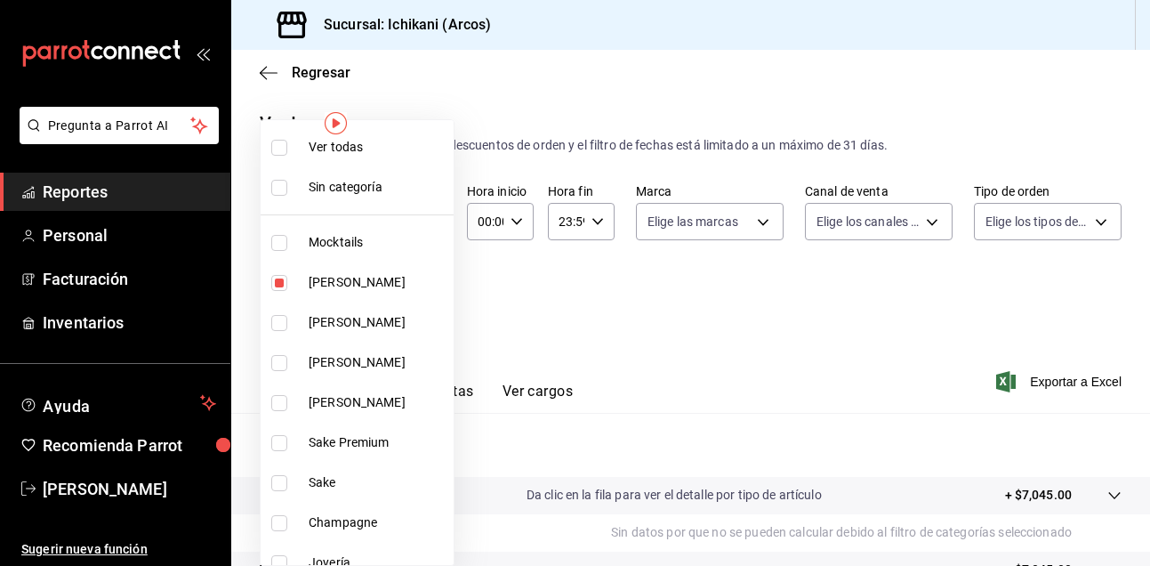
type input "1675a30c-ad4c-4004-bd69-306a5eee9bbe,0b9f143f-d931-46e3-8d11-72414e3ea19f"
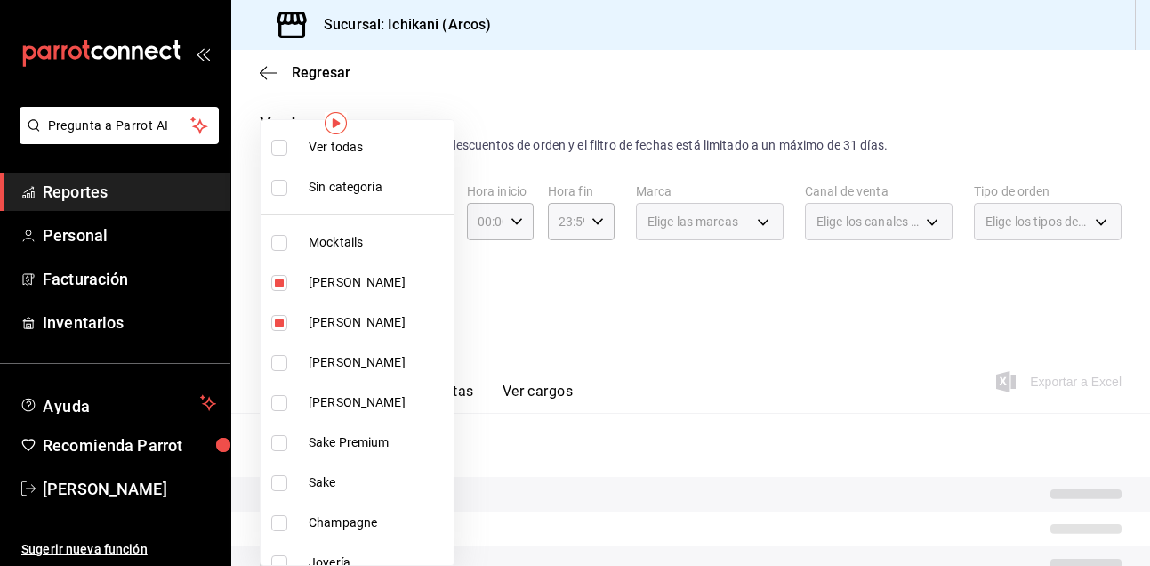
click at [281, 366] on input "checkbox" at bounding box center [279, 363] width 16 height 16
checkbox input "true"
type input "1675a30c-ad4c-4004-bd69-306a5eee9bbe,0b9f143f-d931-46e3-8d11-72414e3ea19f,e8b46…"
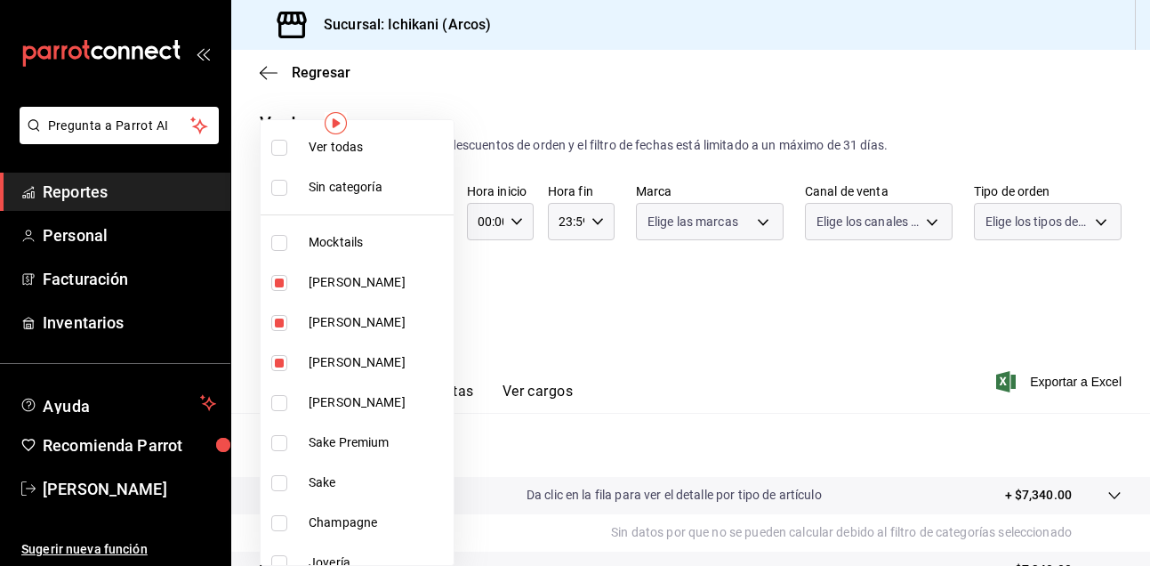
click at [283, 401] on input "checkbox" at bounding box center [279, 403] width 16 height 16
checkbox input "true"
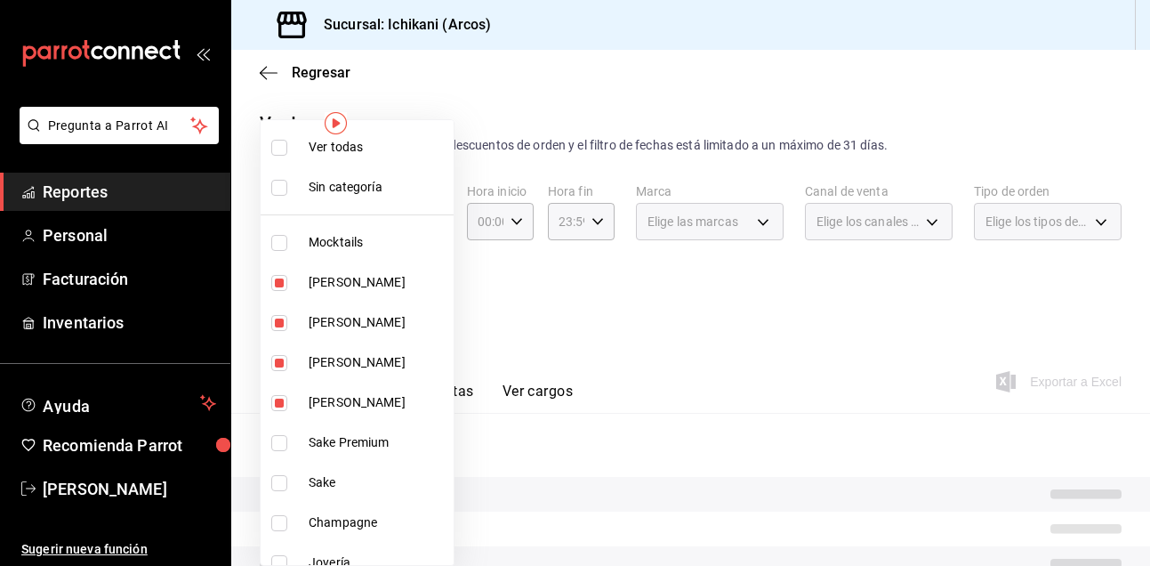
type input "1675a30c-ad4c-4004-bd69-306a5eee9bbe,0b9f143f-d931-46e3-8d11-72414e3ea19f,e8b46…"
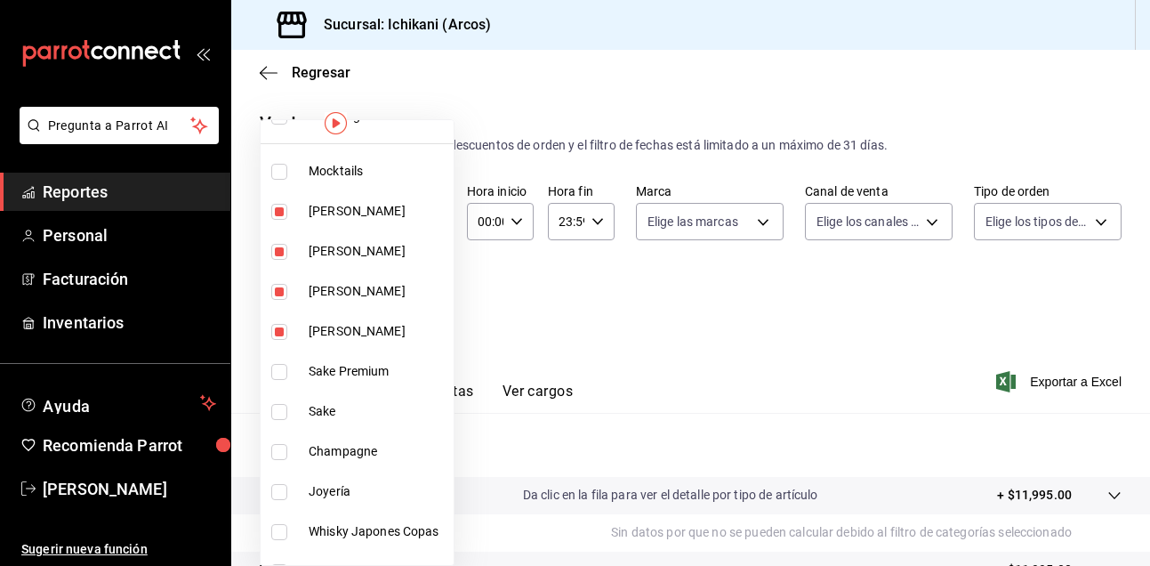
scroll to position [72, 0]
click at [286, 445] on input "checkbox" at bounding box center [279, 451] width 16 height 16
checkbox input "true"
type input "1675a30c-ad4c-4004-bd69-306a5eee9bbe,0b9f143f-d931-46e3-8d11-72414e3ea19f,e8b46…"
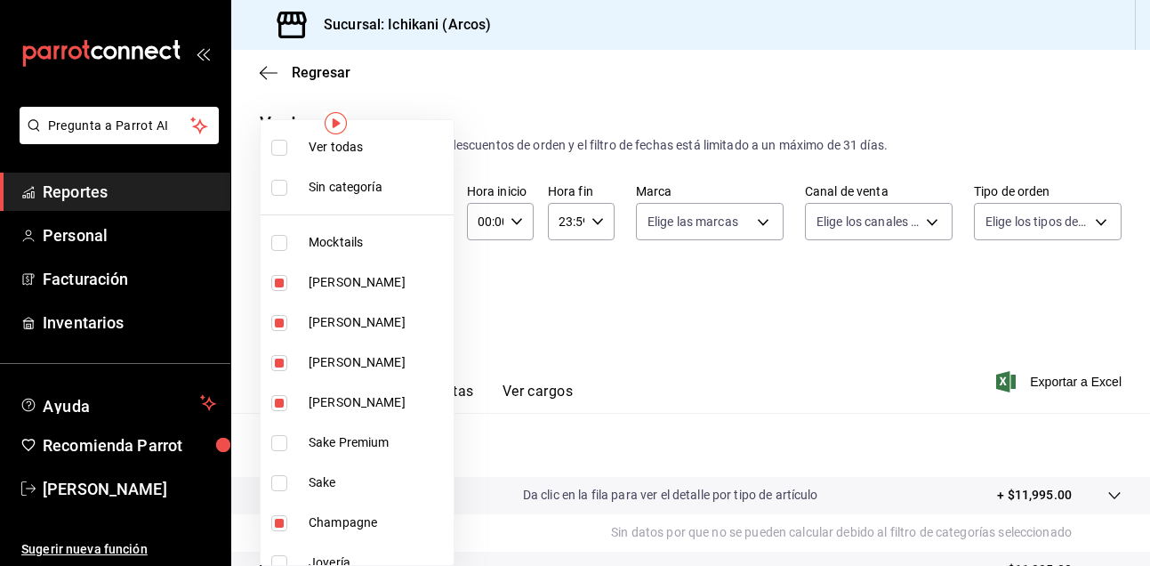
click at [690, 367] on div at bounding box center [575, 283] width 1150 height 566
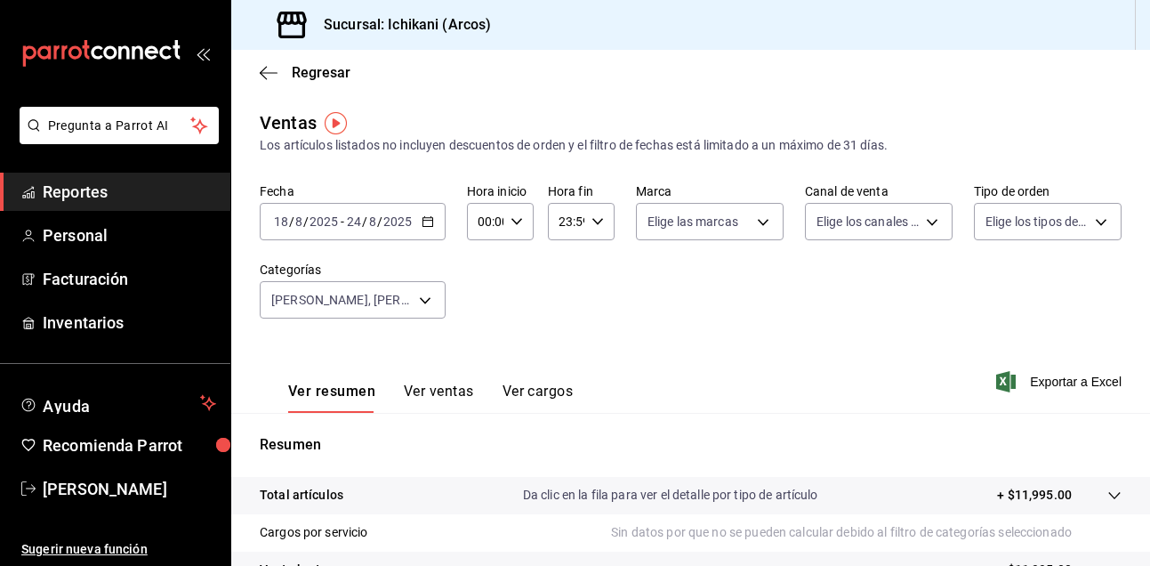
click at [426, 226] on \(Stroke\) "button" at bounding box center [428, 222] width 11 height 10
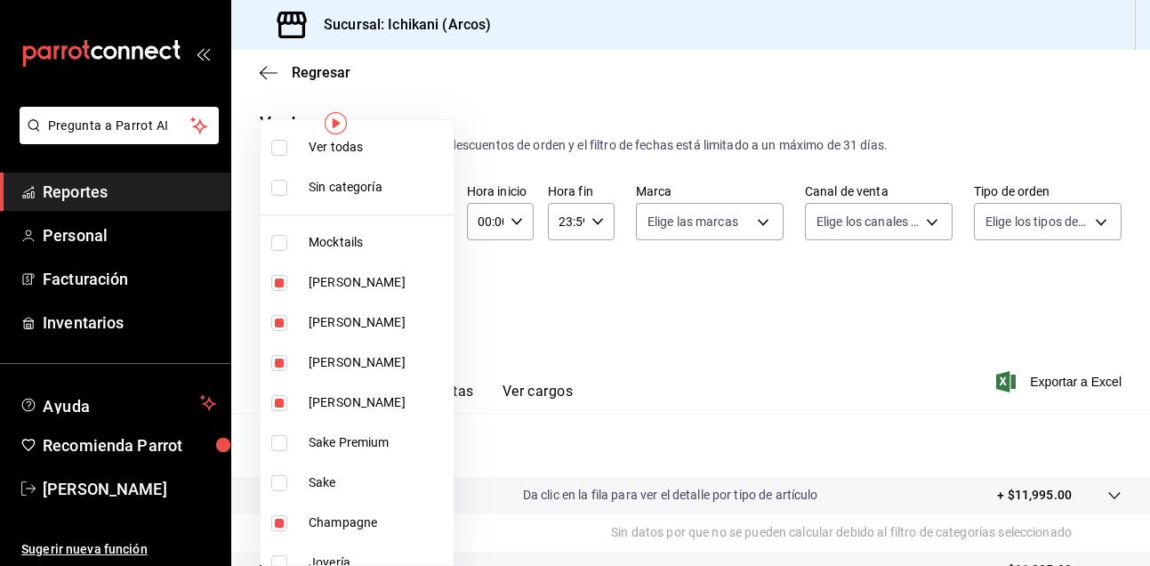
click at [436, 306] on body "Pregunta a Parrot AI Reportes Personal Facturación Inventarios Ayuda Recomienda…" at bounding box center [575, 283] width 1150 height 566
click at [282, 152] on input "checkbox" at bounding box center [279, 148] width 16 height 16
checkbox input "true"
type input "082e5db2-b2e4-4ea4-81ab-d0dab4d15ad6,1675a30c-ad4c-4004-bd69-306a5eee9bbe,0b9f1…"
checkbox input "true"
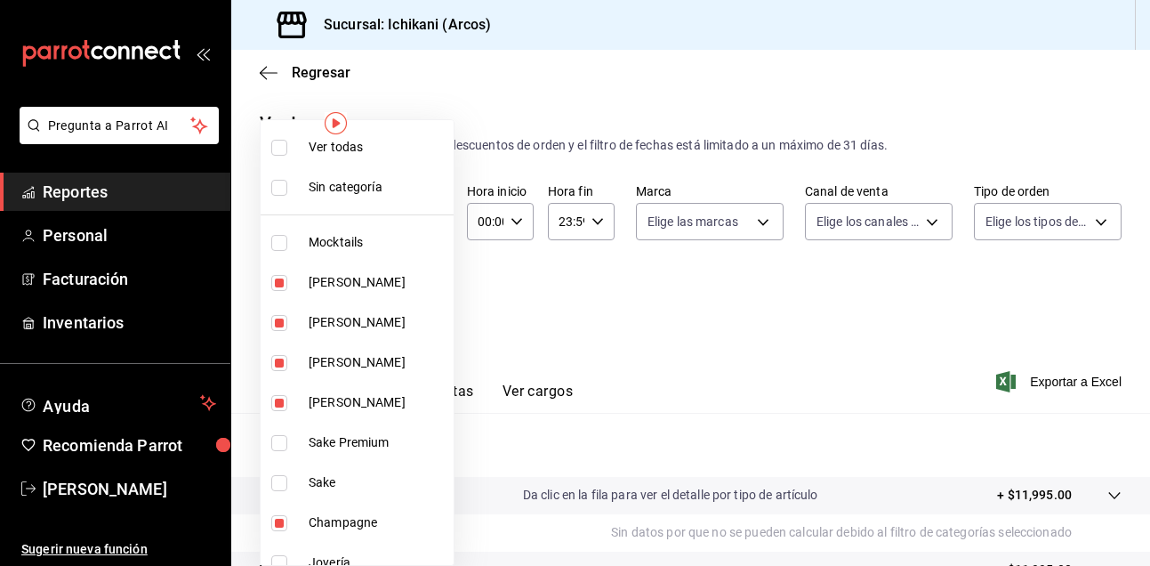
checkbox input "true"
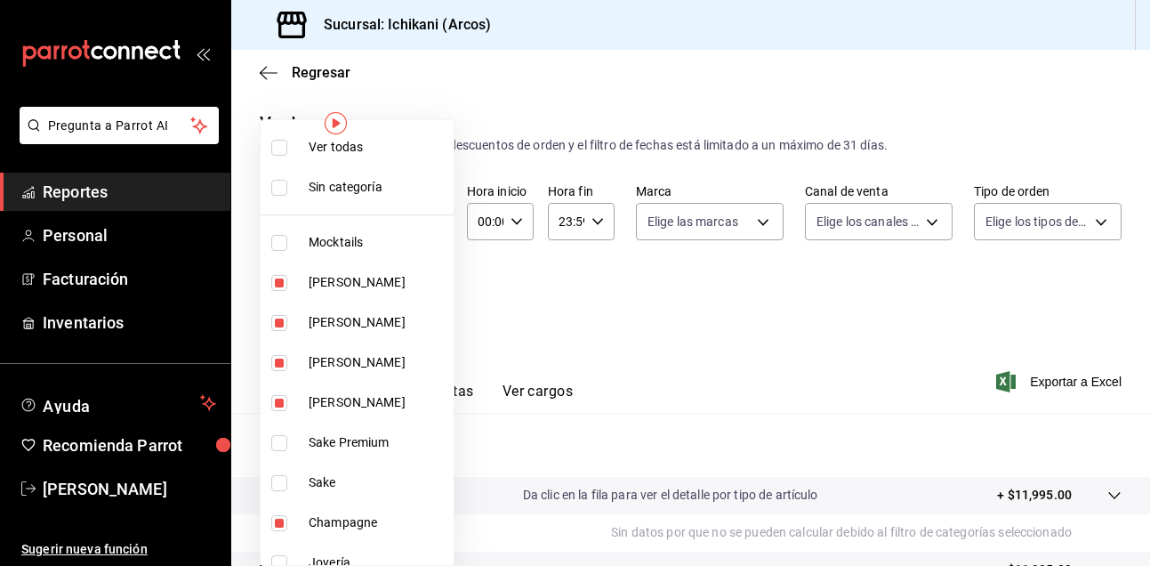
checkbox input "true"
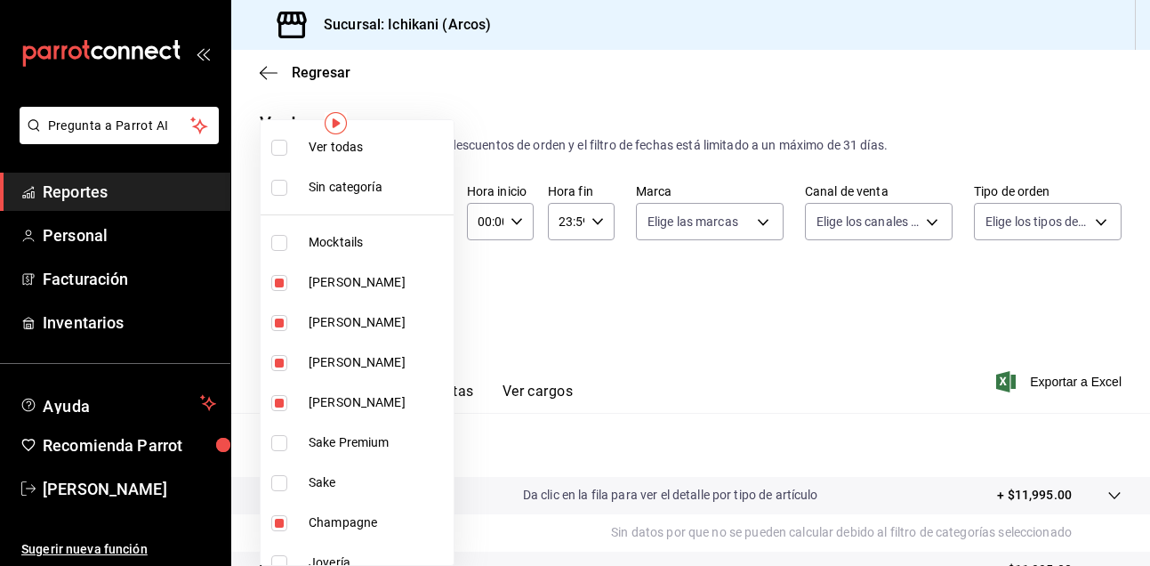
checkbox input "true"
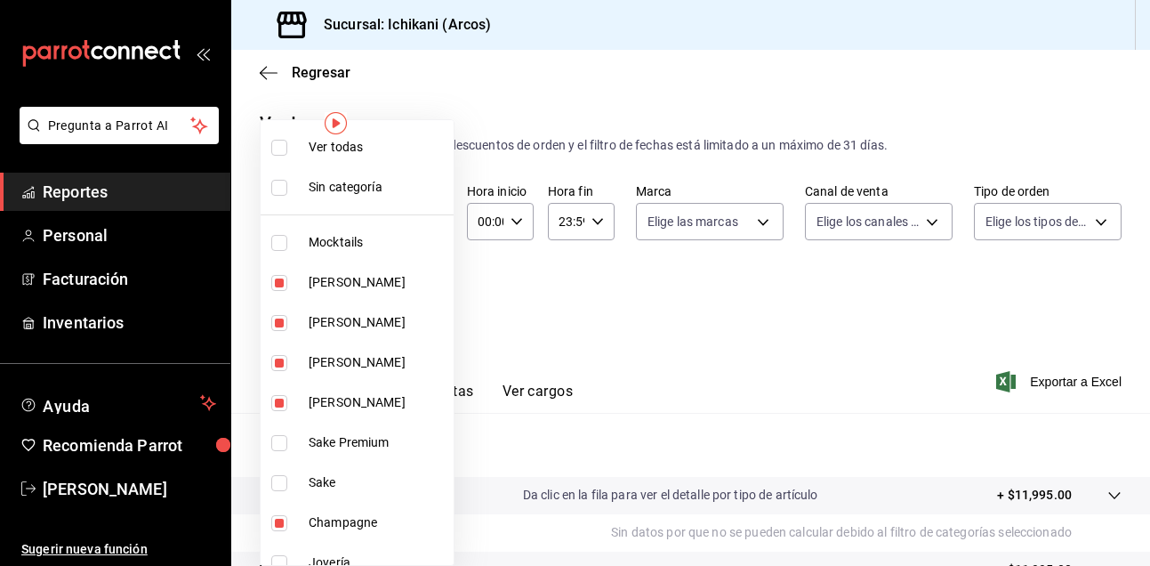
checkbox input "true"
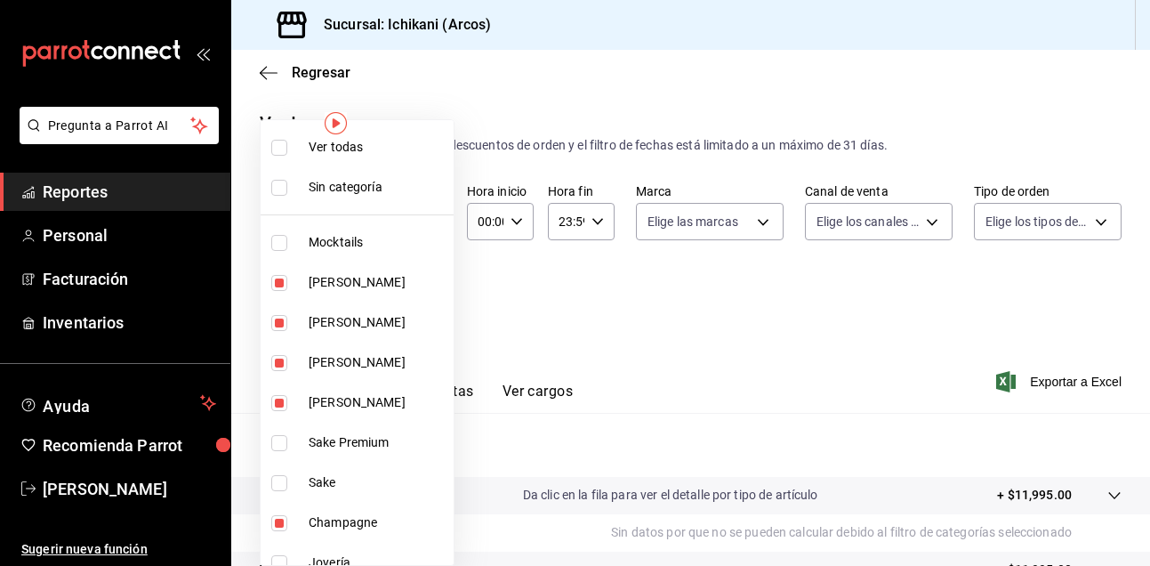
checkbox input "true"
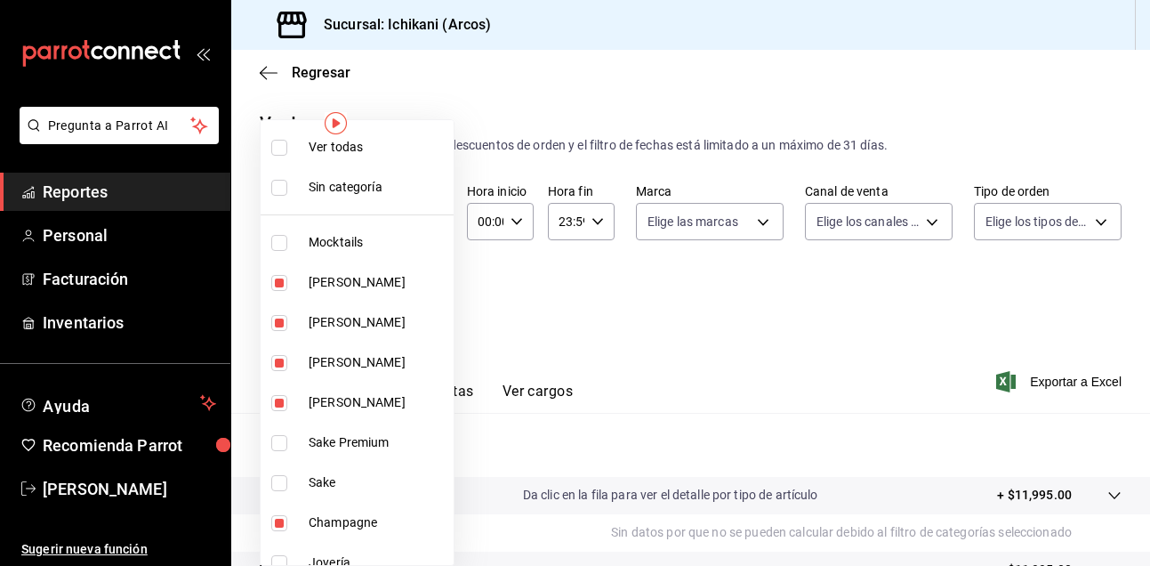
checkbox input "true"
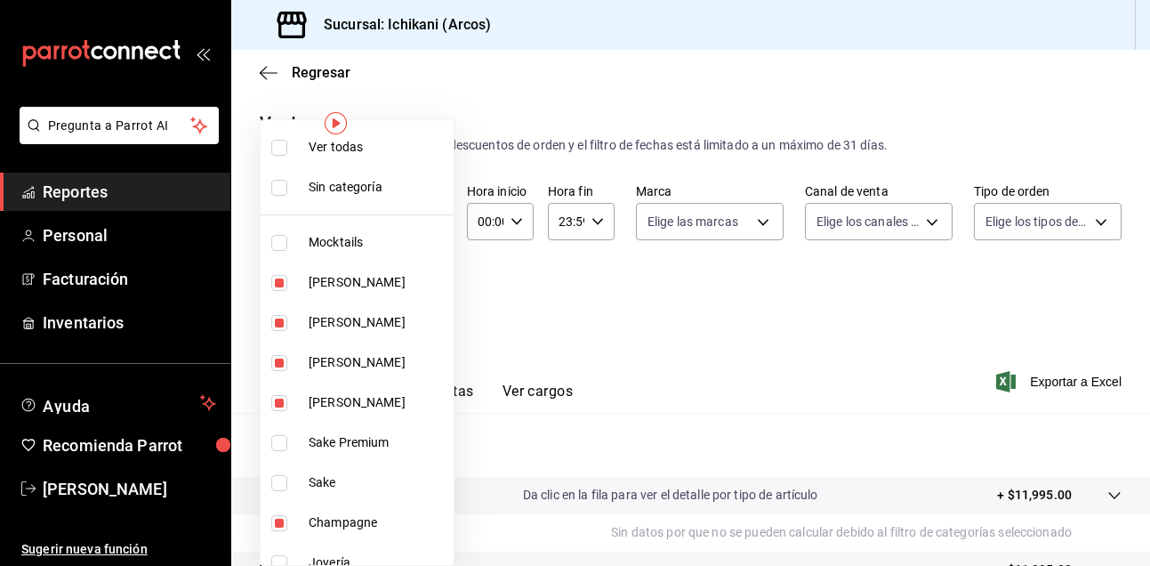
checkbox input "true"
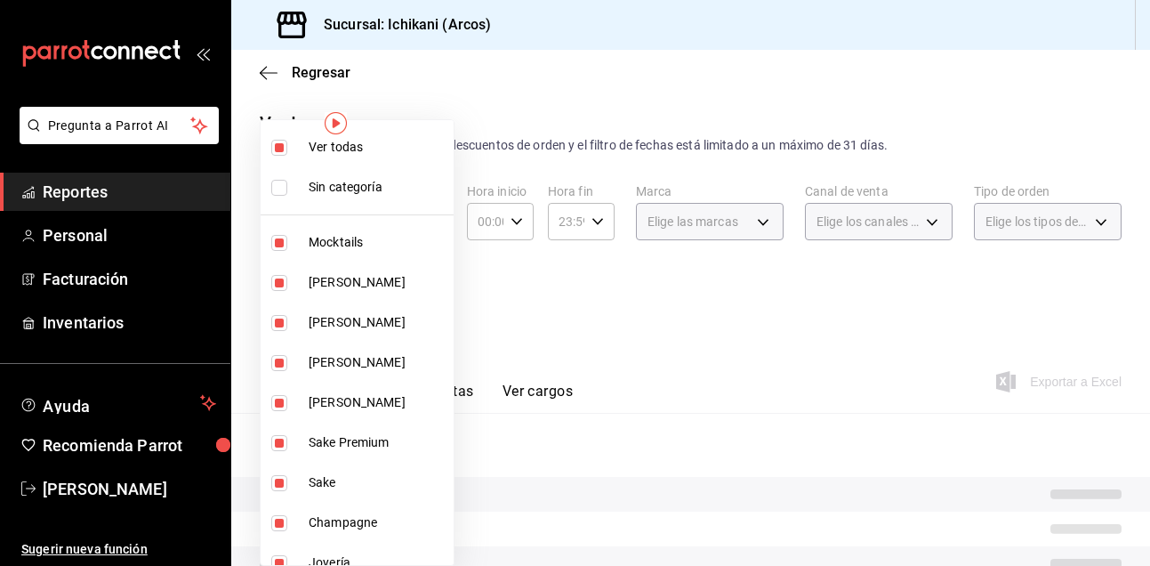
click at [282, 152] on input "checkbox" at bounding box center [279, 148] width 16 height 16
checkbox input "false"
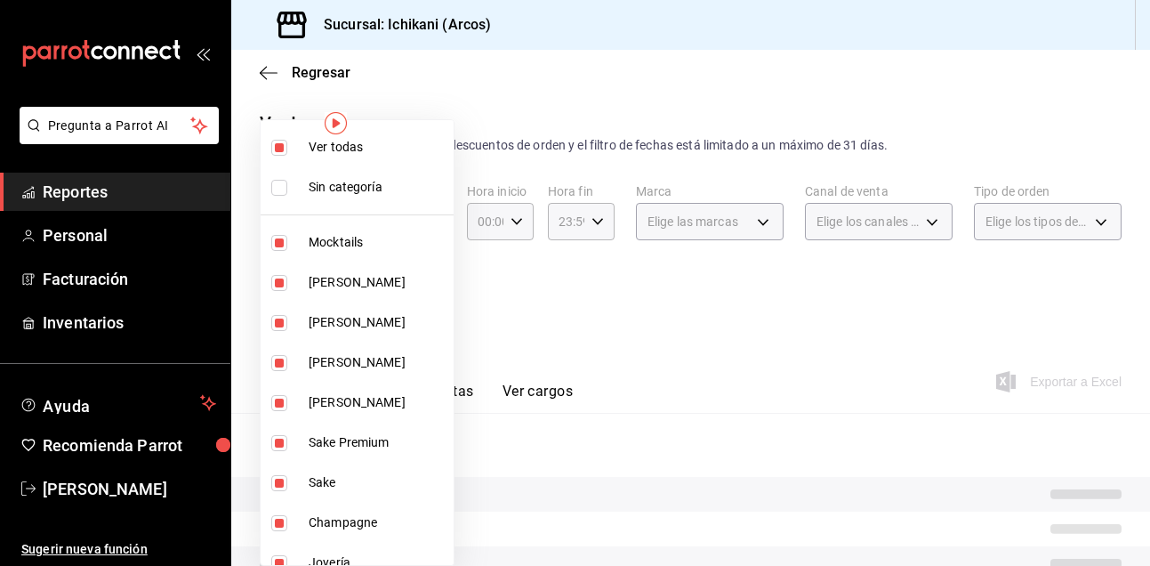
checkbox input "false"
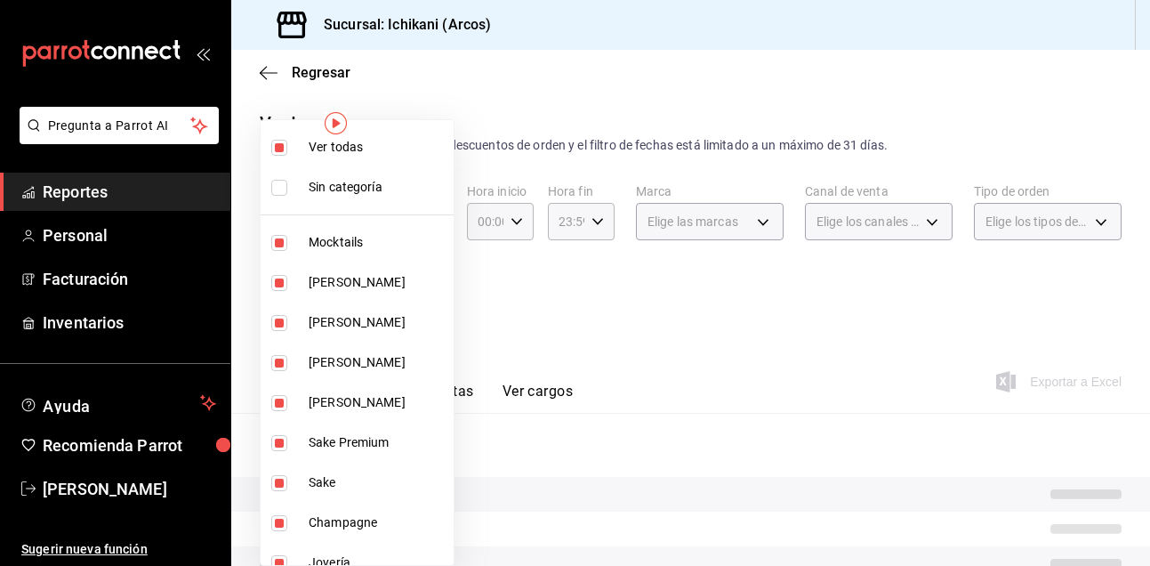
checkbox input "false"
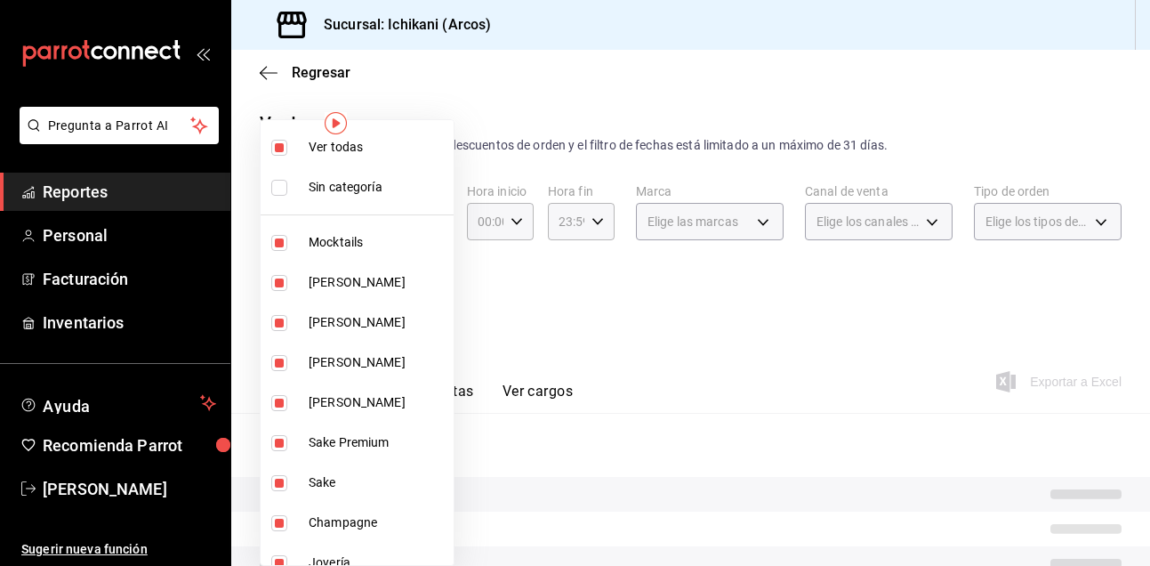
checkbox input "false"
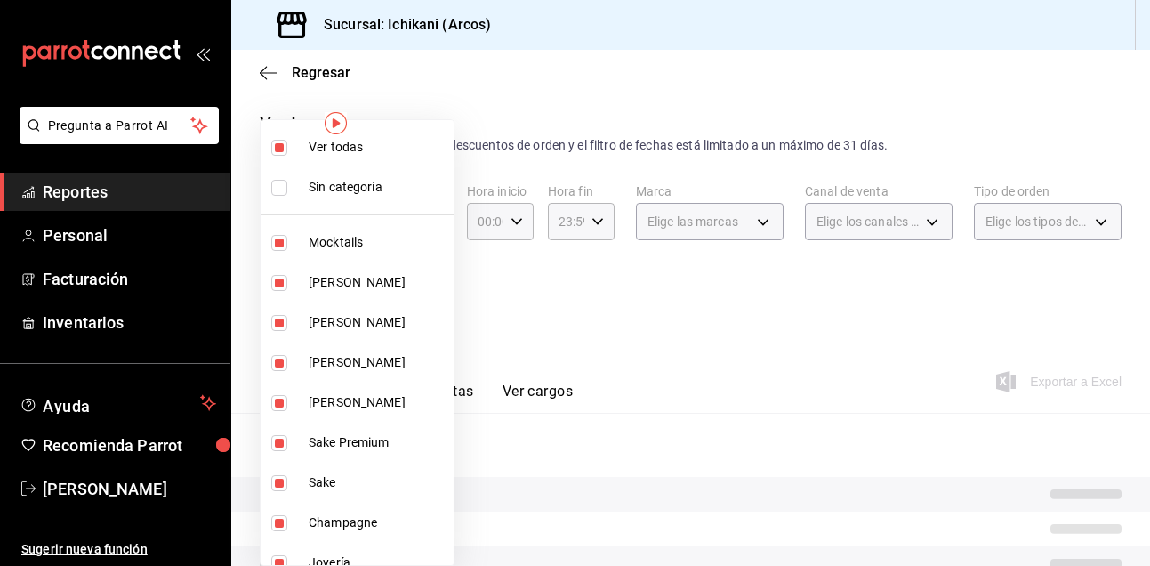
checkbox input "false"
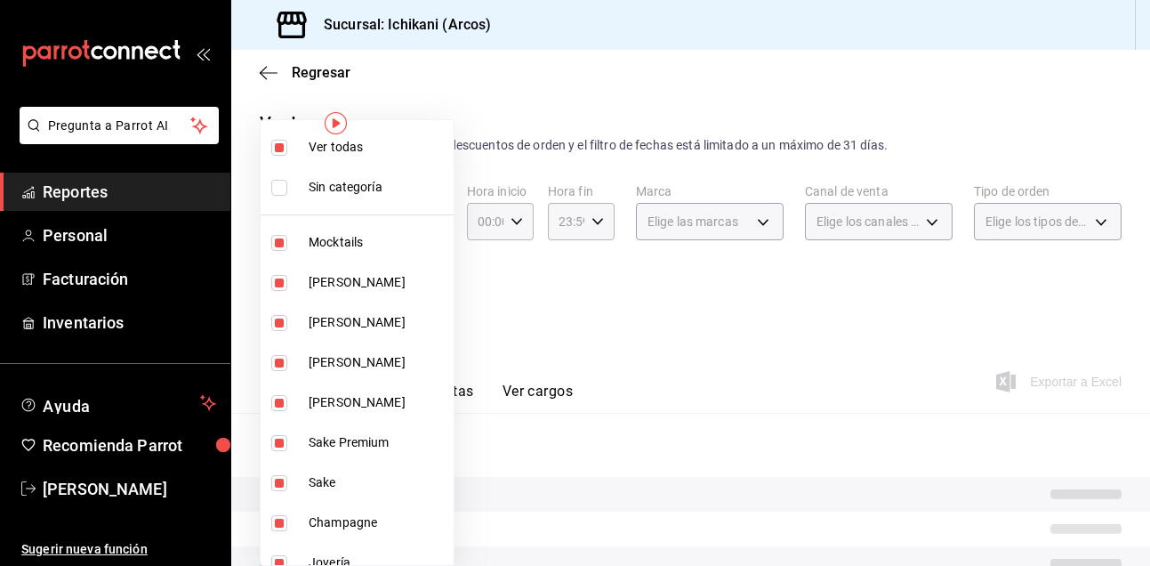
checkbox input "false"
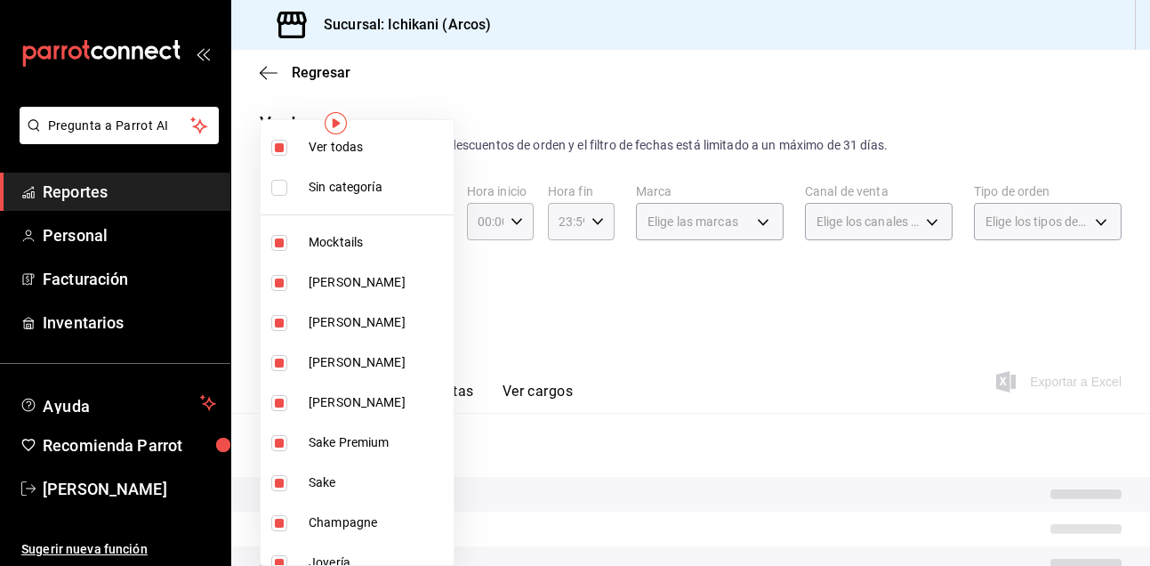
checkbox input "false"
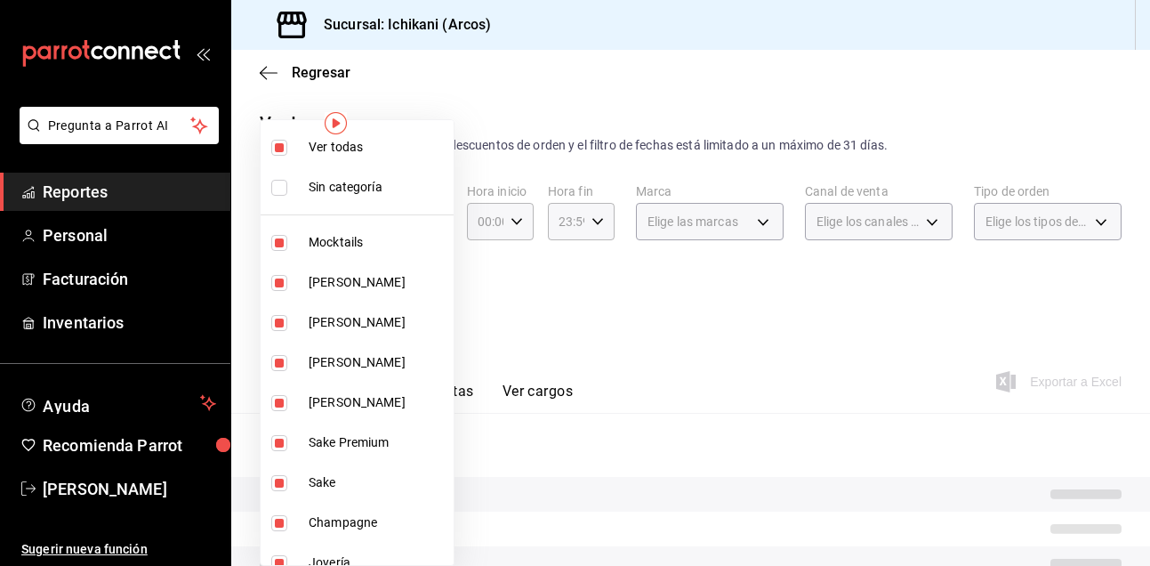
checkbox input "false"
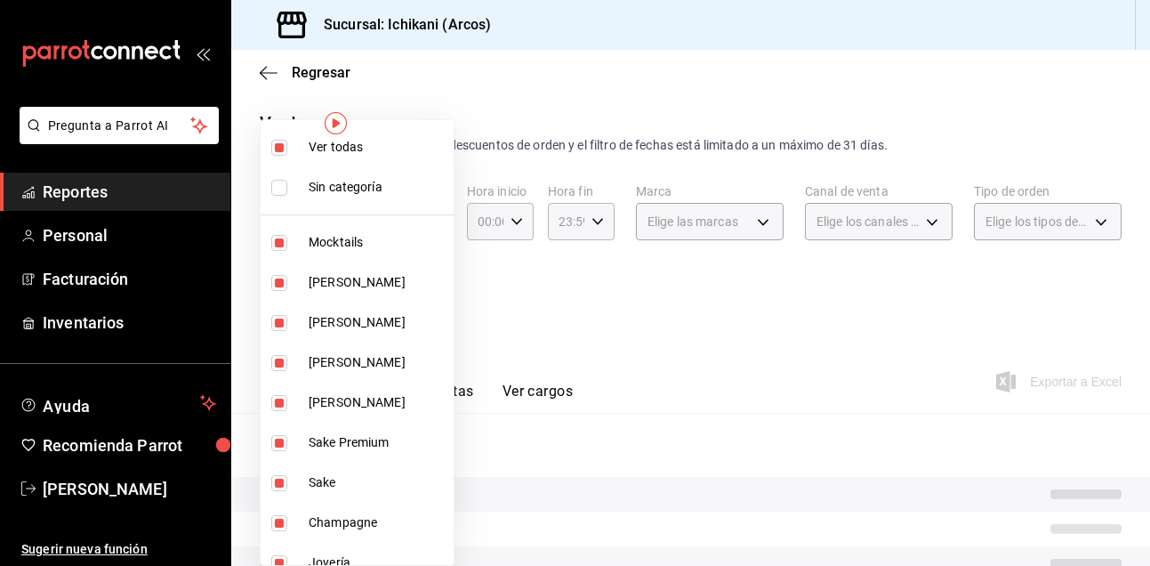
checkbox input "false"
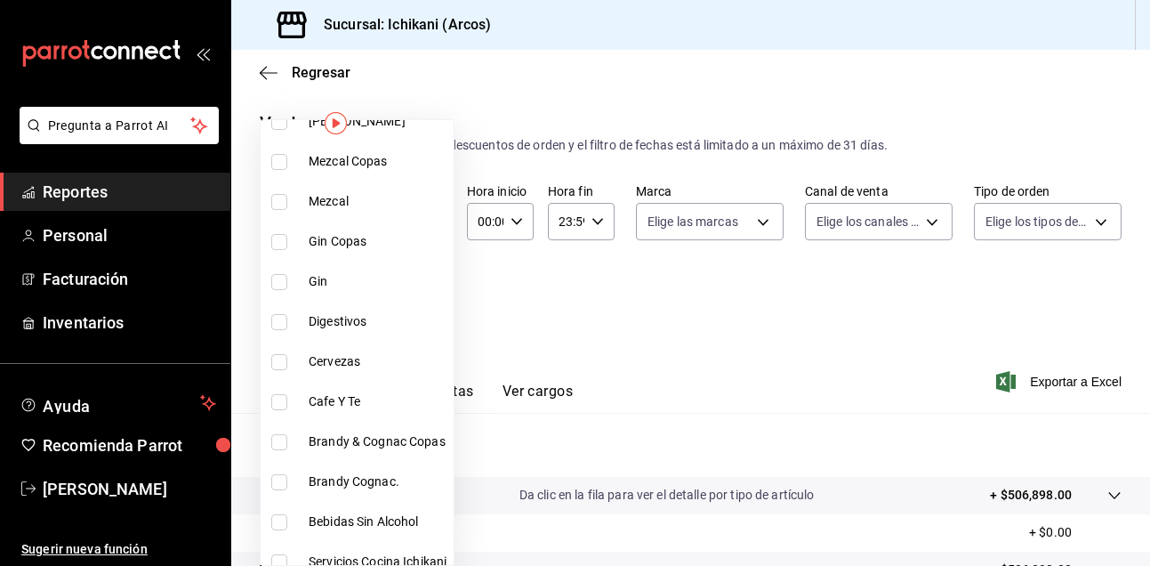
scroll to position [932, 0]
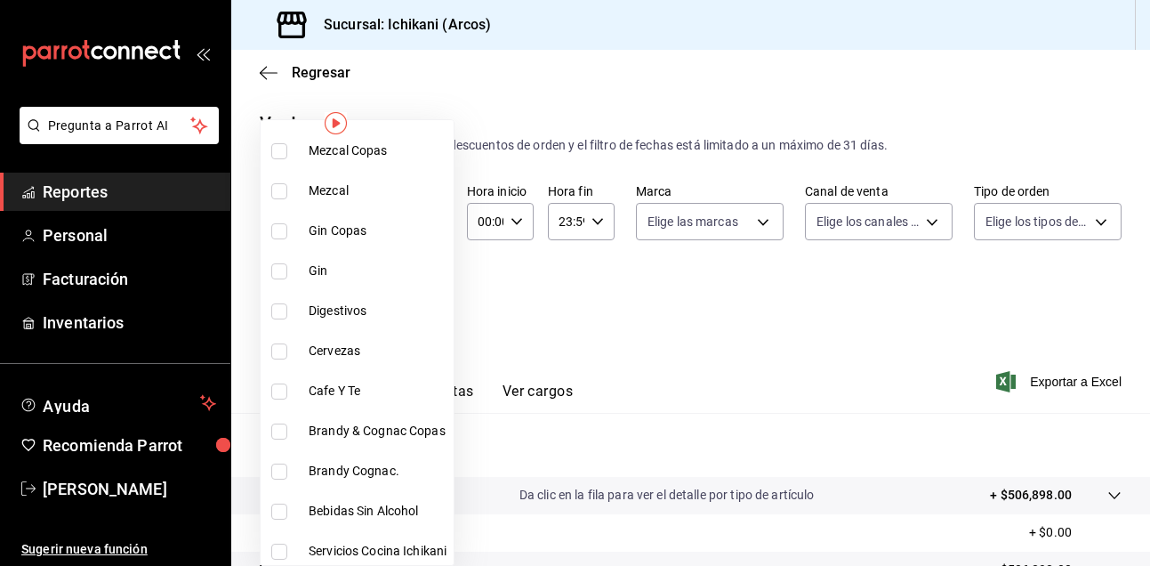
click at [278, 357] on input "checkbox" at bounding box center [279, 351] width 16 height 16
checkbox input "true"
type input "edbd5797-af89-46e4-a5ff-d72367cc8924"
click at [623, 334] on div at bounding box center [575, 283] width 1150 height 566
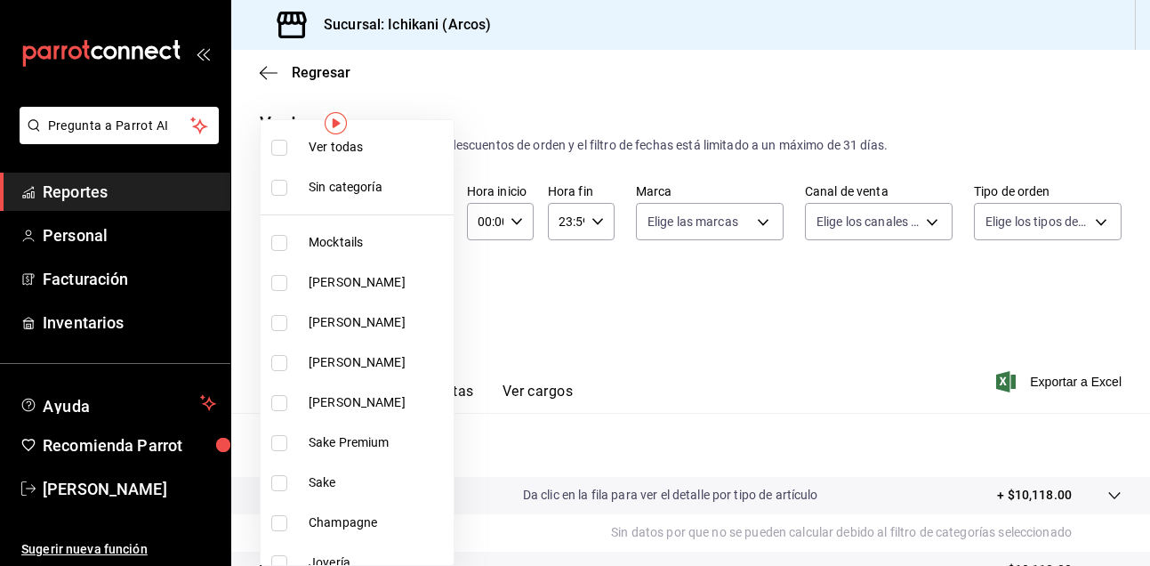
click at [419, 294] on body "Pregunta a Parrot AI Reportes Personal Facturación Inventarios Ayuda Recomienda…" at bounding box center [575, 283] width 1150 height 566
click at [281, 146] on input "checkbox" at bounding box center [279, 148] width 16 height 16
checkbox input "true"
type input "082e5db2-b2e4-4ea4-81ab-d0dab4d15ad6,1675a30c-ad4c-4004-bd69-306a5eee9bbe,0b9f1…"
checkbox input "true"
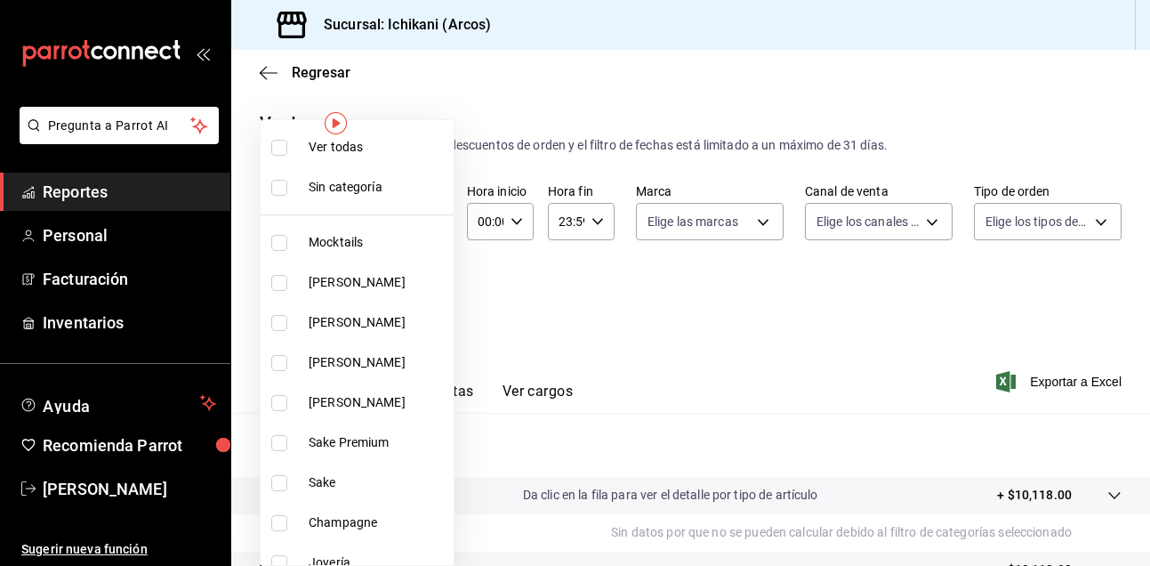
checkbox input "true"
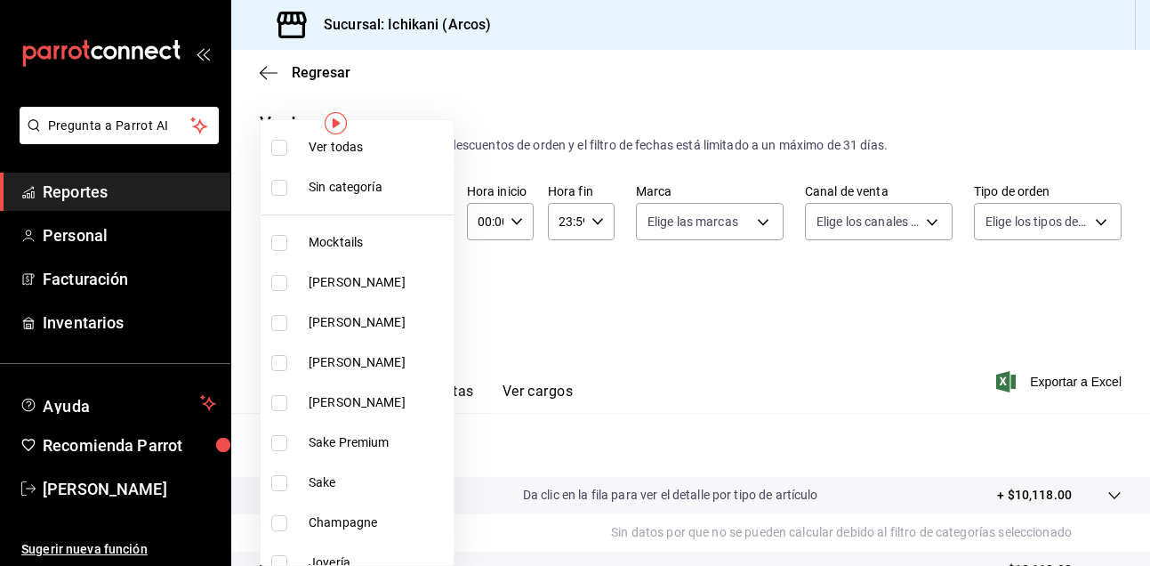
checkbox input "true"
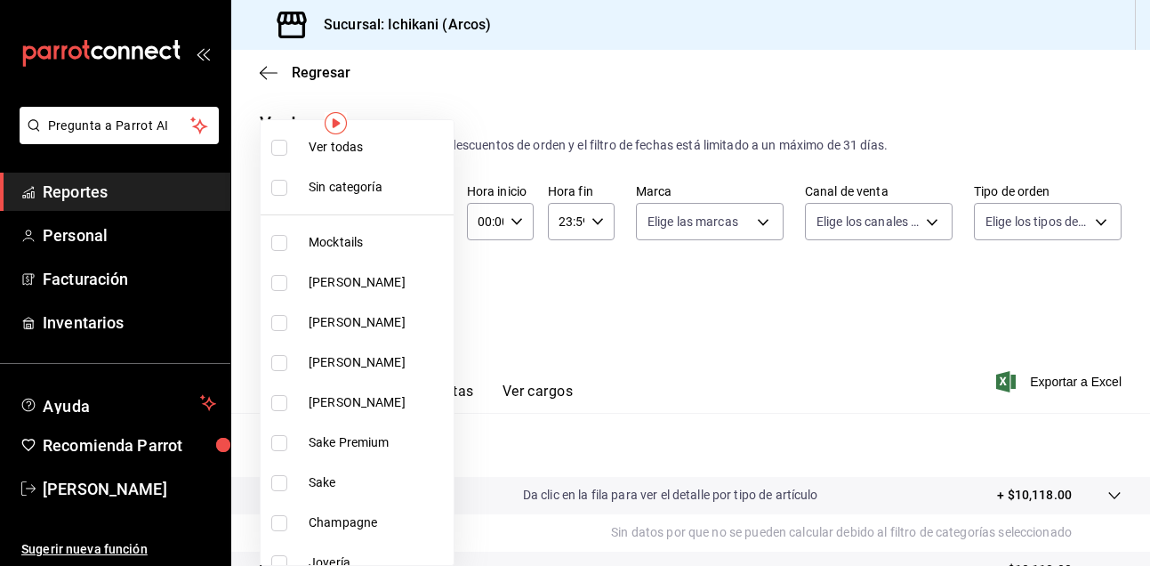
checkbox input "true"
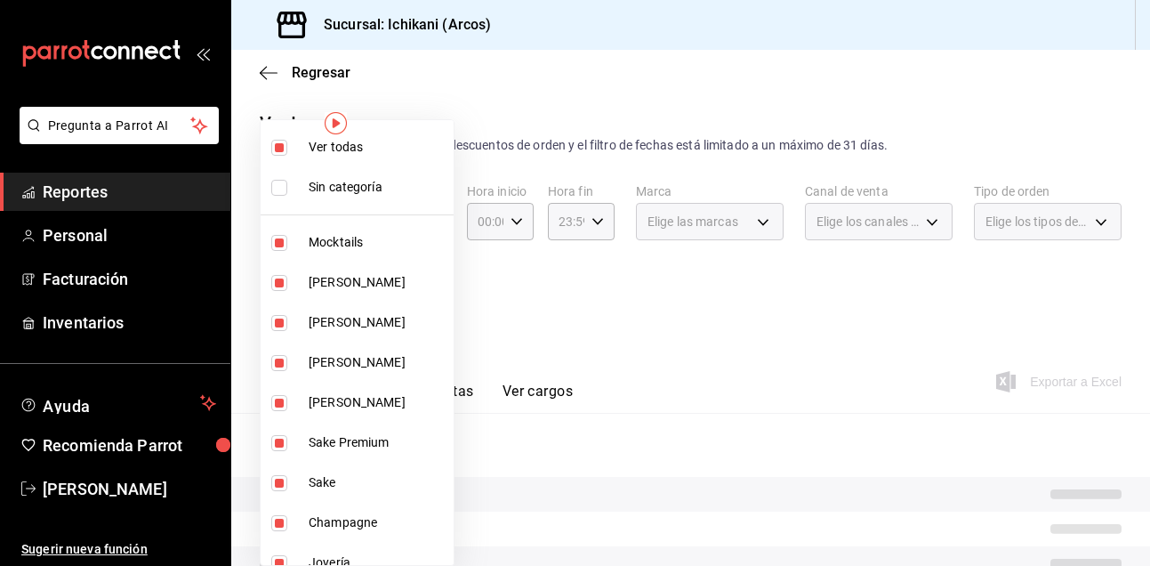
click at [281, 146] on input "checkbox" at bounding box center [279, 148] width 16 height 16
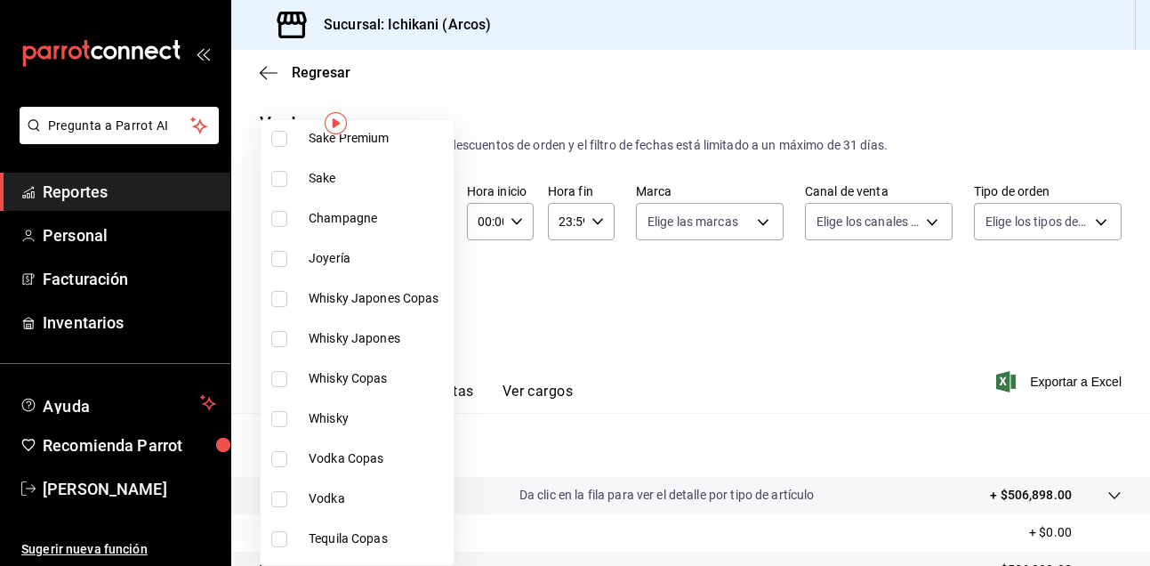
scroll to position [308, 0]
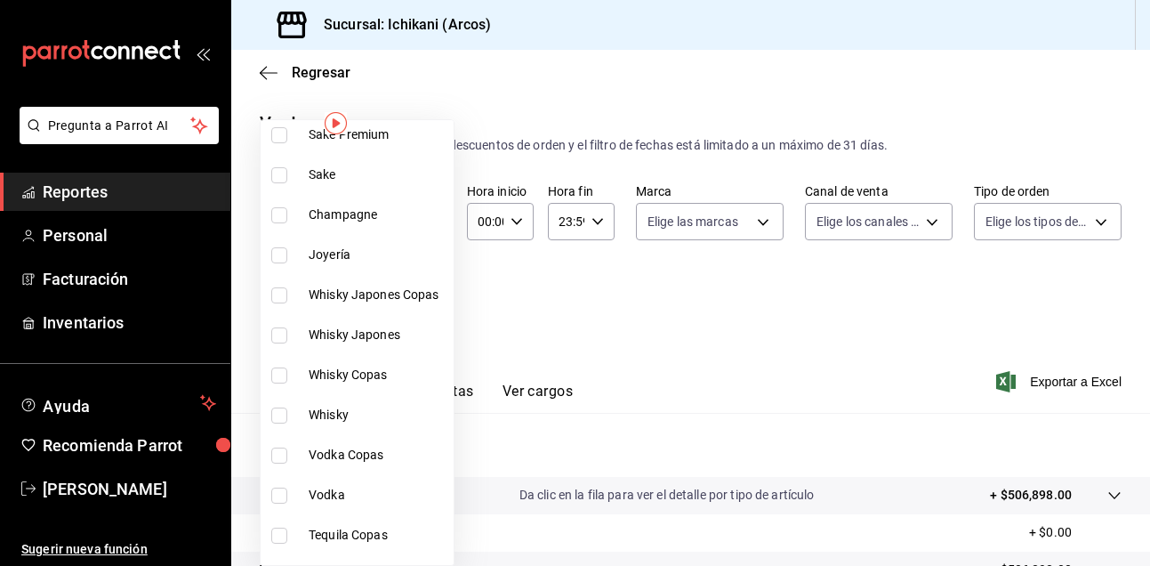
click at [282, 294] on input "checkbox" at bounding box center [279, 295] width 16 height 16
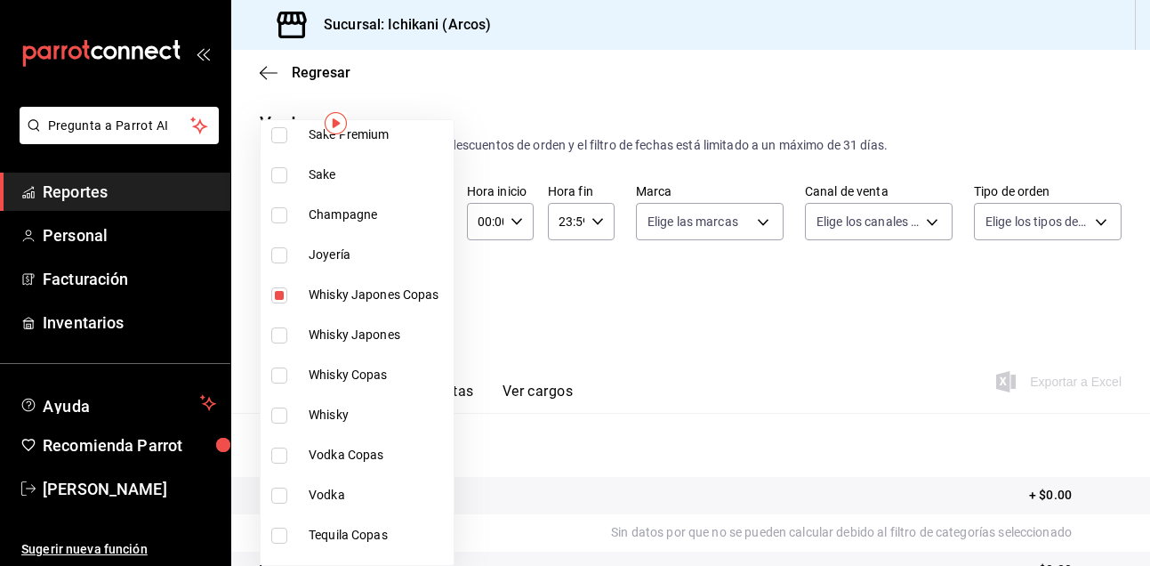
click at [281, 336] on input "checkbox" at bounding box center [279, 335] width 16 height 16
click at [280, 373] on input "checkbox" at bounding box center [279, 375] width 16 height 16
click at [279, 422] on input "checkbox" at bounding box center [279, 415] width 16 height 16
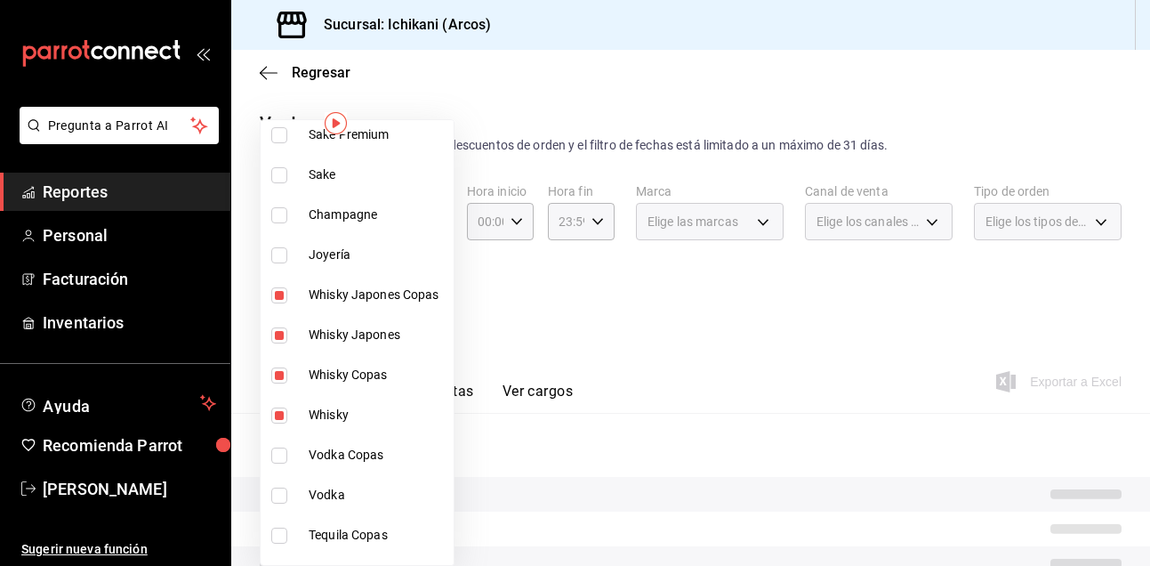
click at [281, 455] on input "checkbox" at bounding box center [279, 455] width 16 height 16
click at [280, 488] on input "checkbox" at bounding box center [279, 496] width 16 height 16
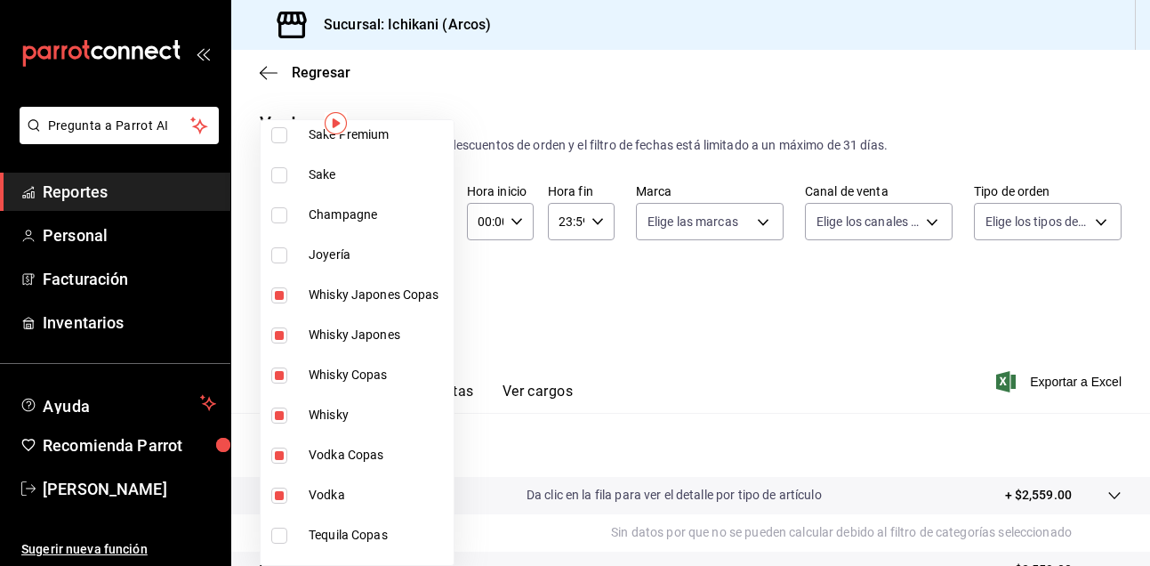
scroll to position [499, 0]
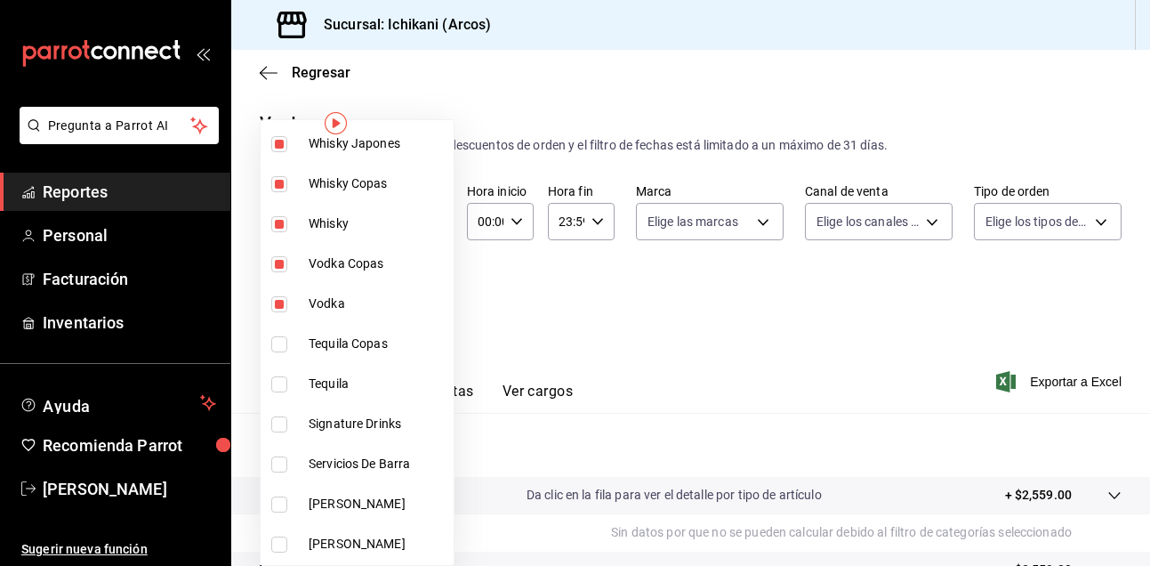
click at [278, 350] on input "checkbox" at bounding box center [279, 344] width 16 height 16
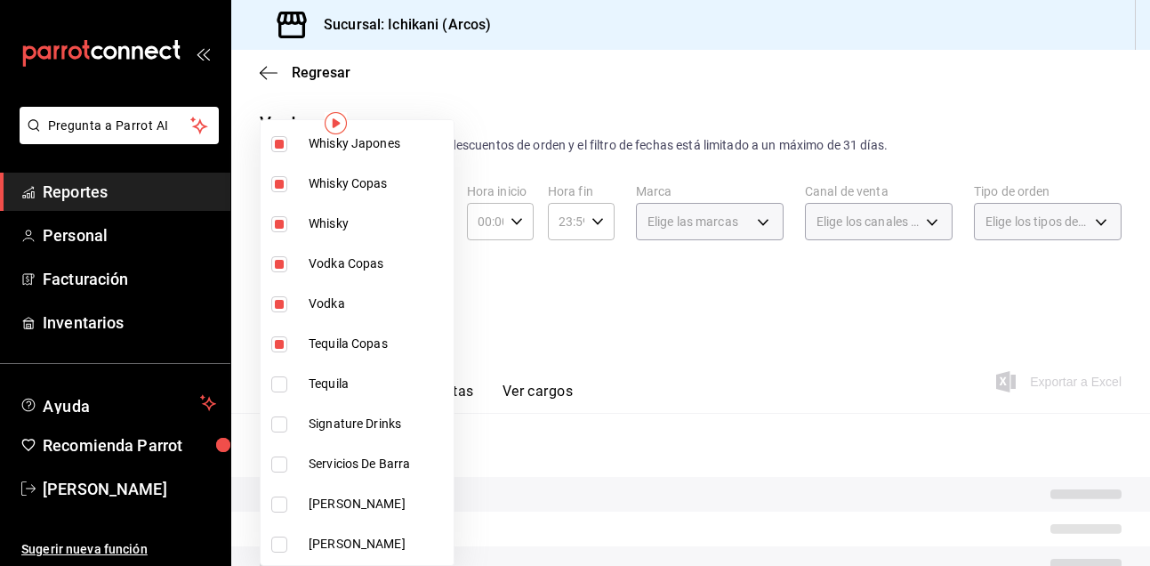
click at [279, 389] on input "checkbox" at bounding box center [279, 384] width 16 height 16
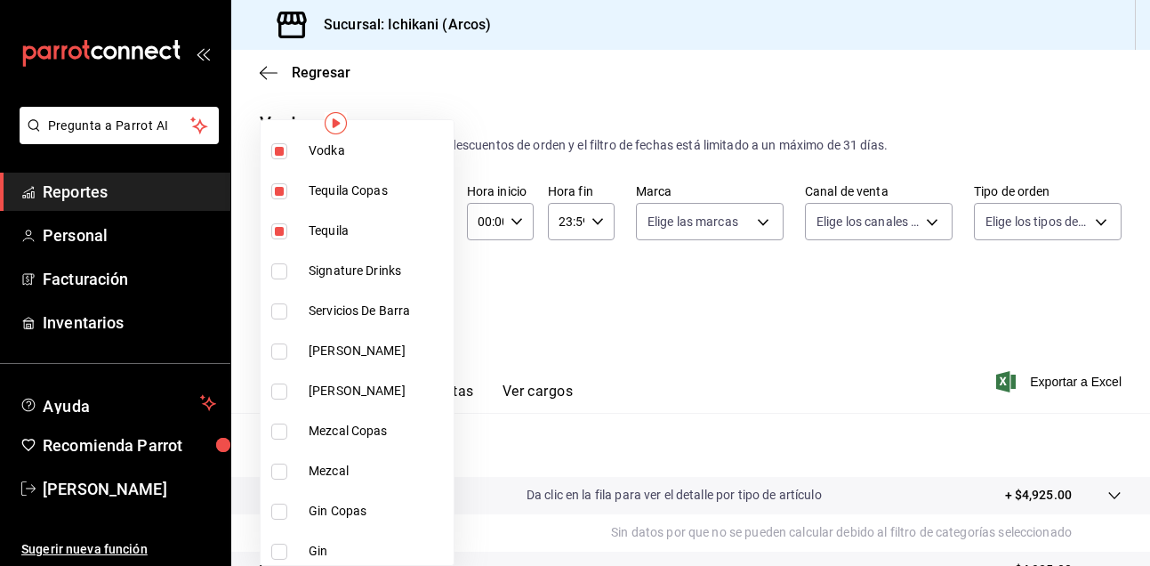
scroll to position [655, 0]
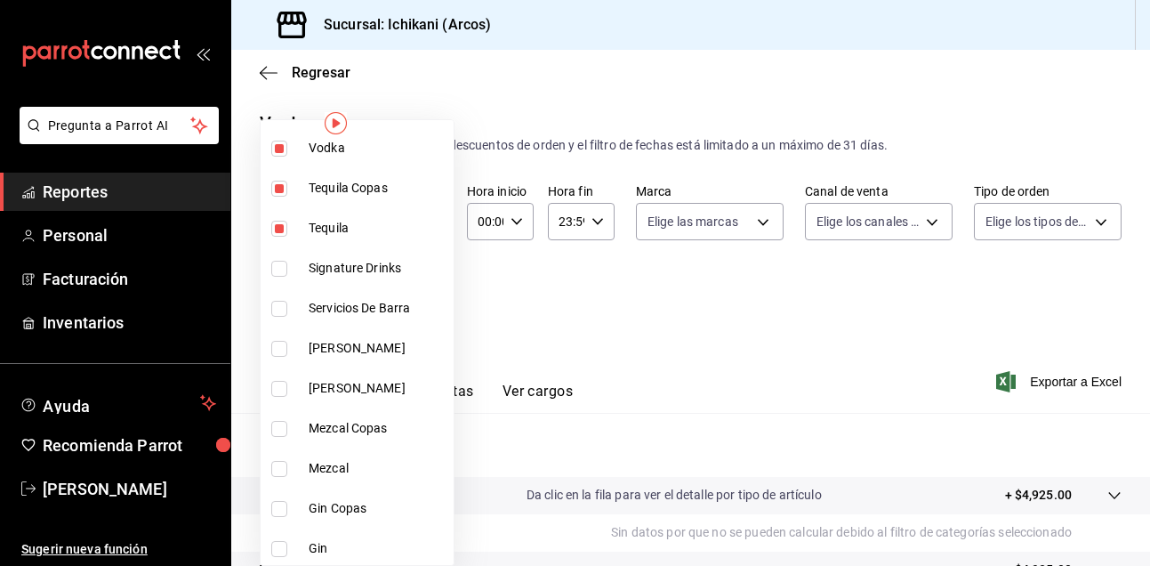
click at [284, 345] on input "checkbox" at bounding box center [279, 349] width 16 height 16
click at [281, 392] on input "checkbox" at bounding box center [279, 389] width 16 height 16
click at [282, 425] on input "checkbox" at bounding box center [279, 429] width 16 height 16
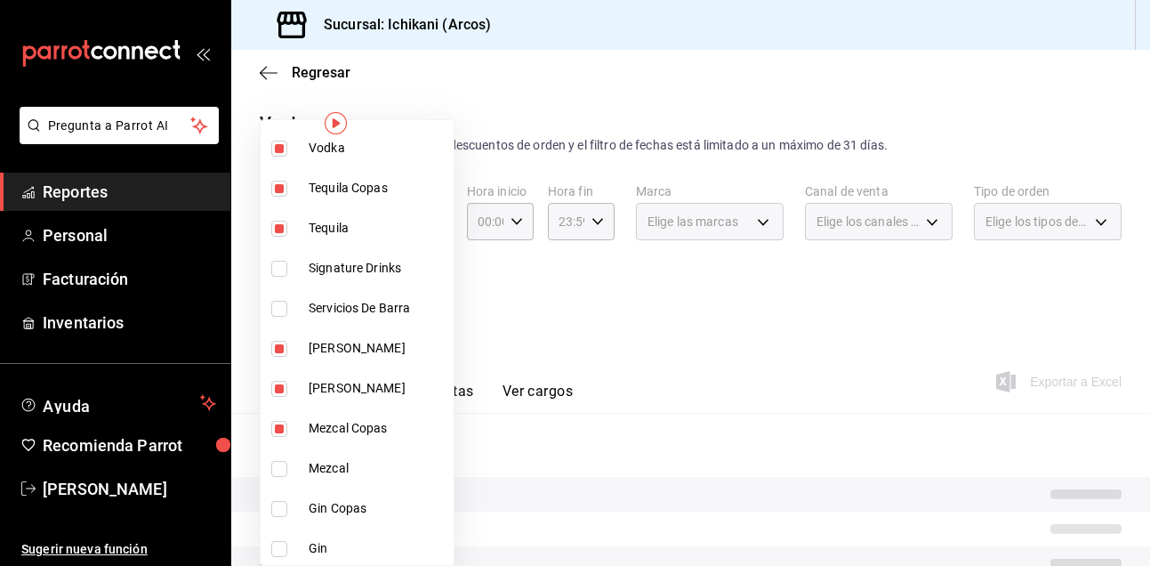
click at [284, 468] on input "checkbox" at bounding box center [279, 469] width 16 height 16
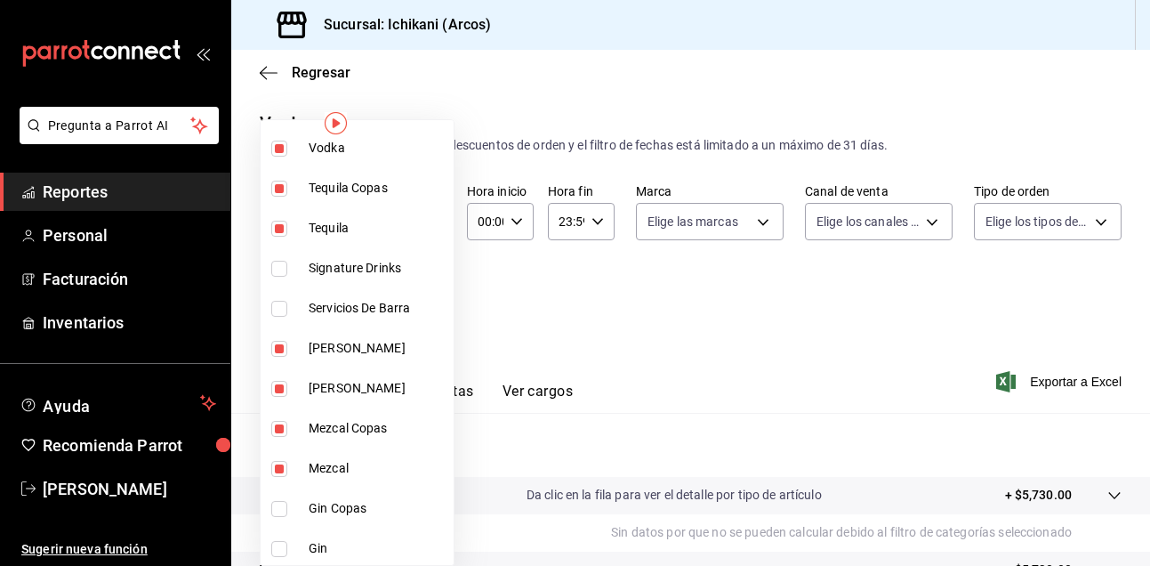
scroll to position [814, 0]
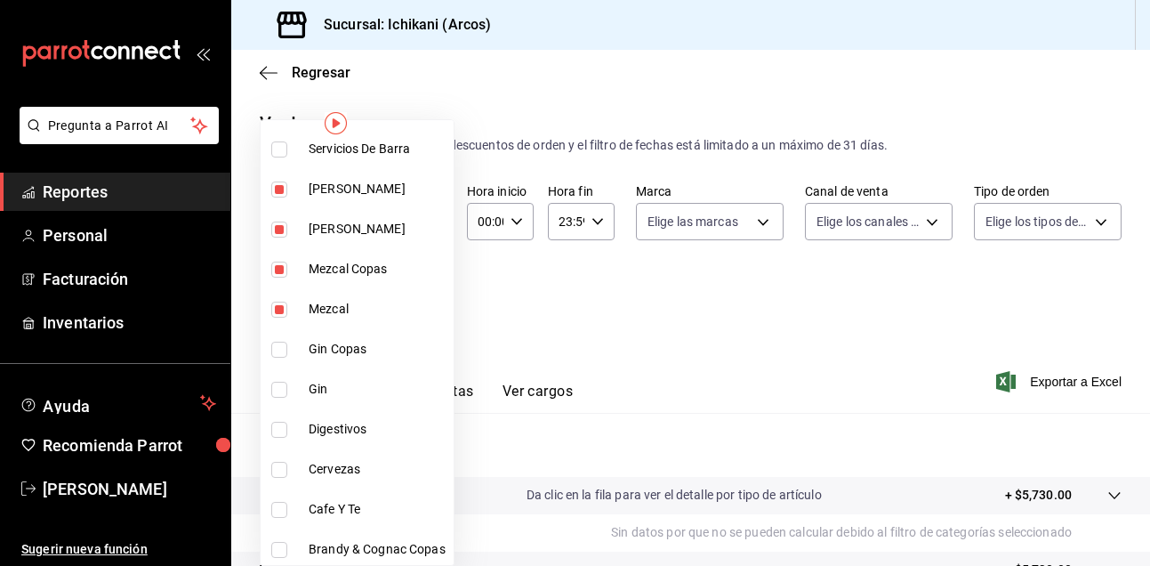
click at [278, 353] on input "checkbox" at bounding box center [279, 350] width 16 height 16
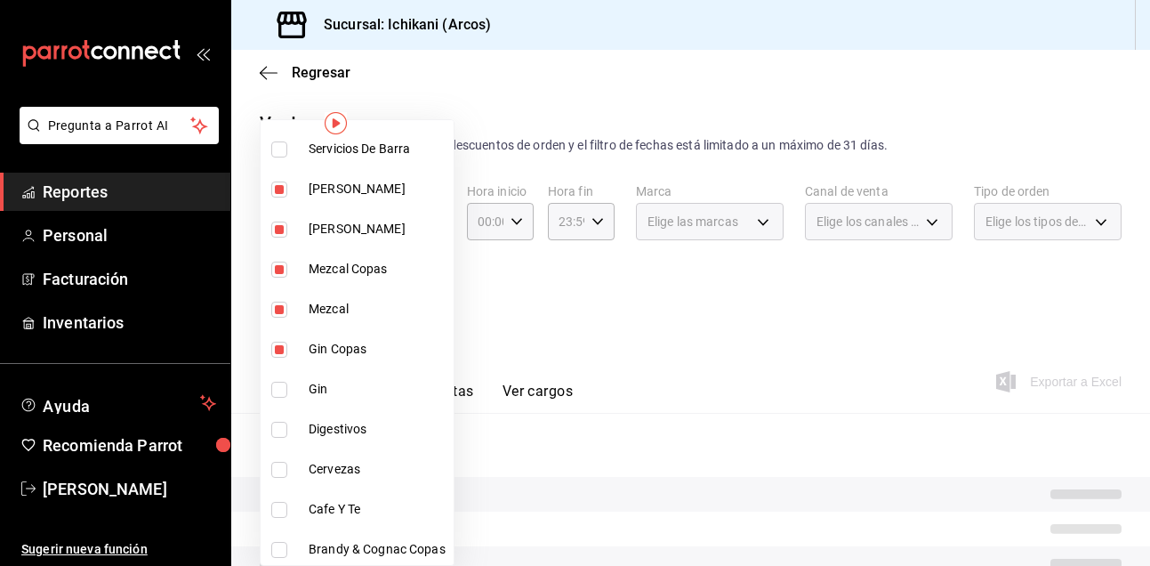
click at [279, 391] on input "checkbox" at bounding box center [279, 390] width 16 height 16
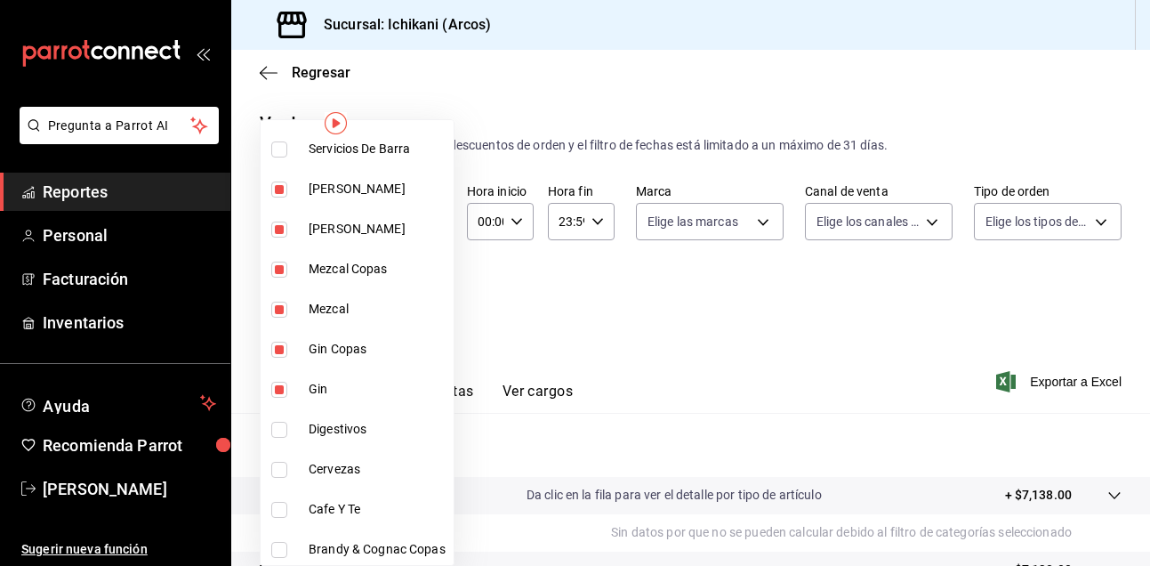
click at [284, 427] on input "checkbox" at bounding box center [279, 430] width 16 height 16
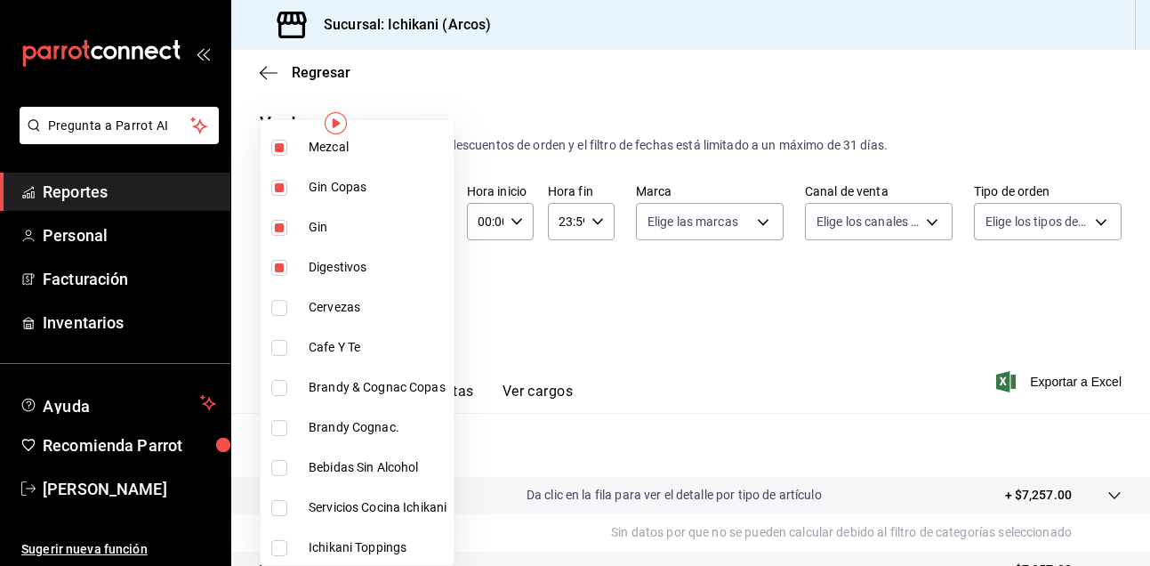
scroll to position [977, 0]
click at [278, 385] on input "checkbox" at bounding box center [279, 387] width 16 height 16
click at [281, 429] on input "checkbox" at bounding box center [279, 427] width 16 height 16
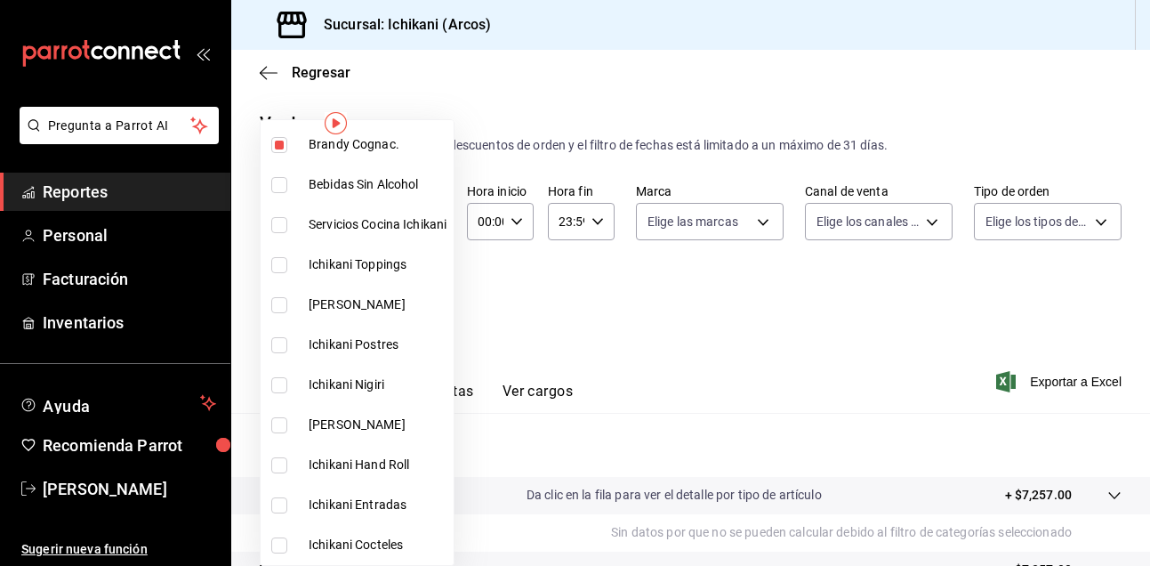
scroll to position [1259, 0]
click at [639, 302] on div at bounding box center [575, 283] width 1150 height 566
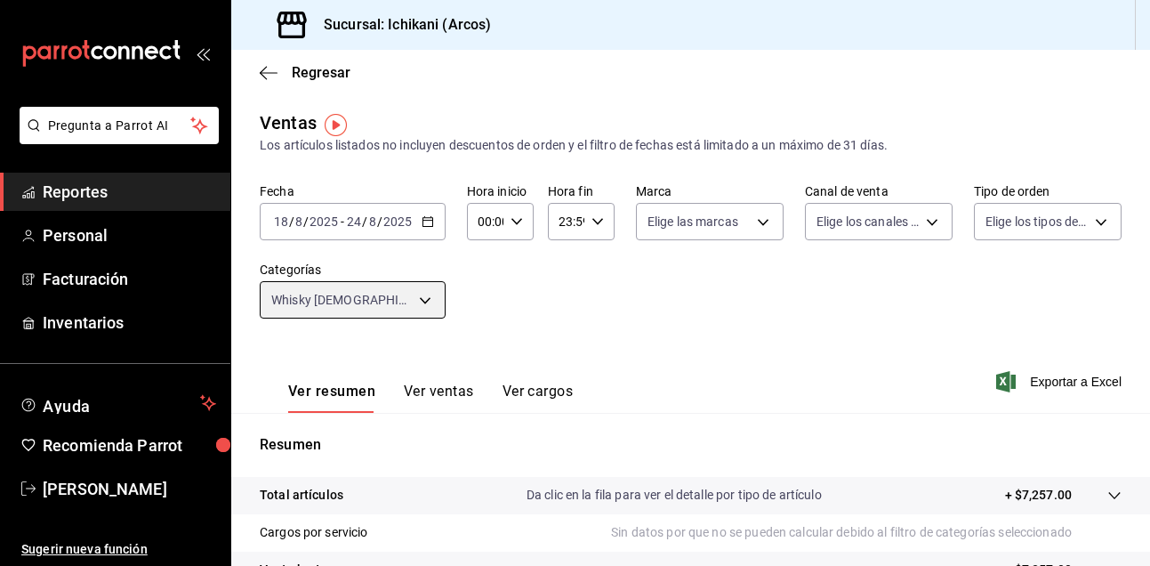
scroll to position [0, 0]
click at [435, 230] on div "[DATE] [DATE] - [DATE] [DATE]" at bounding box center [353, 221] width 186 height 37
click at [374, 291] on body "Pregunta a Parrot AI Reportes Personal Facturación Inventarios Ayuda Recomienda…" at bounding box center [575, 283] width 1150 height 566
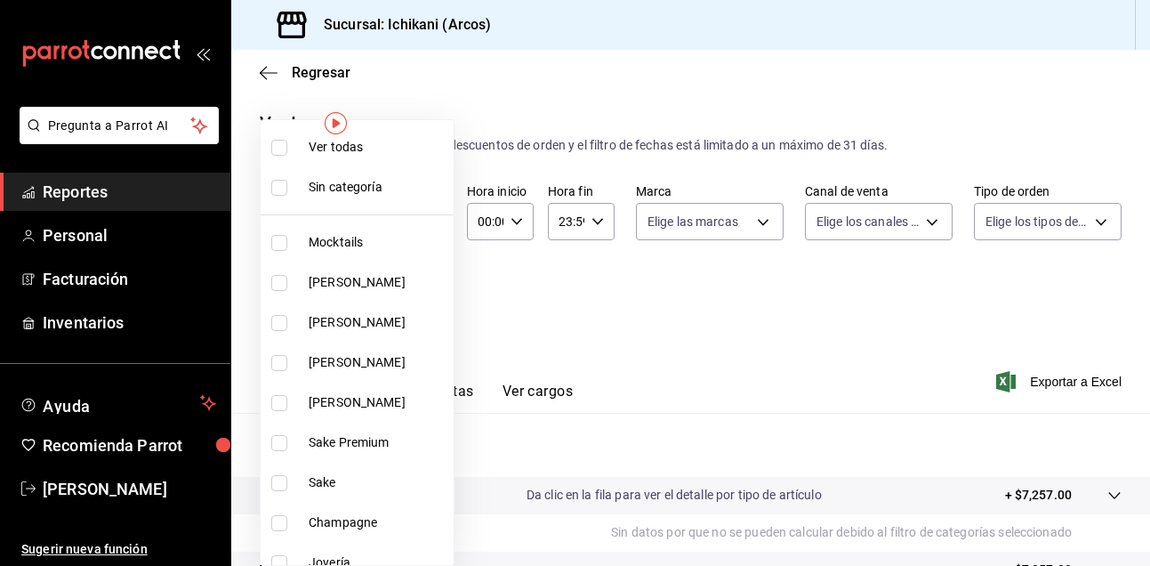
click at [285, 149] on input "checkbox" at bounding box center [279, 148] width 16 height 16
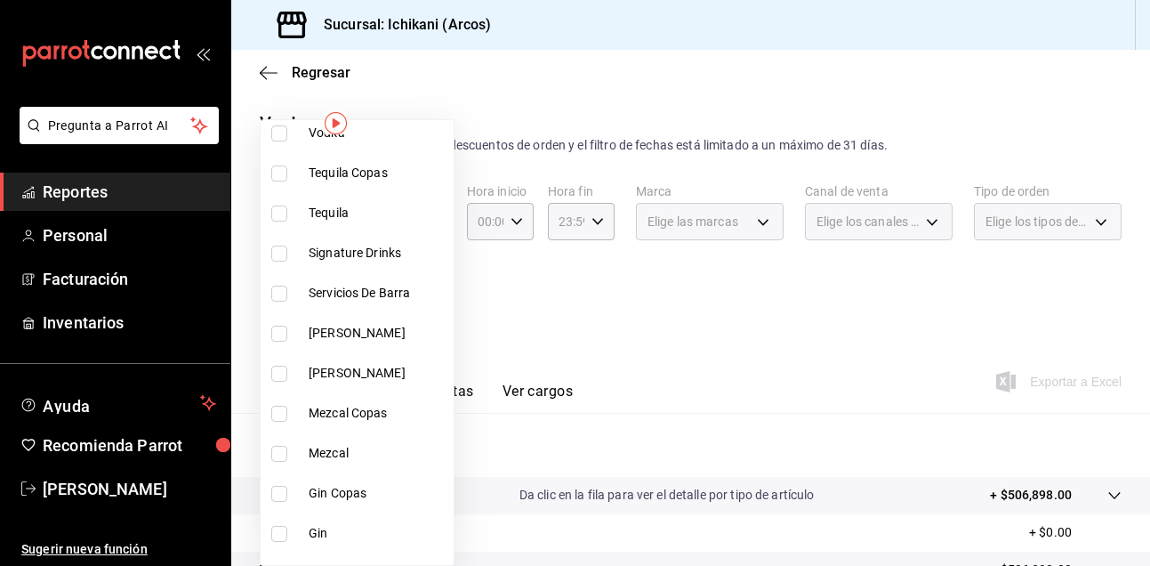
scroll to position [673, 0]
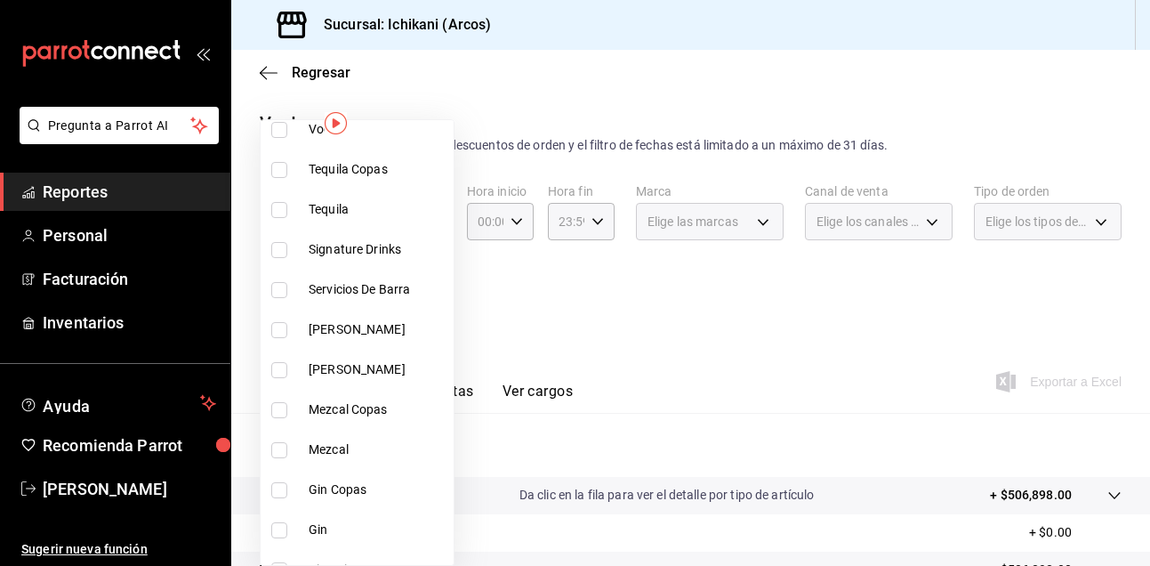
click at [283, 243] on input "checkbox" at bounding box center [279, 250] width 16 height 16
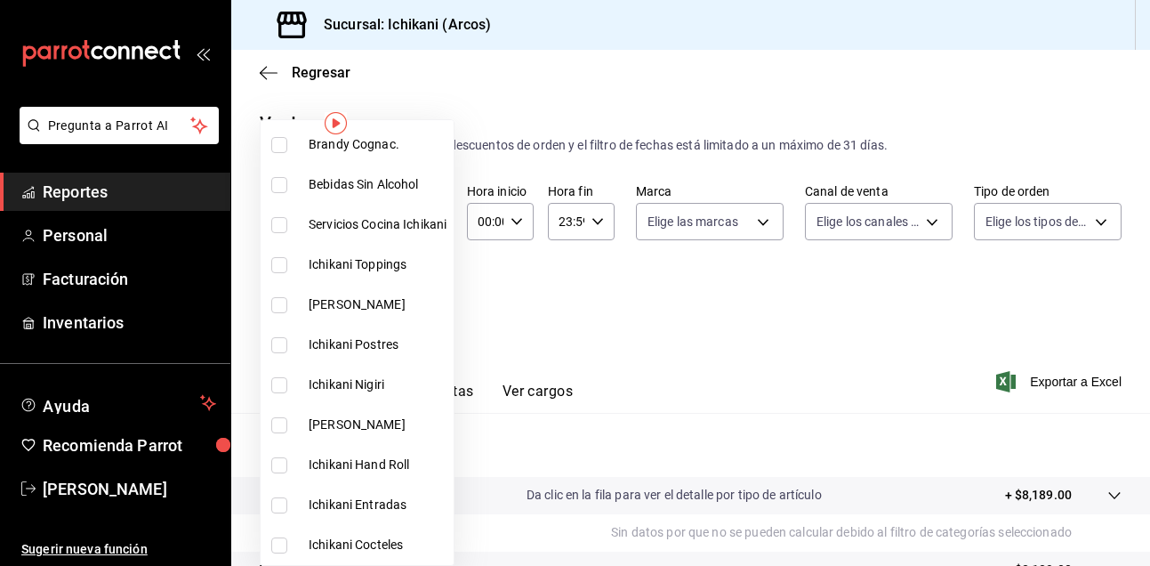
scroll to position [1259, 0]
click at [277, 545] on input "checkbox" at bounding box center [279, 545] width 16 height 16
click at [729, 288] on div at bounding box center [575, 283] width 1150 height 566
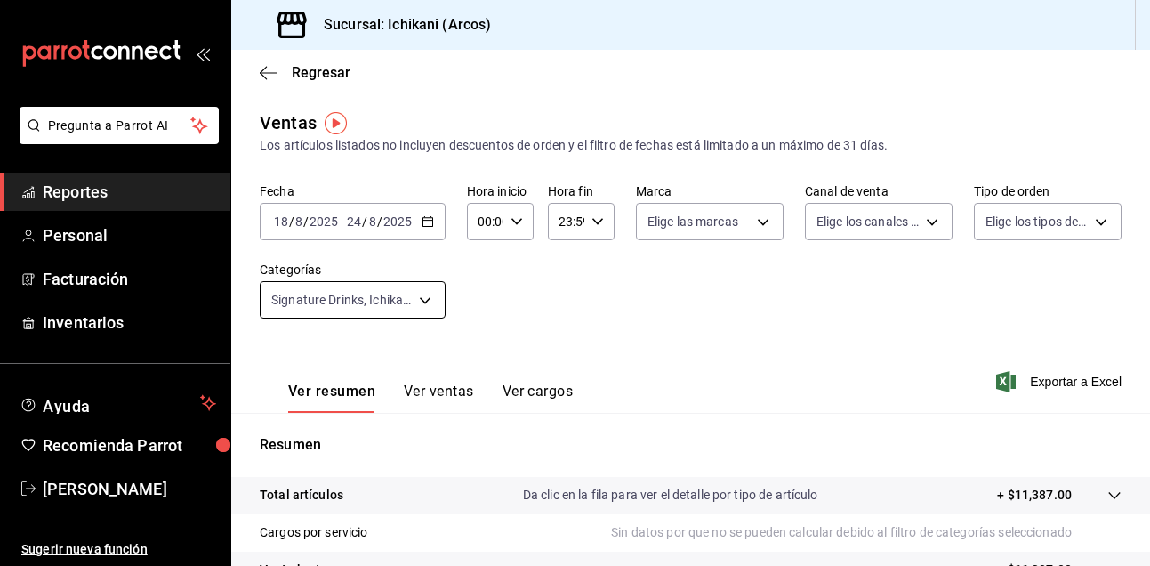
click at [423, 294] on body "Pregunta a Parrot AI Reportes Personal Facturación Inventarios Ayuda Recomienda…" at bounding box center [575, 283] width 1150 height 566
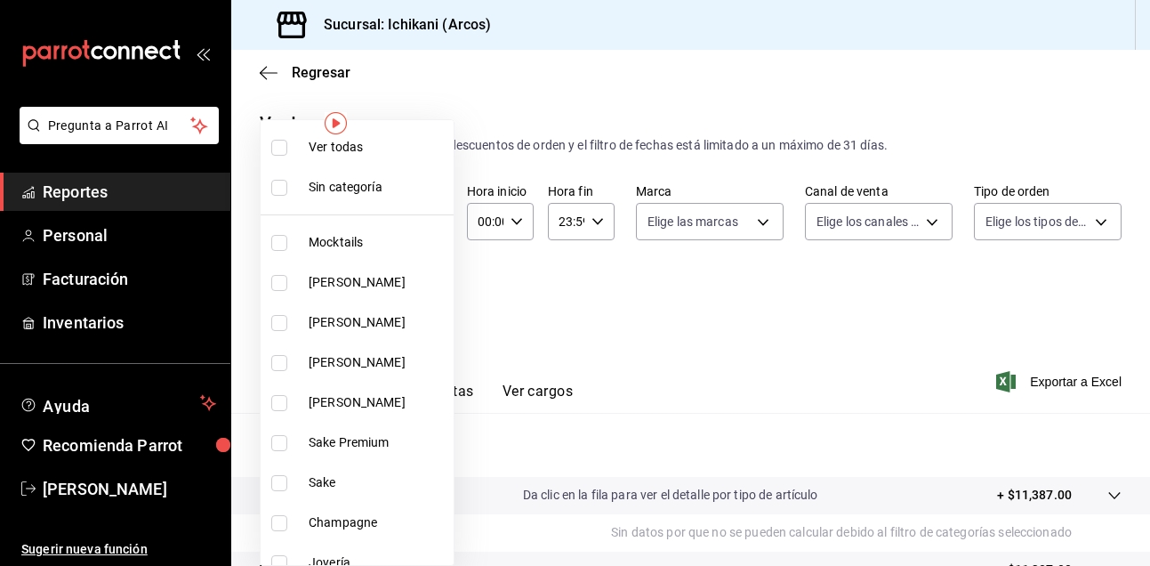
click at [290, 437] on label at bounding box center [282, 443] width 23 height 16
click at [287, 437] on input "checkbox" at bounding box center [279, 443] width 16 height 16
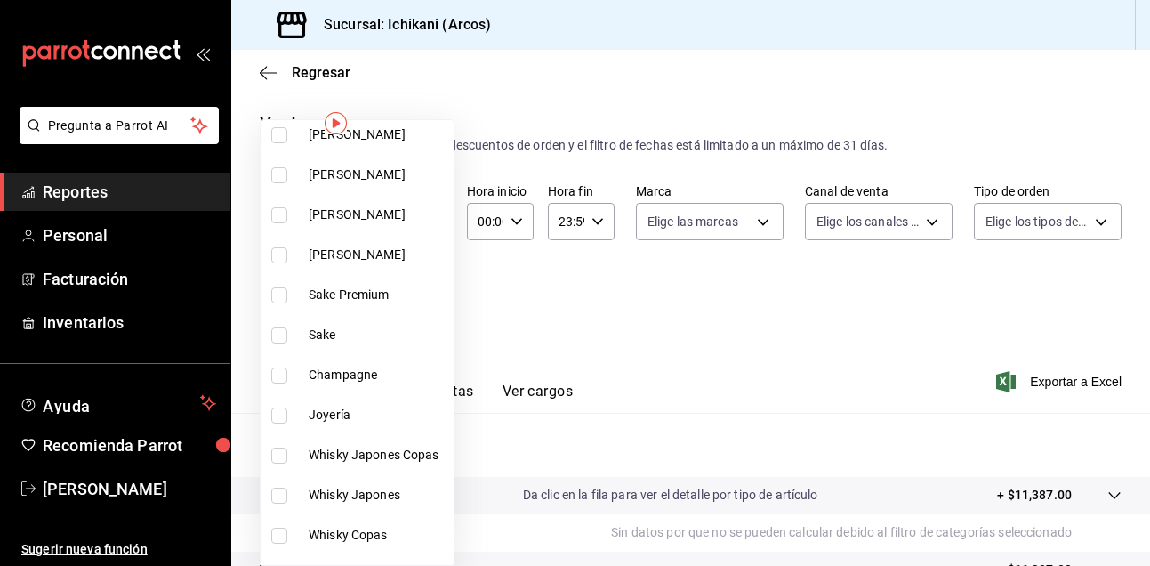
click at [278, 289] on input "checkbox" at bounding box center [279, 295] width 16 height 16
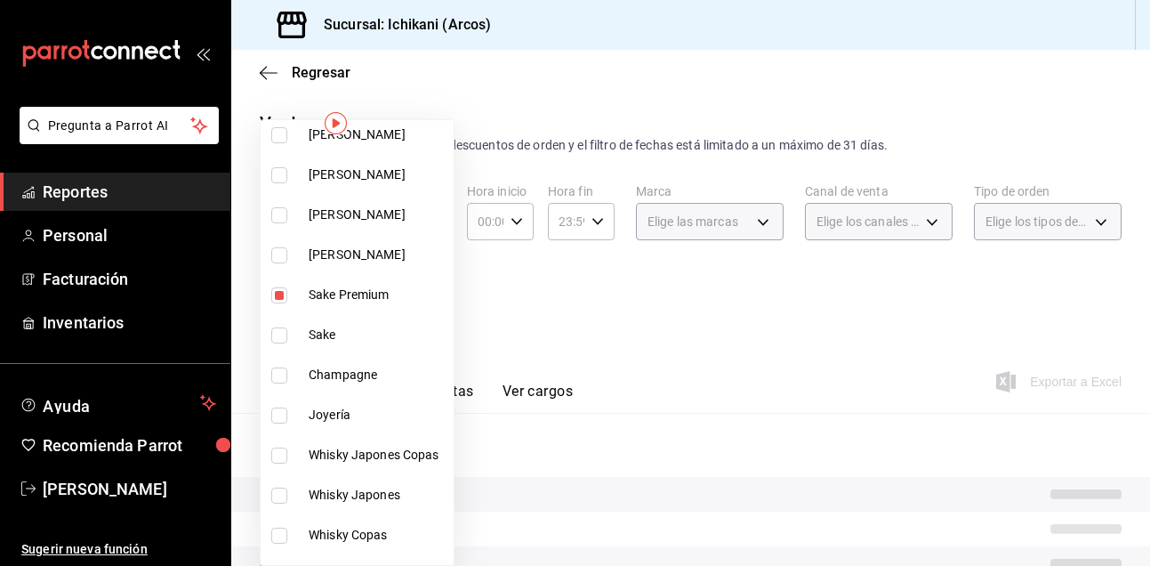
click at [282, 334] on input "checkbox" at bounding box center [279, 335] width 16 height 16
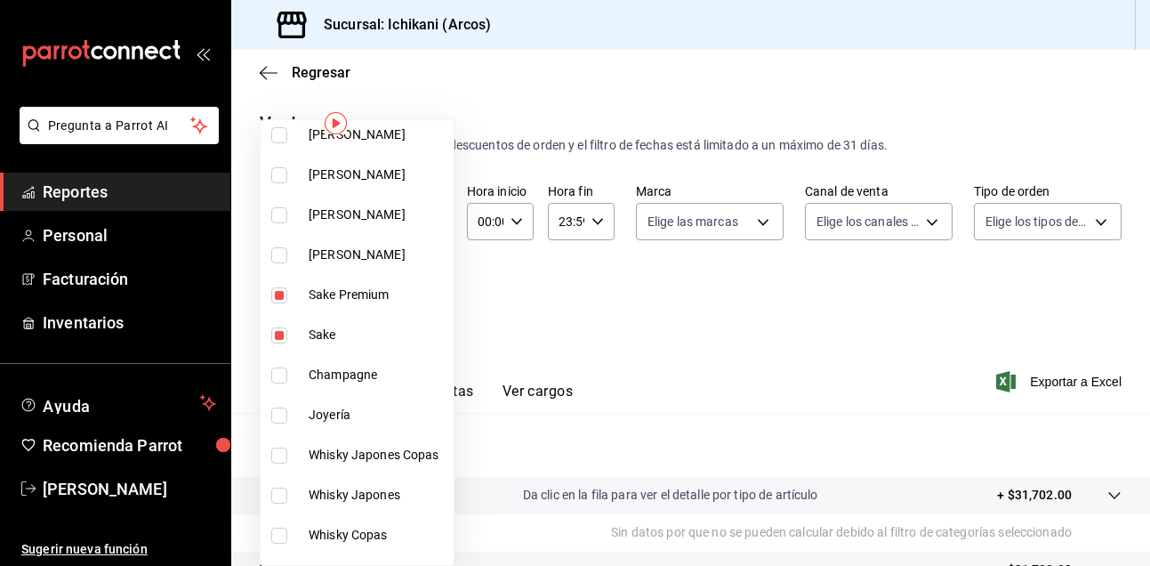
click at [673, 343] on div at bounding box center [575, 283] width 1150 height 566
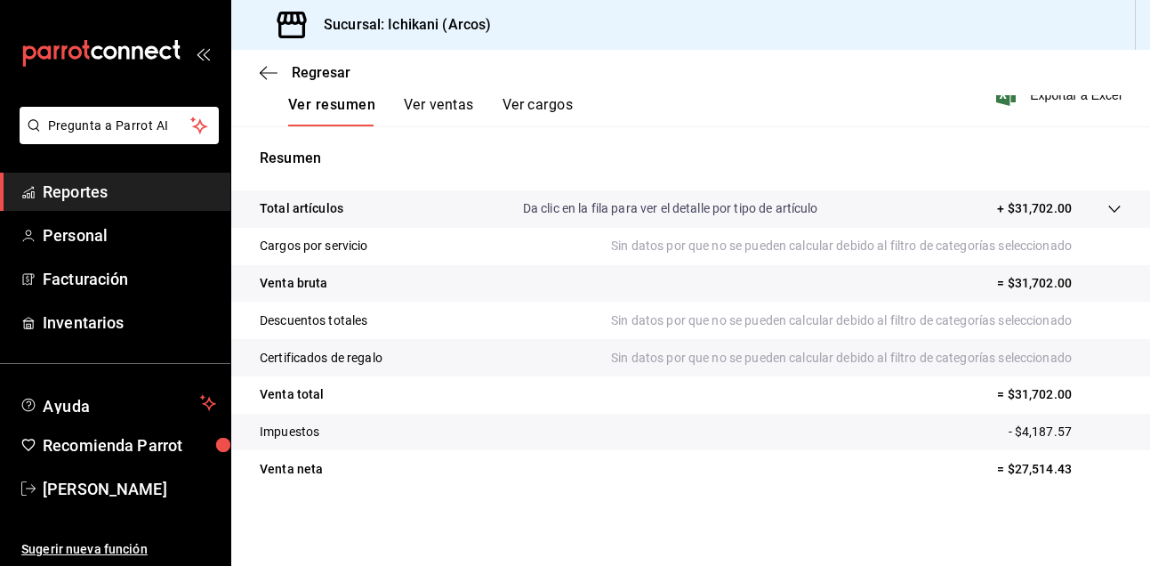
scroll to position [286, 0]
